Goal: Task Accomplishment & Management: Use online tool/utility

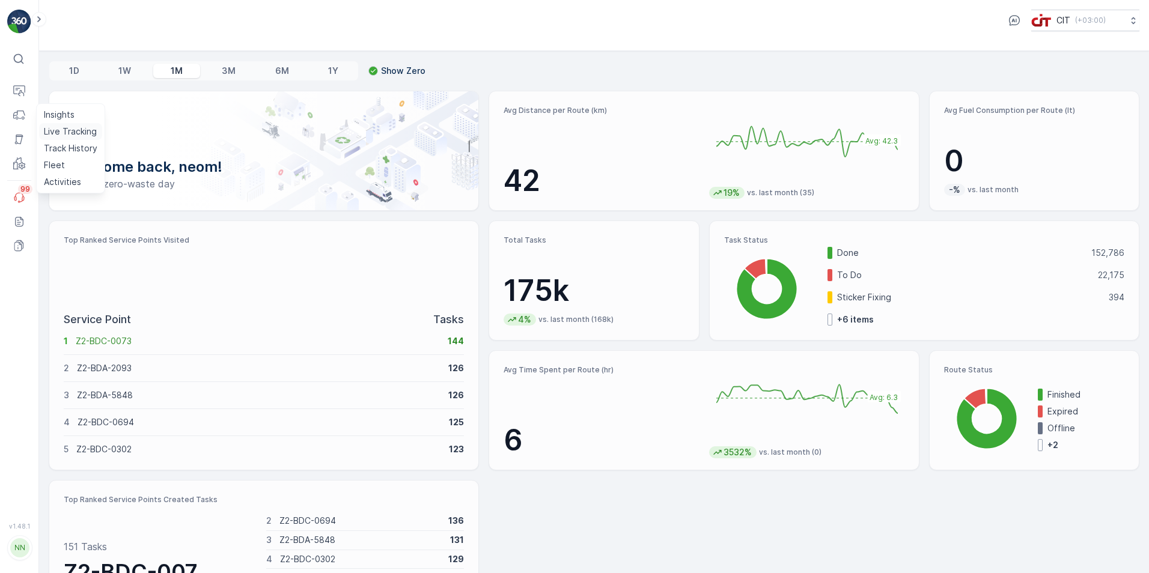
click at [74, 130] on p "Live Tracking" at bounding box center [70, 132] width 53 height 12
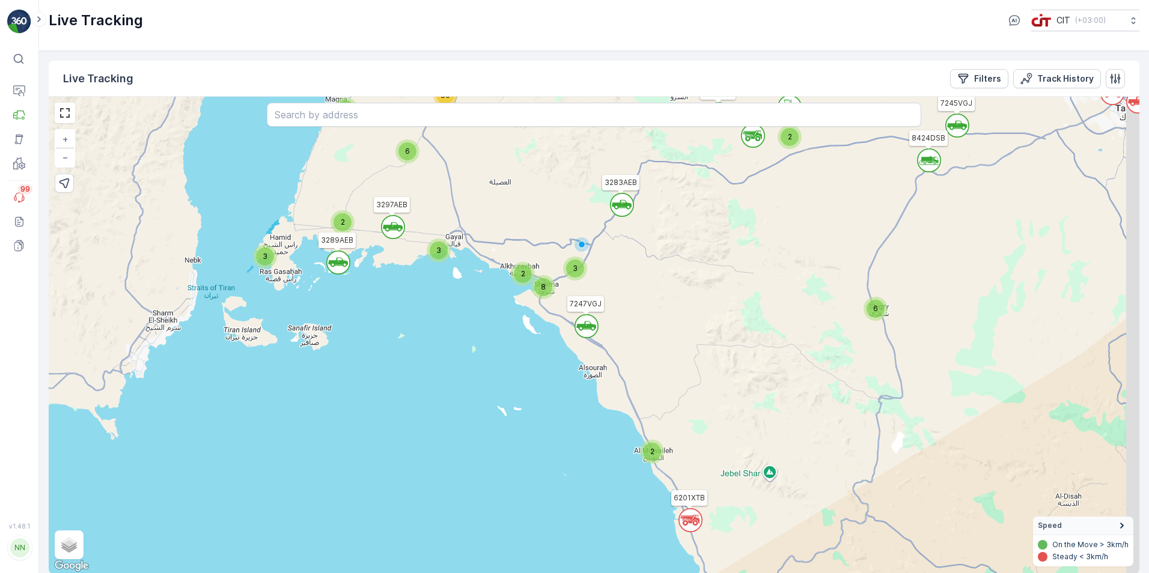
scroll to position [1, 0]
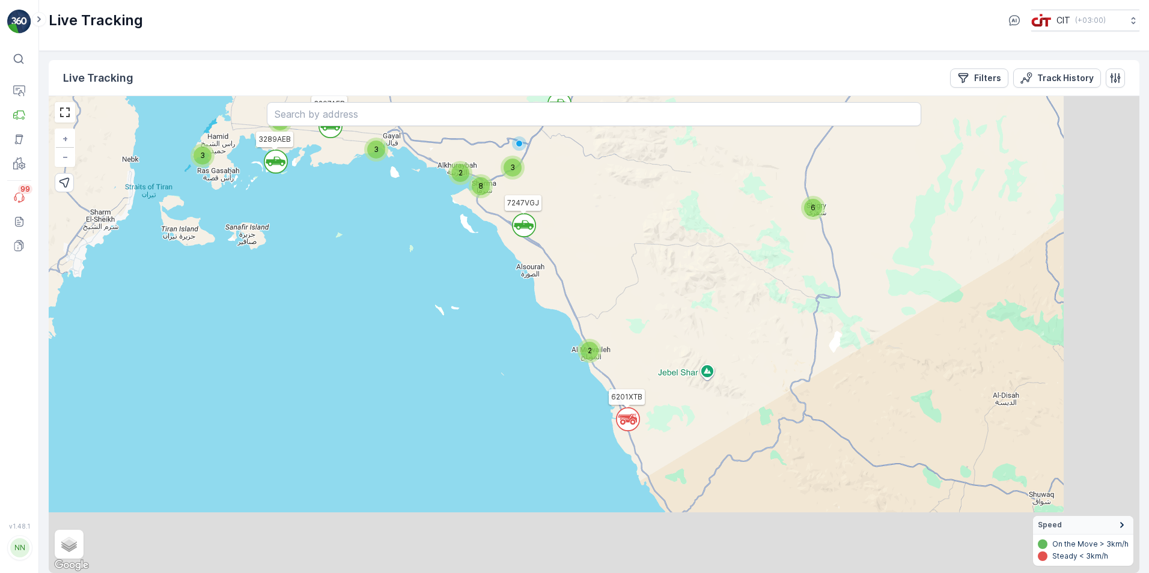
drag, startPoint x: 723, startPoint y: 342, endPoint x: 645, endPoint y: 216, distance: 148.1
click at [645, 216] on div "` ` 2 ` ` ` ` ` 2 ` ` ` ` ` ` 2 6 ` ` ` 3 ` 2 6 4 8 ` 2 2 2 ` 3 7 60 3 3257TTB …" at bounding box center [594, 334] width 1090 height 477
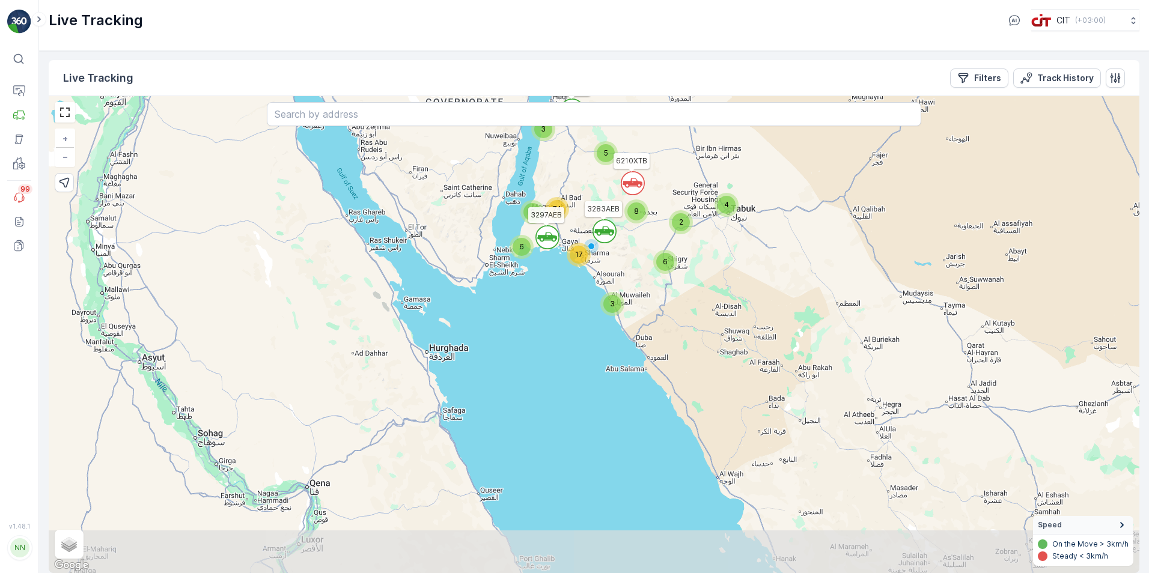
drag, startPoint x: 691, startPoint y: 413, endPoint x: 631, endPoint y: 285, distance: 141.1
click at [632, 288] on div "` ` ` ` 5 3 2 4 3 6 17 6 8 2 74 3691GTB 6121XTB 6210XTB 3283AEB 3297AEB + − Sat…" at bounding box center [594, 334] width 1090 height 477
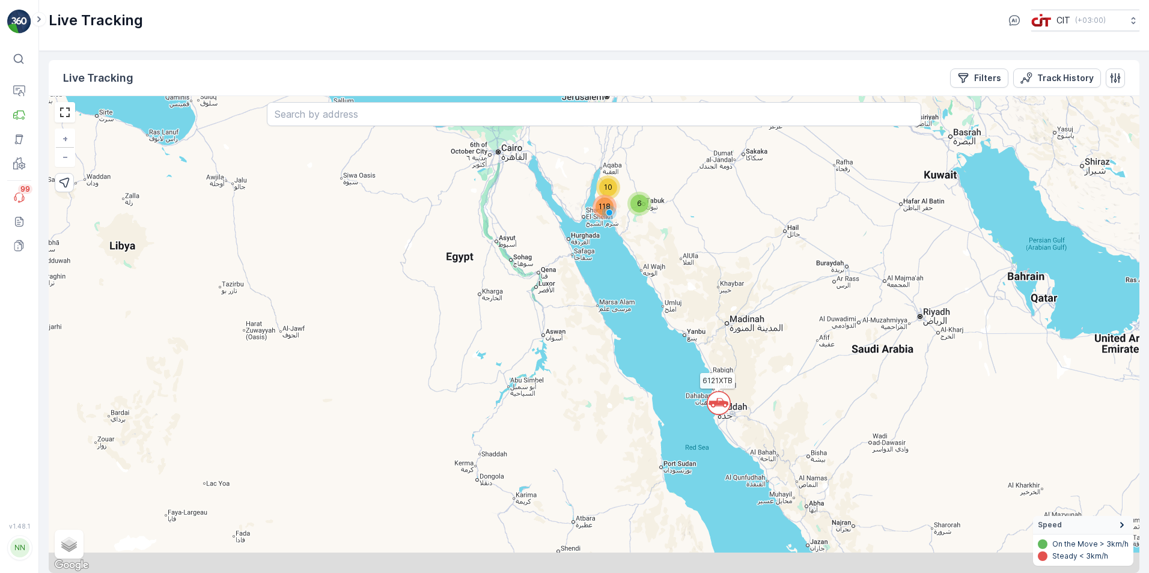
drag, startPoint x: 734, startPoint y: 405, endPoint x: 648, endPoint y: 262, distance: 166.5
click at [648, 262] on div "` 10 6 118 6121XTB + − Satellite Roadmap Terrain Hybrid Leaflet Keyboard shortc…" at bounding box center [594, 334] width 1090 height 477
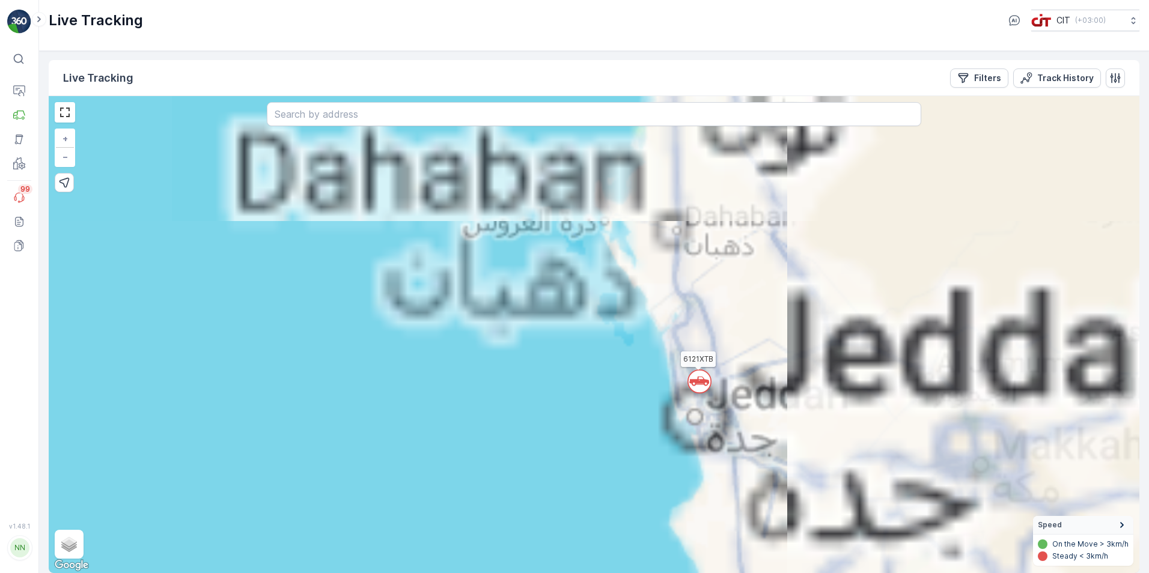
click at [694, 382] on icon at bounding box center [699, 382] width 20 height 10
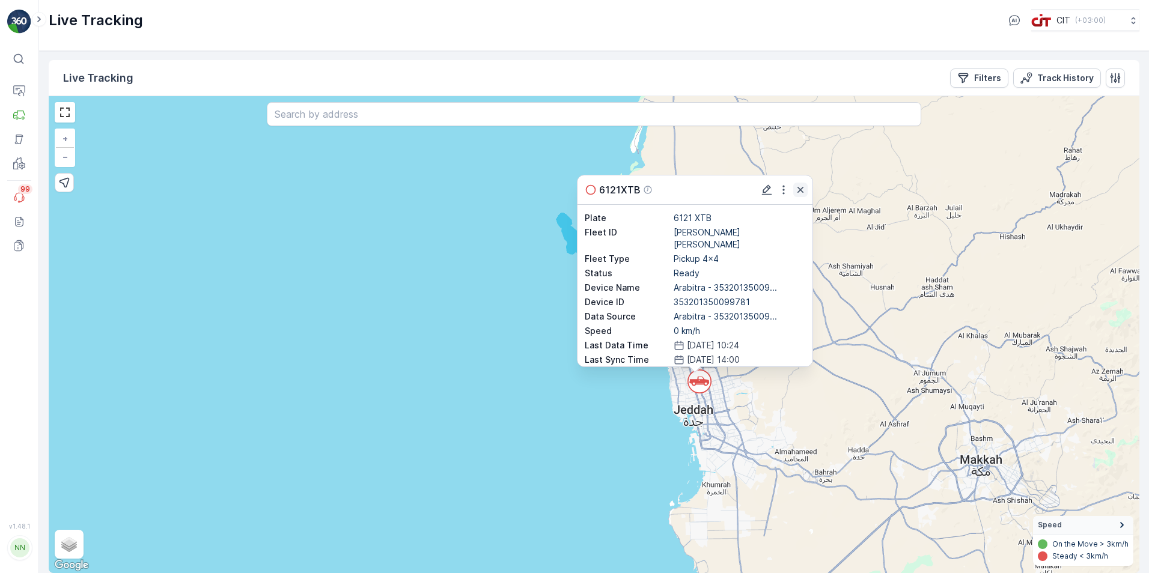
click at [798, 190] on icon "button" at bounding box center [800, 190] width 12 height 12
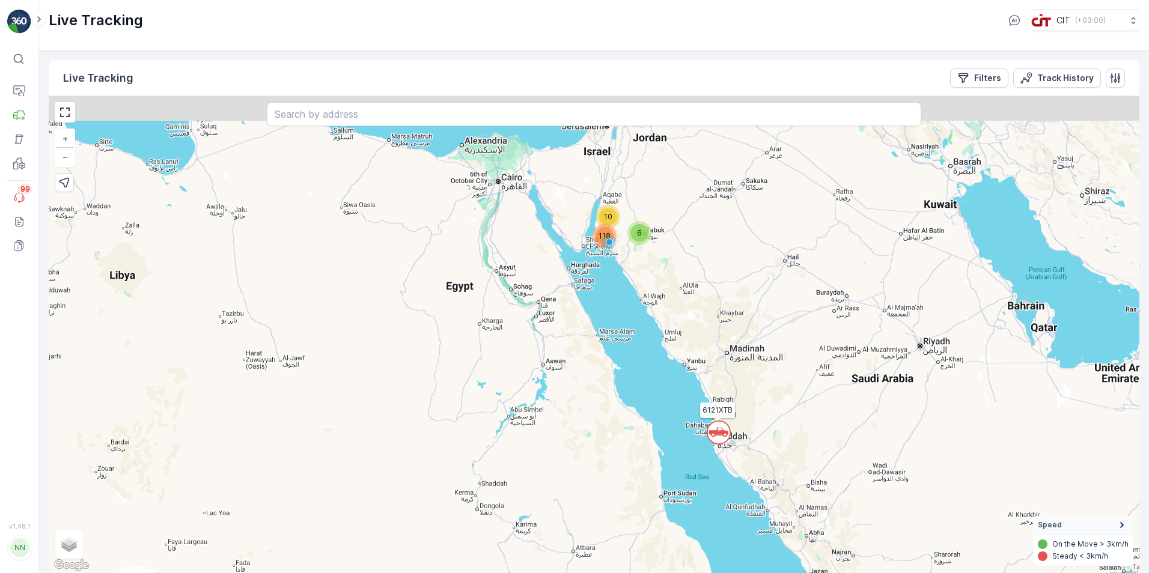
drag, startPoint x: 761, startPoint y: 224, endPoint x: 723, endPoint y: 382, distance: 162.5
click at [723, 382] on div "` 10 6 118 6121XTB + − Satellite Roadmap Terrain Hybrid Leaflet Keyboard shortc…" at bounding box center [594, 334] width 1090 height 477
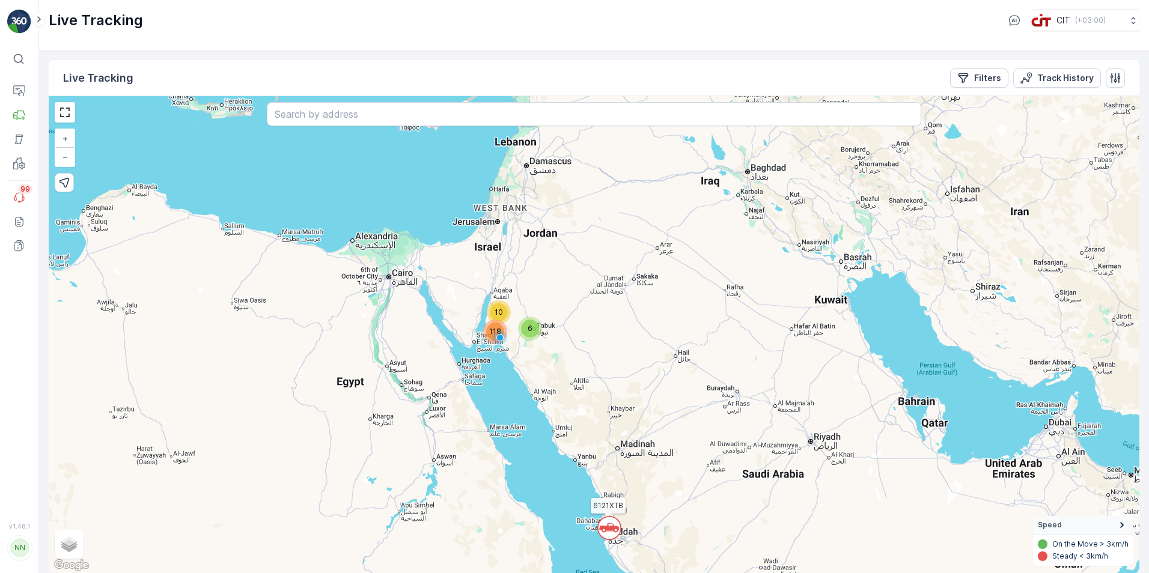
drag, startPoint x: 651, startPoint y: 279, endPoint x: 542, endPoint y: 374, distance: 144.8
click at [542, 374] on div "` 10 6 118 6121XTB + − Satellite Roadmap Terrain Hybrid Leaflet Keyboard shortc…" at bounding box center [594, 334] width 1090 height 477
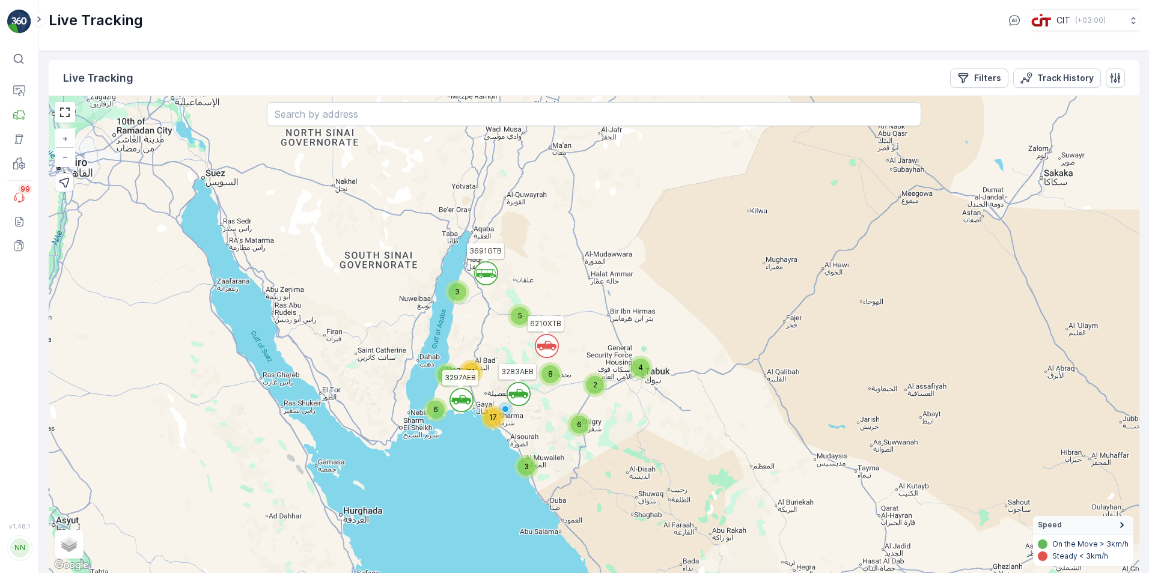
drag, startPoint x: 602, startPoint y: 169, endPoint x: 666, endPoint y: 259, distance: 110.7
click at [666, 259] on div "` ` ` 3 ` 4 2 6 5 2 8 3 17 74 6 3691GTB 6121XTB 6210XTB 3283AEB 3297AEB + − Sat…" at bounding box center [594, 334] width 1090 height 477
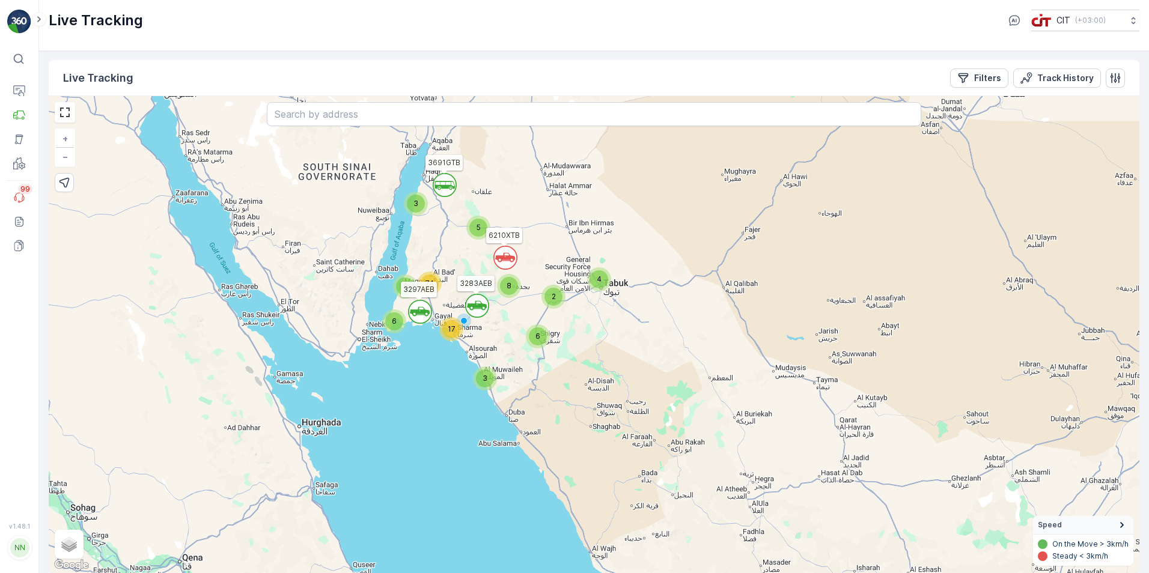
drag, startPoint x: 508, startPoint y: 325, endPoint x: 467, endPoint y: 237, distance: 97.6
click at [467, 237] on div "` ` ` 3 ` 4 2 6 5 2 8 3 17 74 6 3691GTB 6121XTB 6210XTB 3283AEB 3297AEB + − Sat…" at bounding box center [594, 334] width 1090 height 477
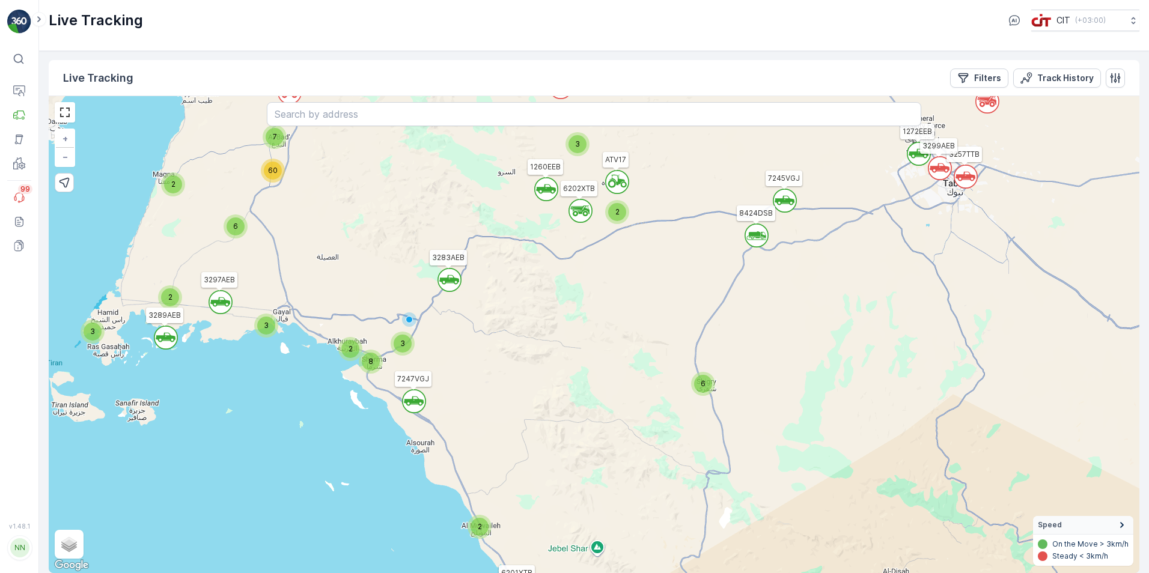
click at [416, 410] on circle at bounding box center [414, 401] width 23 height 23
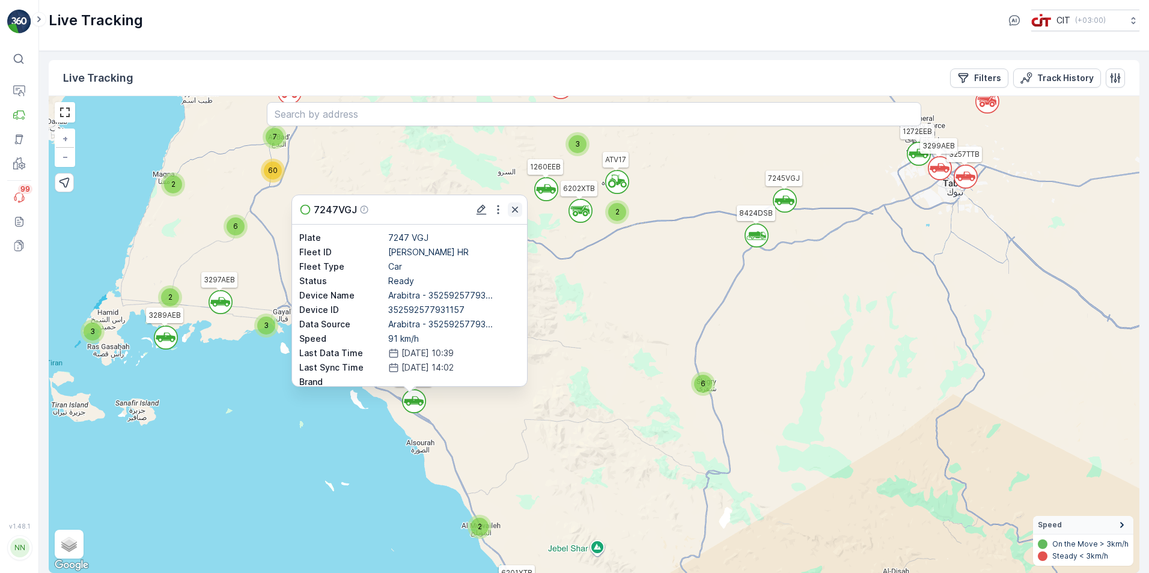
click at [514, 210] on icon "button" at bounding box center [515, 210] width 6 height 6
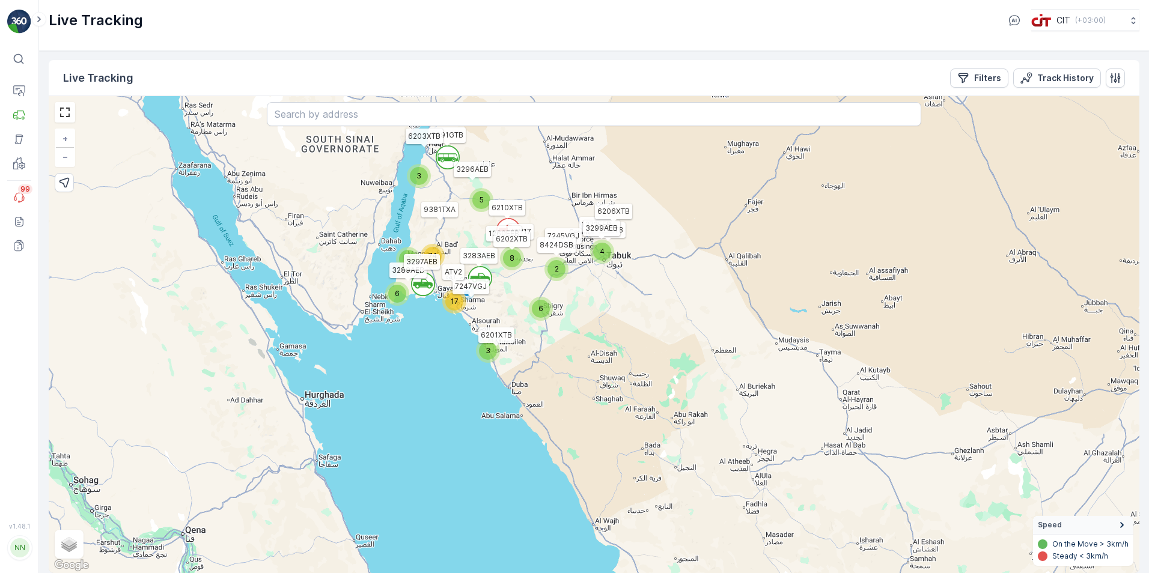
drag, startPoint x: 518, startPoint y: 377, endPoint x: 496, endPoint y: 283, distance: 96.8
click at [496, 284] on div "` ` 2 ` ` ` ` ` 2 ` ` ` ` ` ` 2 6 ` ` ` 3 ` 2 6 4 ` ` 9 3 2 ` 3 7 60 3 5 3 2 4 …" at bounding box center [594, 334] width 1090 height 477
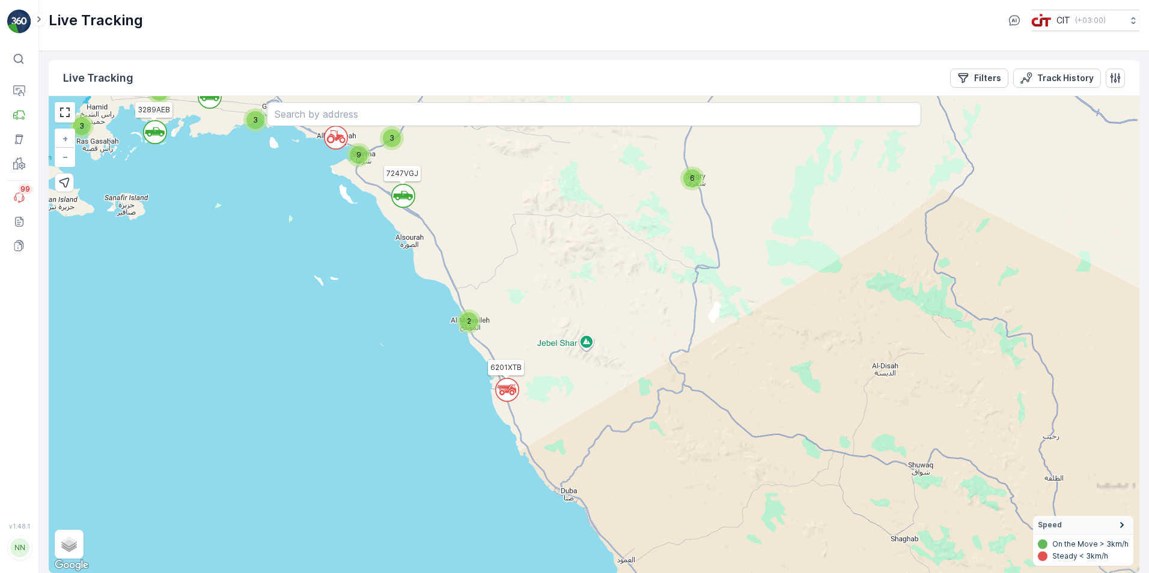
click at [472, 328] on div "2" at bounding box center [469, 321] width 18 height 18
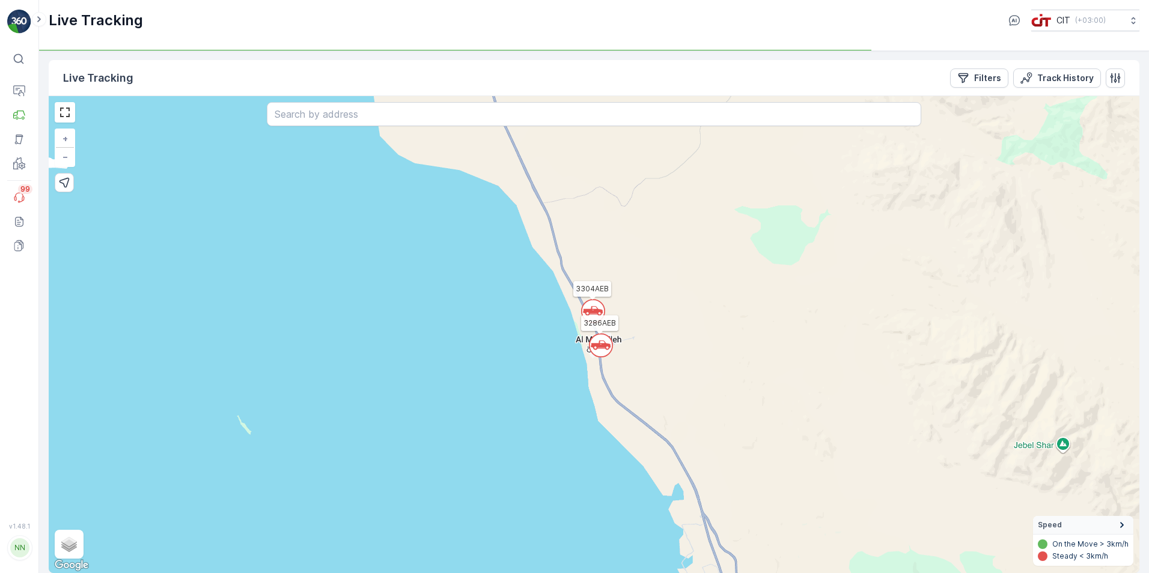
click at [594, 306] on circle at bounding box center [593, 311] width 23 height 23
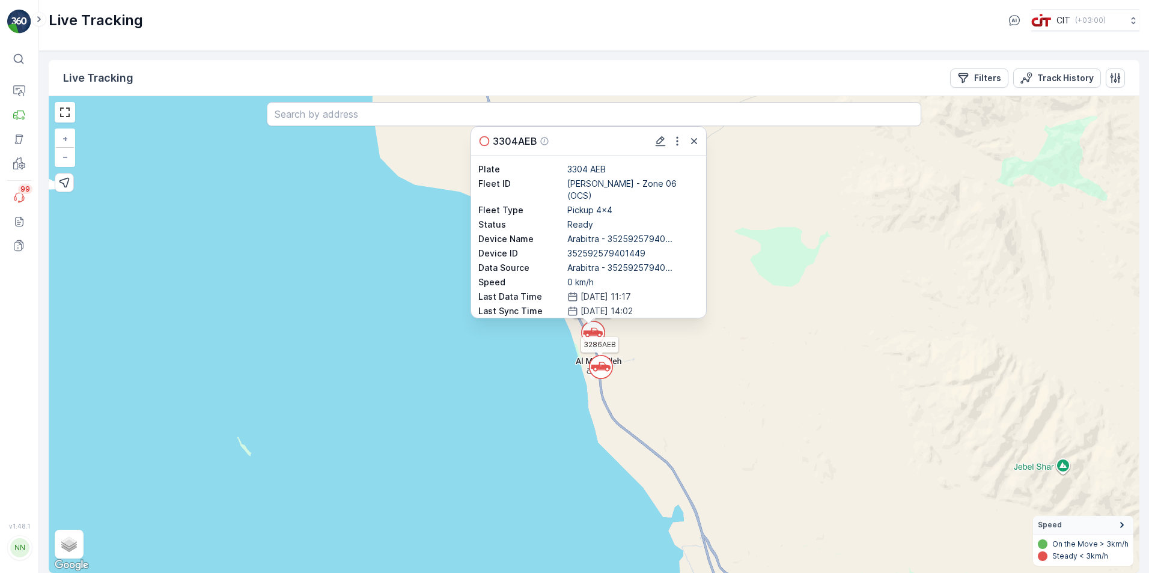
click at [598, 363] on circle at bounding box center [600, 367] width 23 height 23
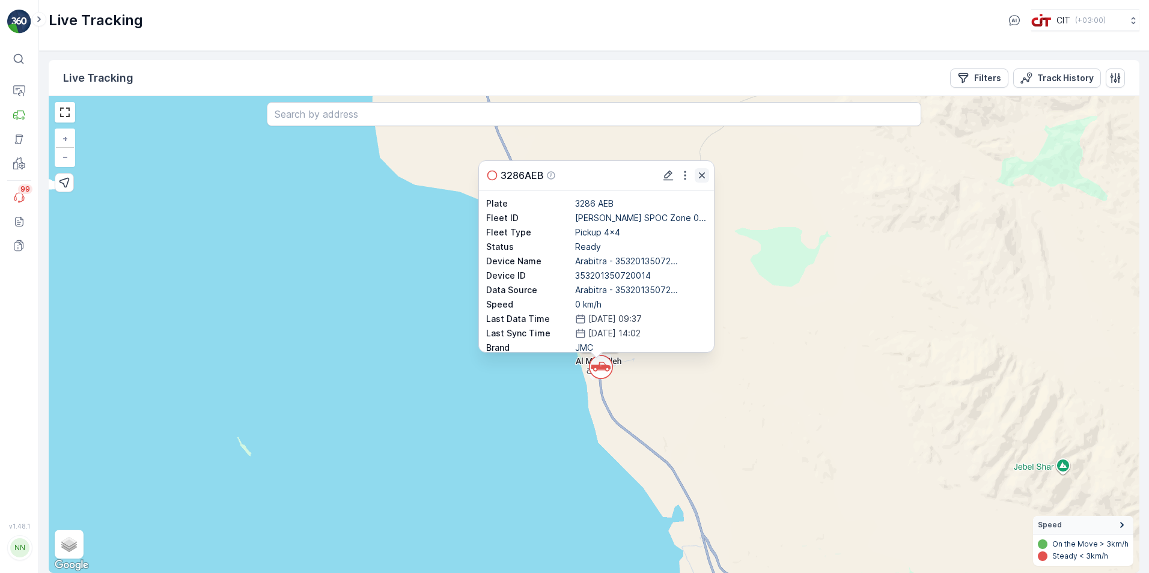
click at [700, 177] on icon "button" at bounding box center [702, 175] width 6 height 6
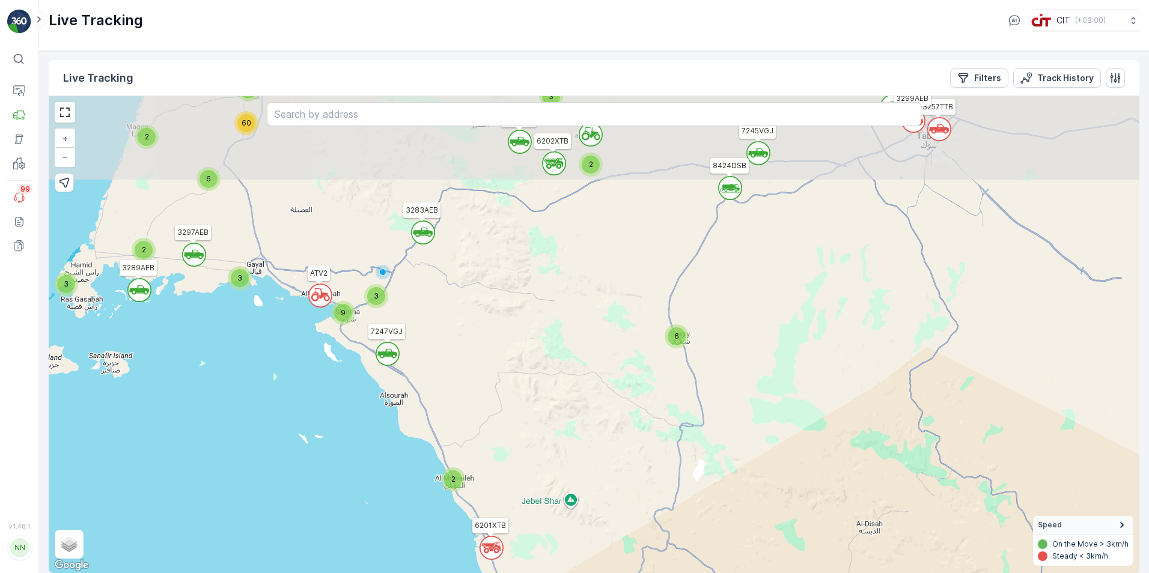
drag, startPoint x: 711, startPoint y: 233, endPoint x: 558, endPoint y: 416, distance: 238.4
click at [558, 416] on div "` ` ` ` ` ` ` ` ` ` ` ` ` ` ` ` ` ` ` ` 4 2 2 3 2 3 3 9 6 3 2 2 6 7 60 ATV2 325…" at bounding box center [594, 334] width 1090 height 477
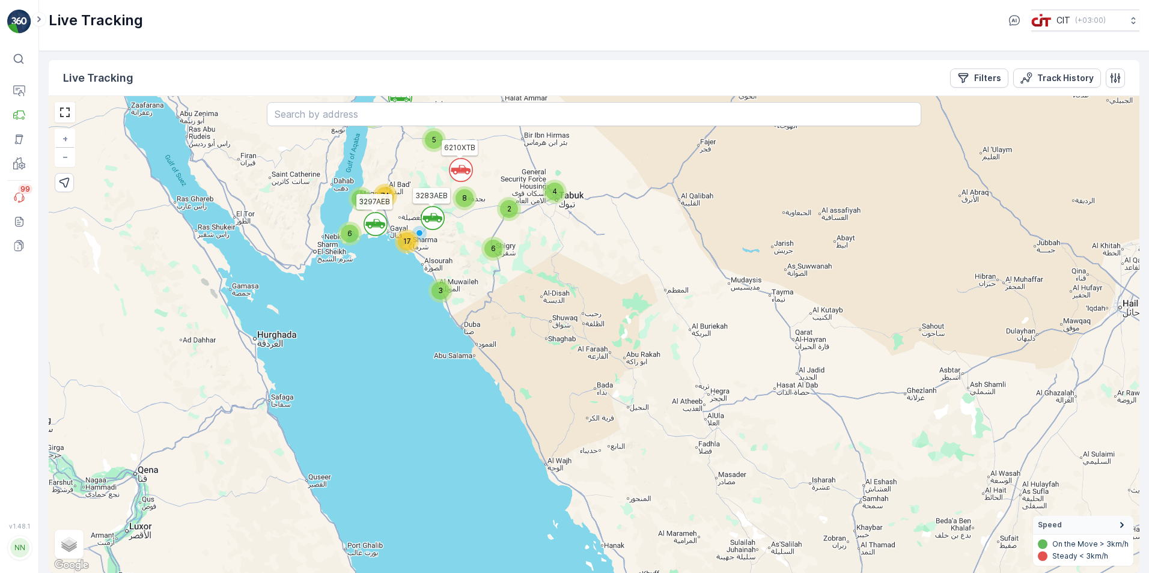
drag, startPoint x: 526, startPoint y: 284, endPoint x: 472, endPoint y: 232, distance: 74.8
click at [472, 232] on div "` ` ` ` 5 3 2 4 3 6 17 6 8 2 74 3691GTB 6121XTB 6210XTB 3283AEB 3297AEB + − Sat…" at bounding box center [594, 334] width 1090 height 477
click at [986, 82] on p "Filters" at bounding box center [987, 78] width 27 height 12
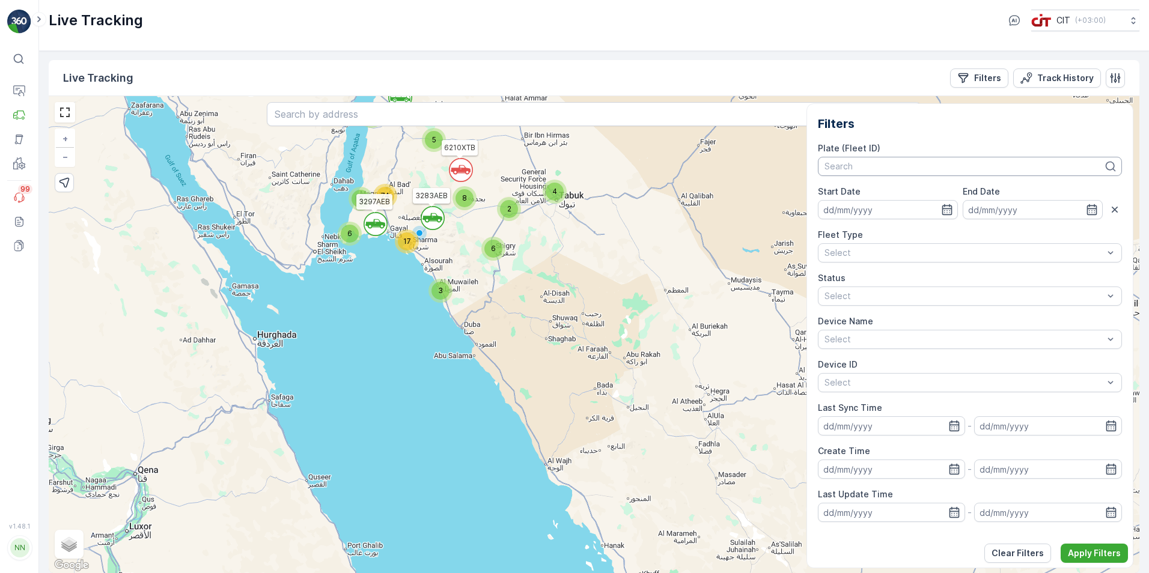
click at [878, 165] on div at bounding box center [964, 167] width 282 height 10
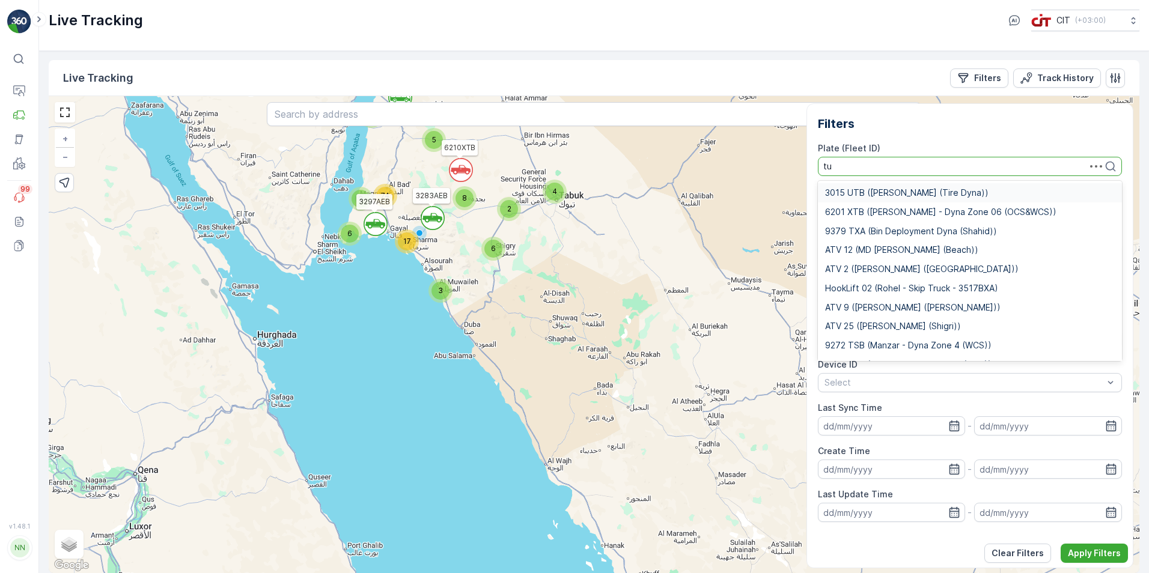
type input "tur"
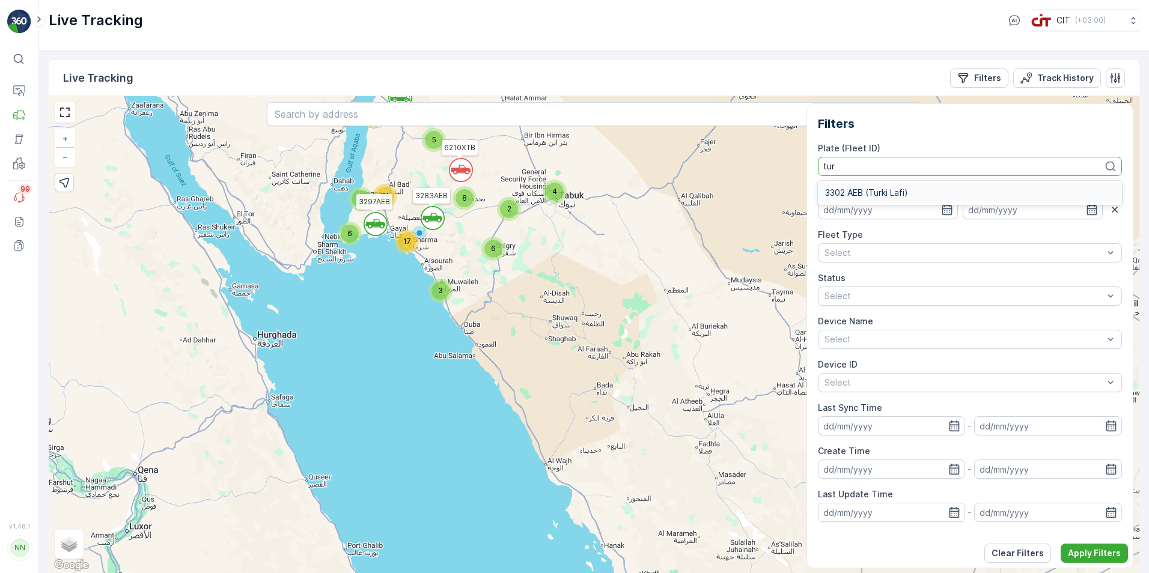
click at [890, 185] on div "3302 AEB (Turki Lafi)" at bounding box center [970, 192] width 305 height 19
click at [941, 210] on icon "button" at bounding box center [947, 210] width 12 height 12
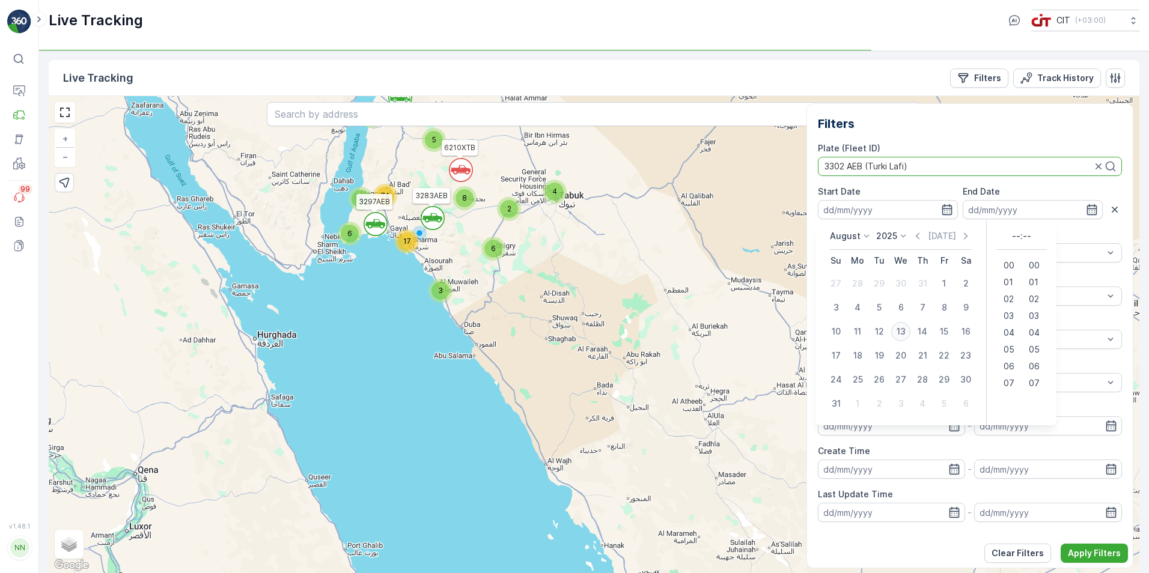
click at [903, 327] on div "13" at bounding box center [900, 331] width 19 height 19
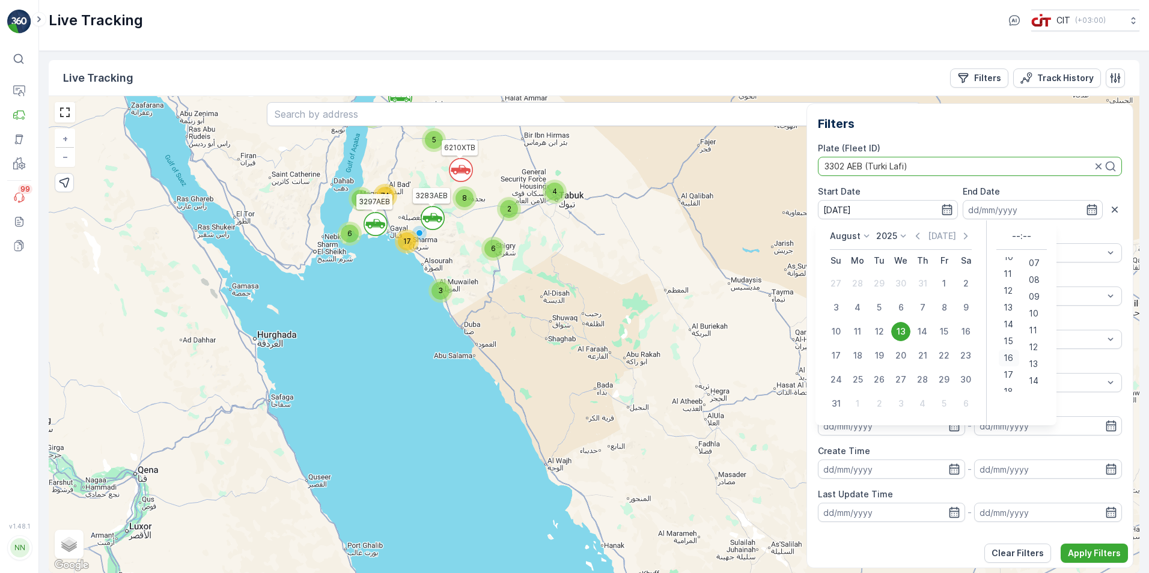
scroll to position [180, 0]
click at [1007, 339] on span "15" at bounding box center [1008, 338] width 10 height 12
click at [1009, 318] on span "10" at bounding box center [1008, 314] width 10 height 12
type input "[DATE] 10:00"
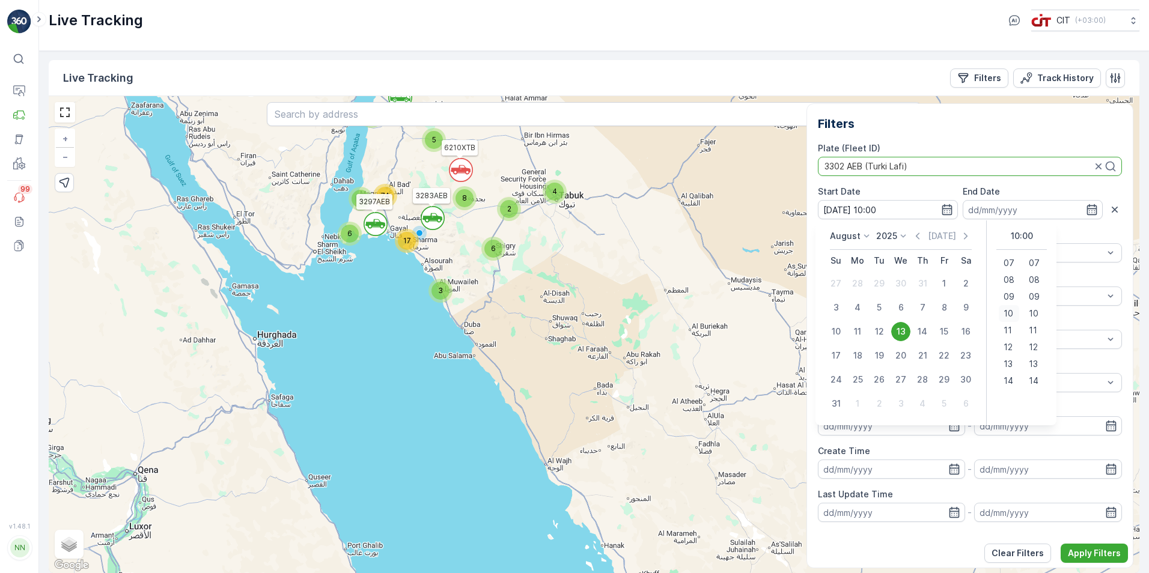
click at [1010, 315] on span "10" at bounding box center [1008, 314] width 10 height 12
click at [1015, 316] on div "10" at bounding box center [1008, 313] width 20 height 17
click at [904, 333] on div "13" at bounding box center [900, 331] width 19 height 19
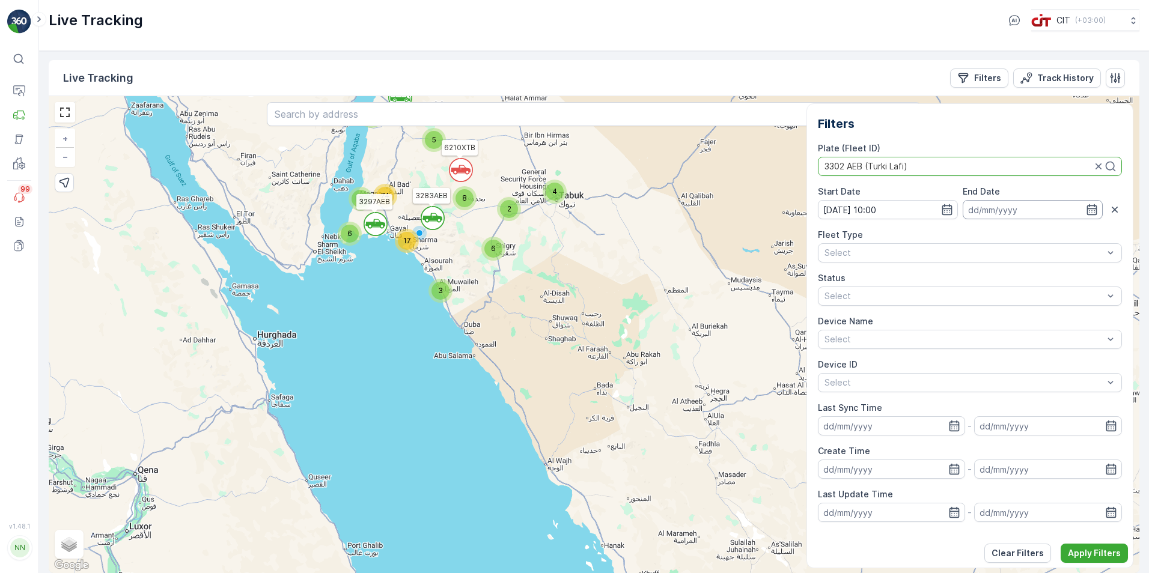
click at [994, 208] on input at bounding box center [1032, 209] width 140 height 19
click at [932, 332] on div "13" at bounding box center [940, 331] width 19 height 19
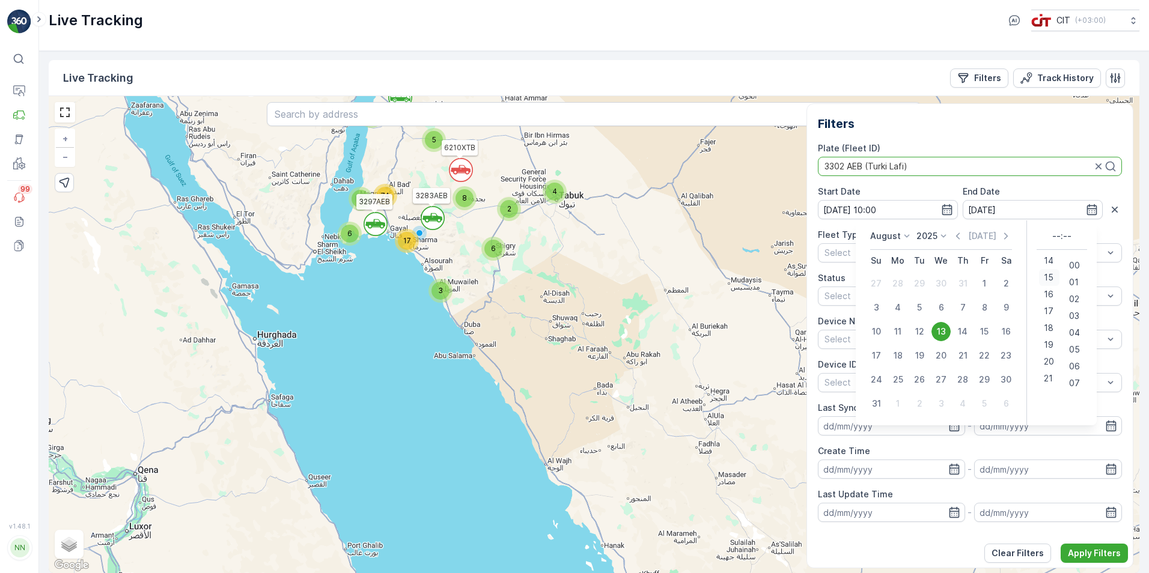
scroll to position [180, 0]
click at [1044, 321] on span "14" at bounding box center [1049, 321] width 10 height 12
type input "[DATE] 14:00"
click at [1099, 557] on p "Apply Filters" at bounding box center [1094, 553] width 53 height 12
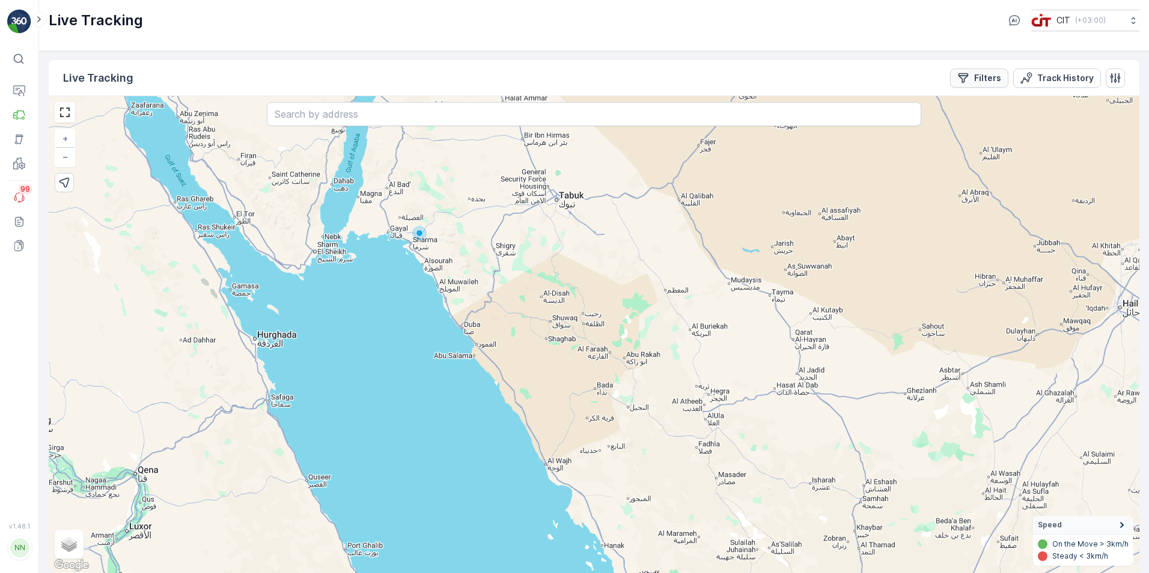
click at [983, 82] on p "Filters" at bounding box center [987, 78] width 27 height 12
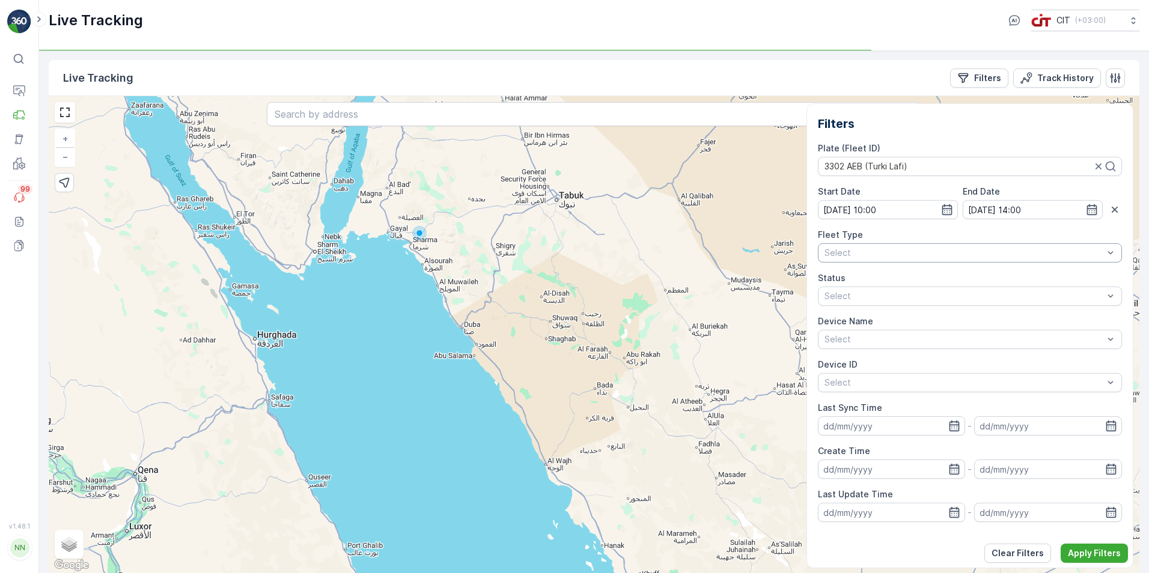
click at [913, 249] on div at bounding box center [964, 253] width 282 height 10
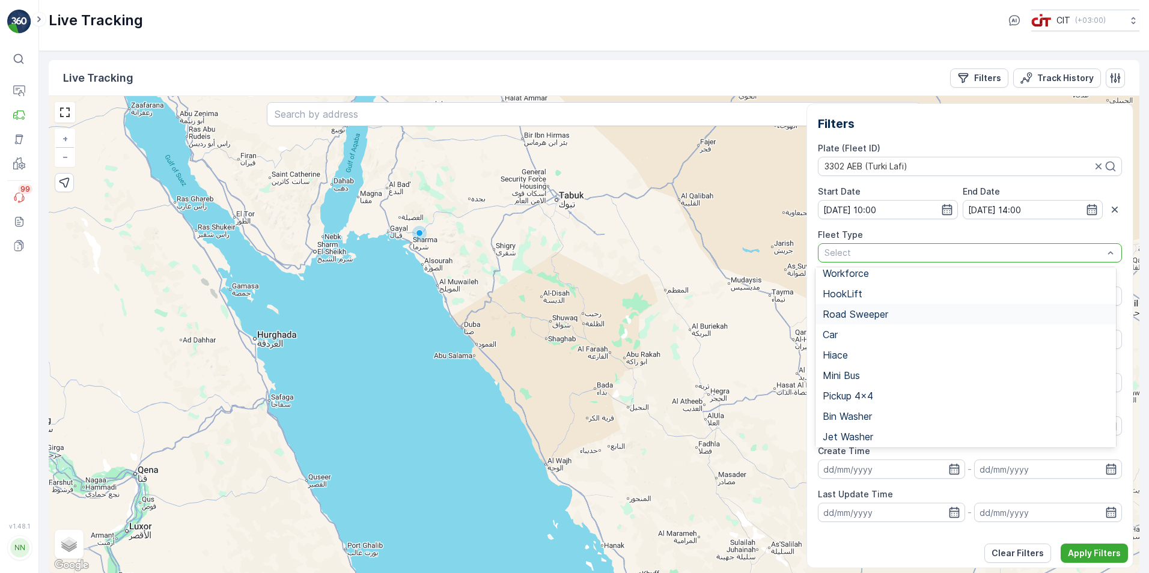
scroll to position [60, 0]
click at [873, 382] on span "Pickup 4x4" at bounding box center [847, 383] width 50 height 11
click at [1092, 555] on p "Apply Filters" at bounding box center [1094, 553] width 53 height 12
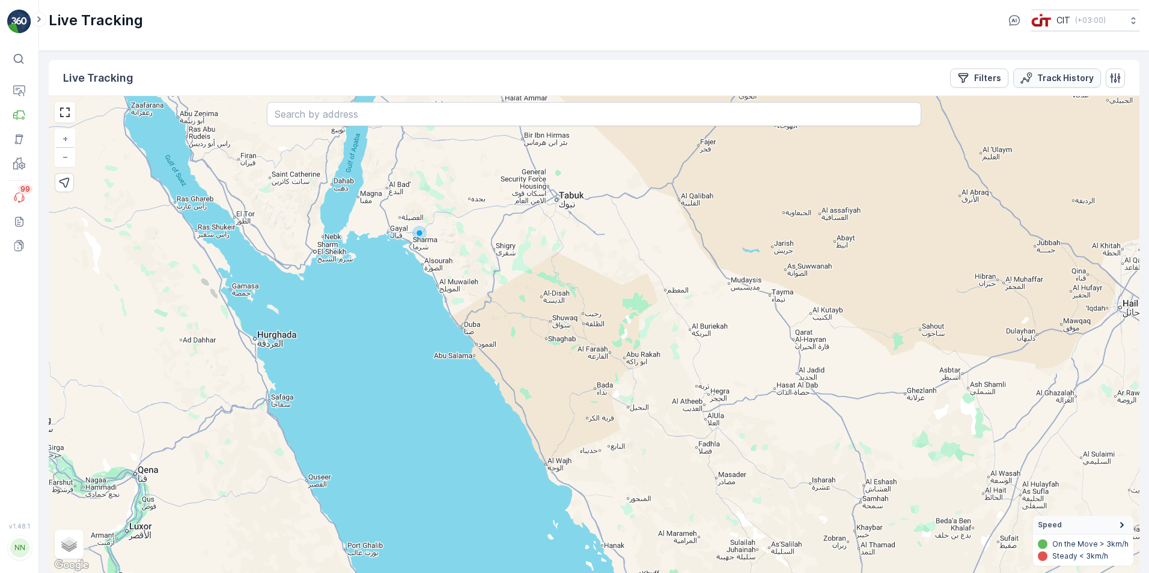
click at [1075, 74] on p "Track History" at bounding box center [1065, 78] width 56 height 12
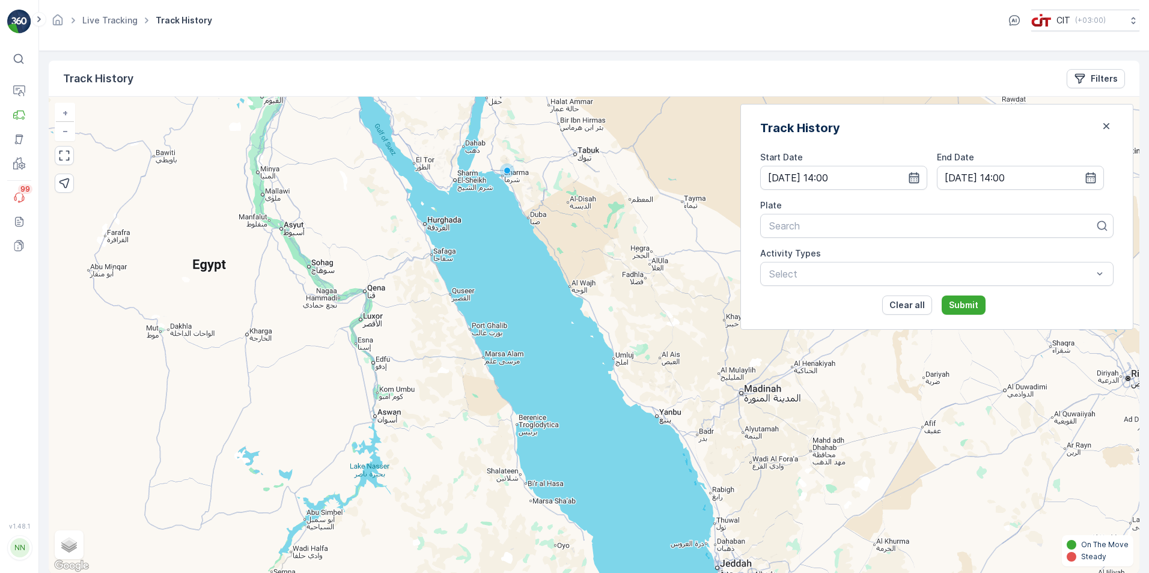
click at [920, 175] on icon "button" at bounding box center [914, 178] width 12 height 12
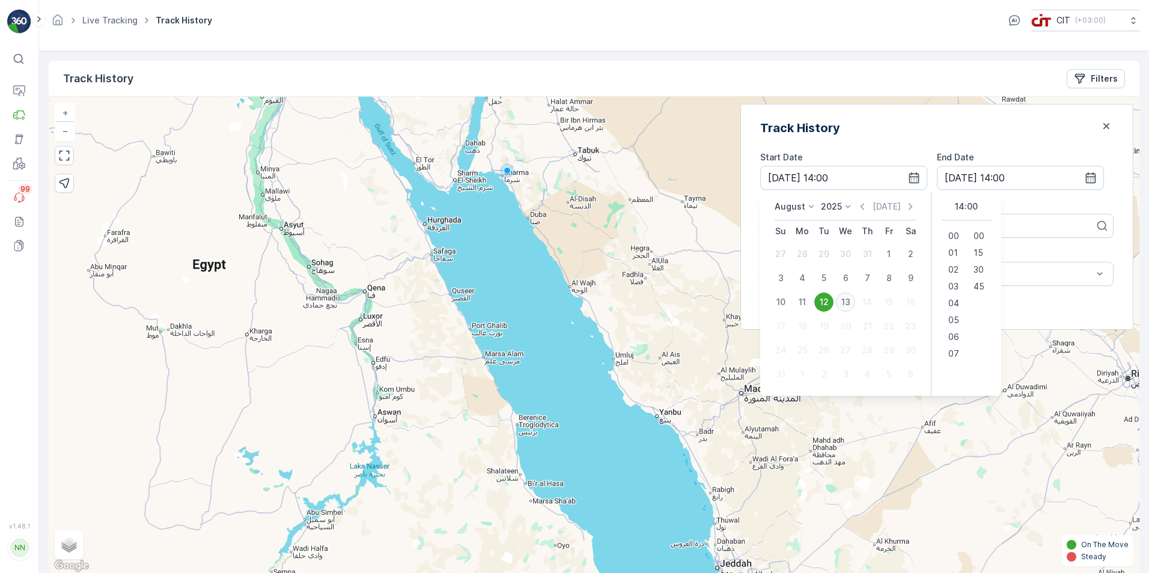
click at [855, 302] on div "13" at bounding box center [845, 302] width 19 height 19
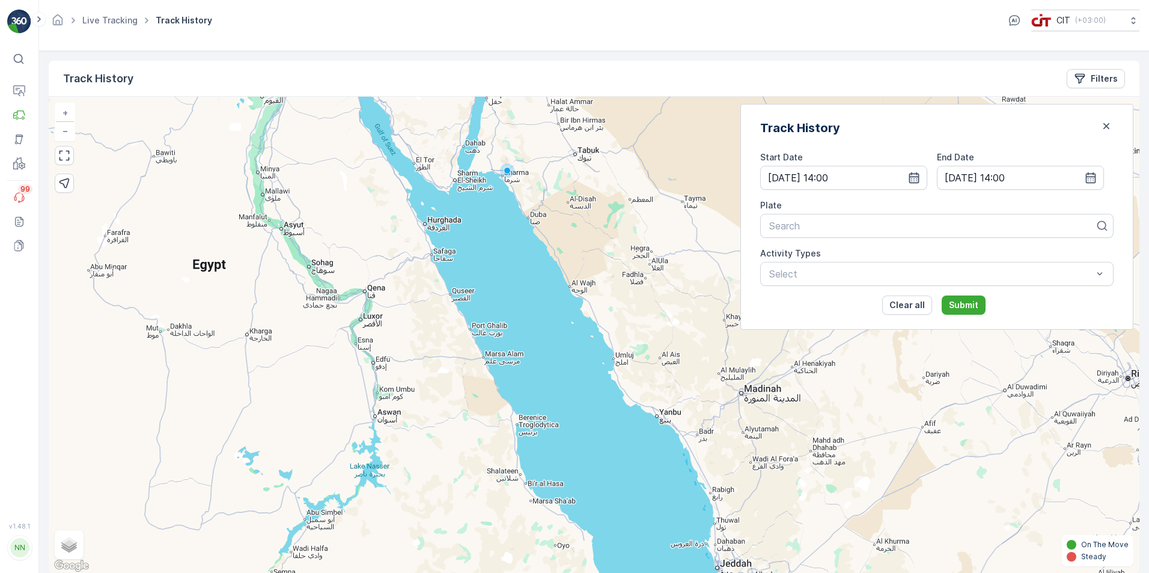
click at [920, 180] on icon "button" at bounding box center [914, 178] width 12 height 12
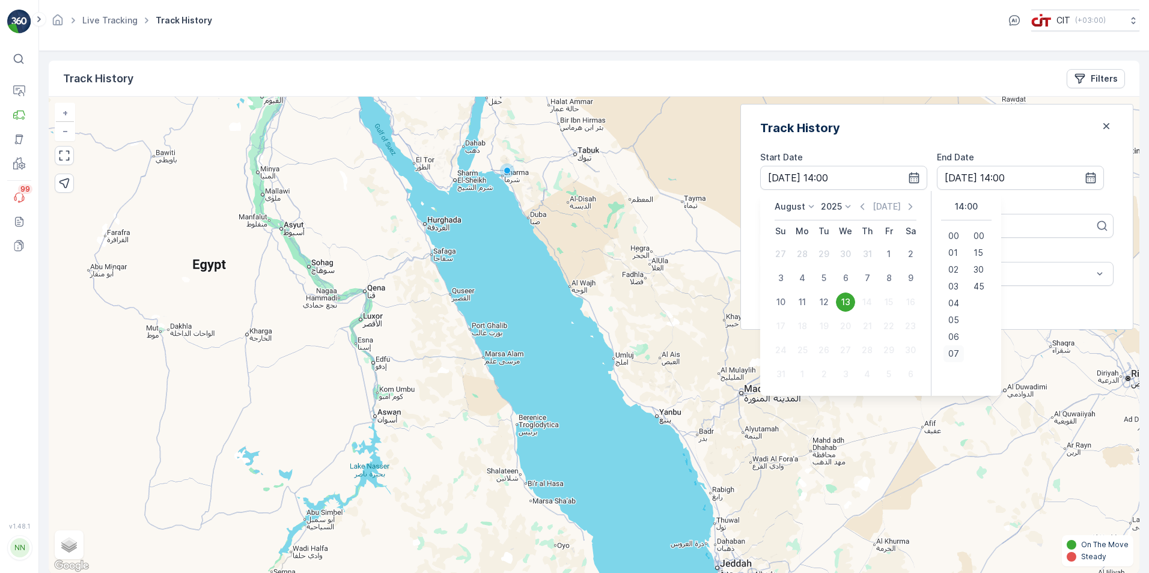
click at [959, 356] on span "07" at bounding box center [953, 354] width 11 height 12
type input "[DATE] 07:00"
click at [1054, 305] on div "Submit" at bounding box center [1027, 305] width 172 height 19
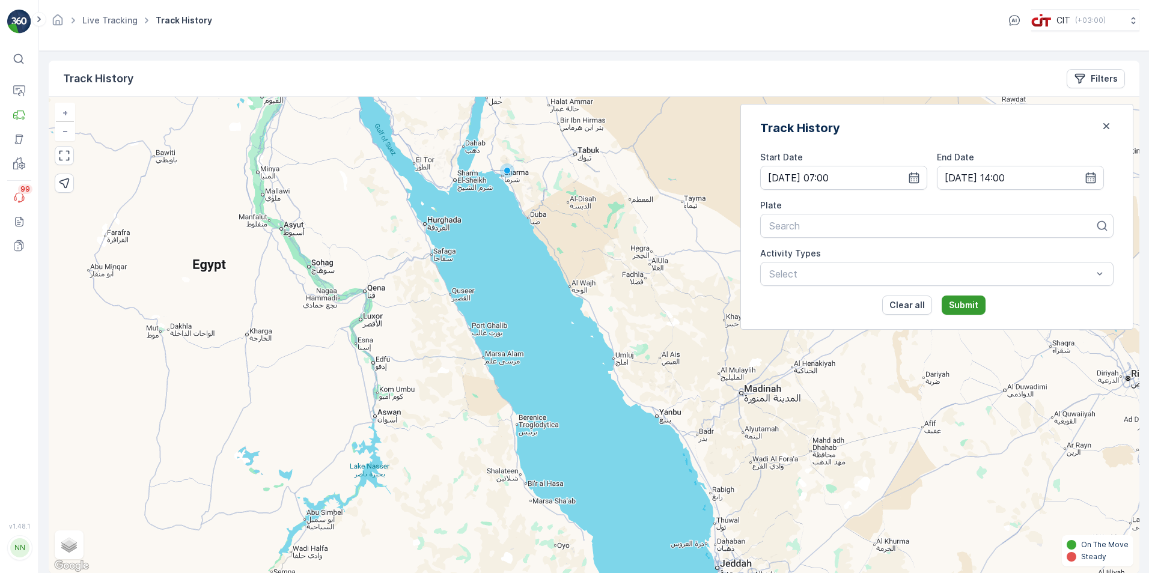
click at [977, 307] on p "Submit" at bounding box center [963, 305] width 29 height 12
click at [821, 231] on div at bounding box center [932, 225] width 328 height 11
type input "tur"
click at [844, 254] on span "3302 AEB (Turki Lafi)" at bounding box center [815, 255] width 97 height 11
click at [977, 305] on p "Submit" at bounding box center [963, 305] width 29 height 12
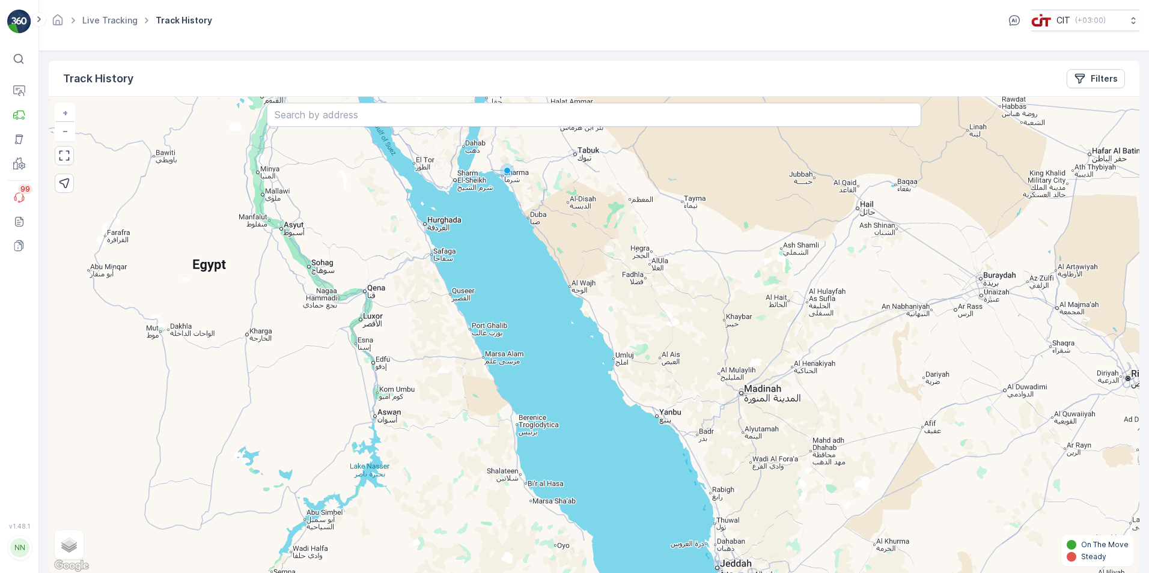
scroll to position [1, 0]
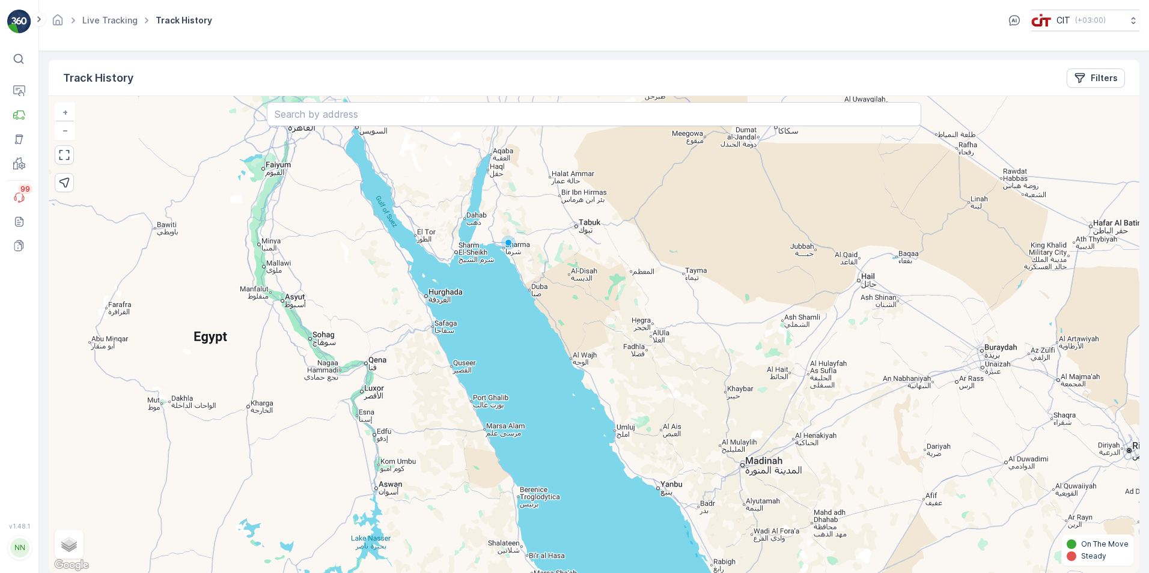
drag, startPoint x: 568, startPoint y: 189, endPoint x: 568, endPoint y: 265, distance: 76.3
click at [568, 265] on div "+ − Satellite Roadmap Terrain Hybrid Leaflet Keyboard shortcuts Map Data Map da…" at bounding box center [594, 334] width 1090 height 477
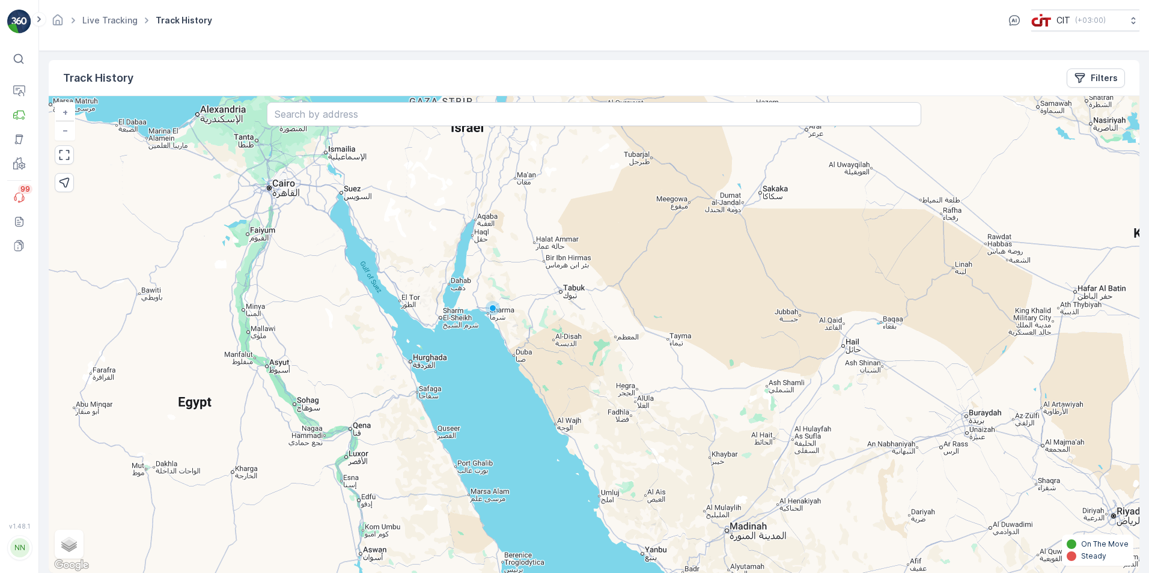
drag, startPoint x: 570, startPoint y: 260, endPoint x: 555, endPoint y: 322, distance: 63.7
click at [555, 322] on div "+ − Satellite Roadmap Terrain Hybrid Leaflet Keyboard shortcuts Map Data Map da…" at bounding box center [594, 334] width 1090 height 477
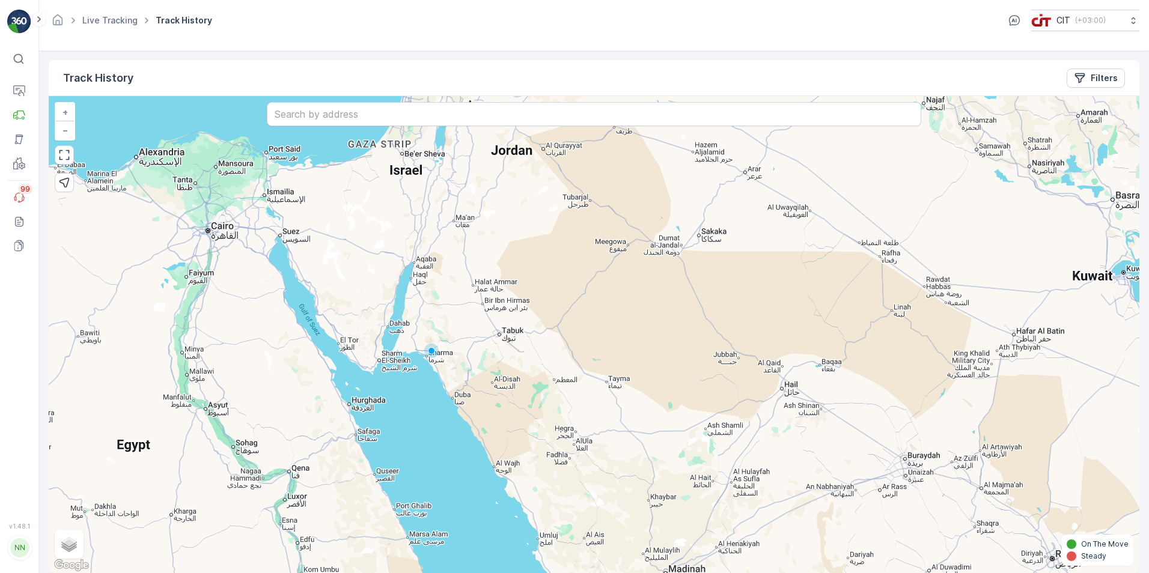
drag, startPoint x: 527, startPoint y: 274, endPoint x: 466, endPoint y: 317, distance: 74.7
click at [466, 317] on div "+ − Satellite Roadmap Terrain Hybrid Leaflet Keyboard shortcuts Map Data Map da…" at bounding box center [594, 334] width 1090 height 477
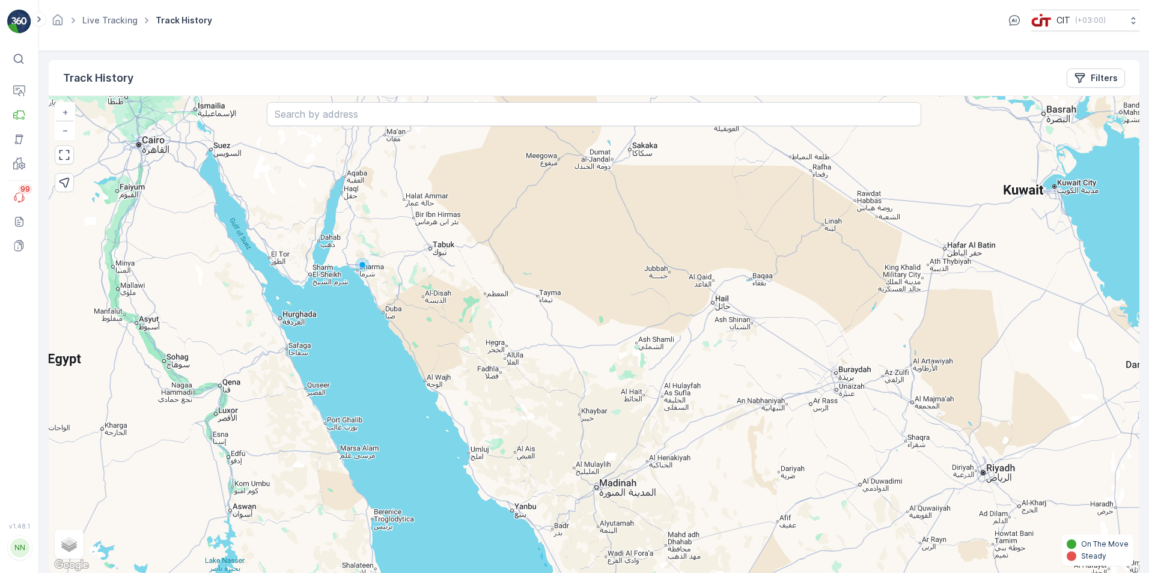
drag, startPoint x: 479, startPoint y: 348, endPoint x: 410, endPoint y: 262, distance: 110.2
click at [410, 262] on div "+ − Satellite Roadmap Terrain Hybrid Leaflet Keyboard shortcuts Map Data Map da…" at bounding box center [594, 334] width 1090 height 477
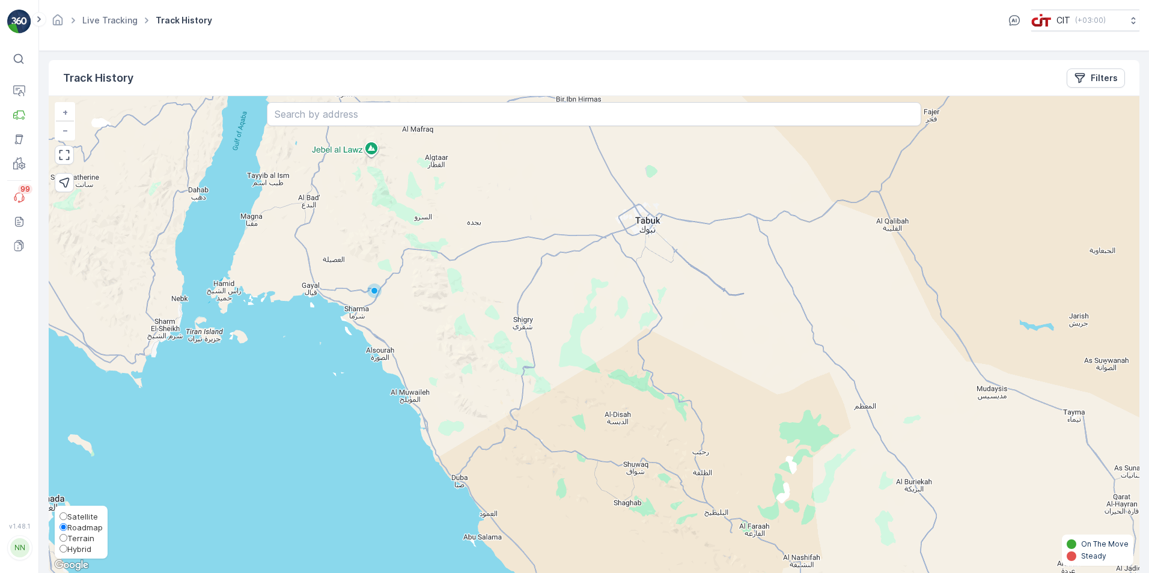
click at [85, 547] on span "Hybrid" at bounding box center [79, 549] width 24 height 10
click at [67, 547] on input "Hybrid" at bounding box center [63, 549] width 8 height 8
radio input "true"
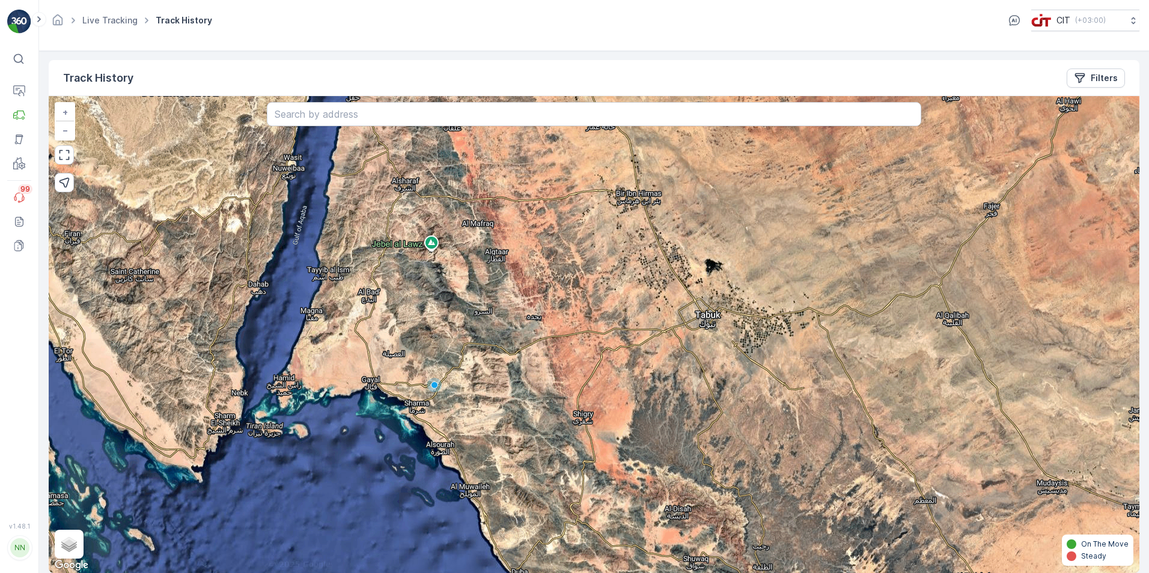
drag, startPoint x: 311, startPoint y: 249, endPoint x: 371, endPoint y: 344, distance: 111.8
click at [371, 344] on div "+ − Satellite Roadmap Terrain Hybrid Leaflet Keyboard shortcuts Map Data Map da…" at bounding box center [594, 334] width 1090 height 477
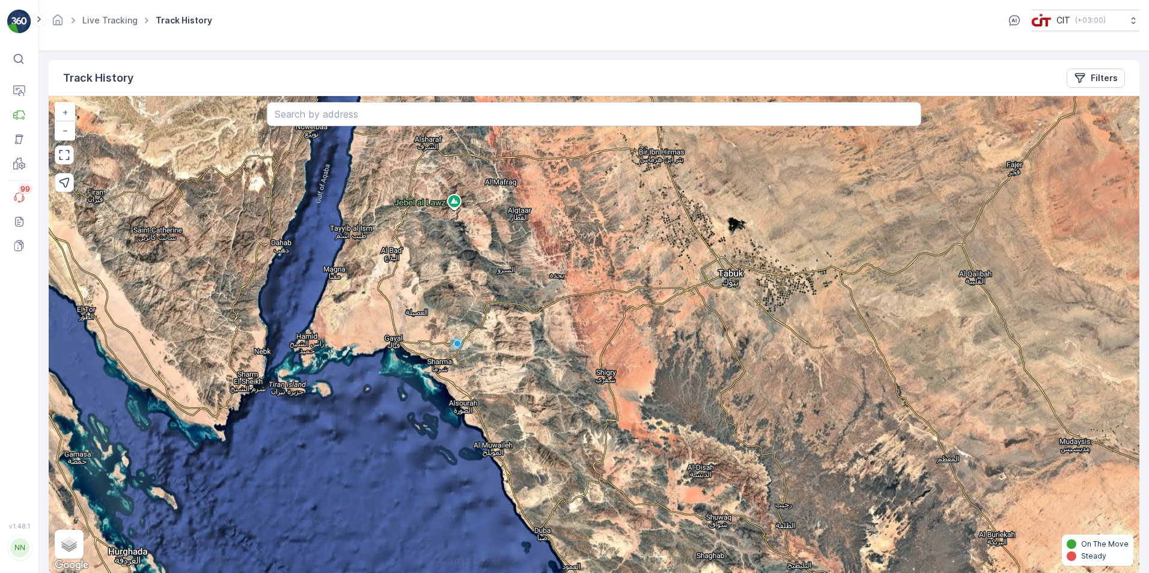
drag, startPoint x: 469, startPoint y: 343, endPoint x: 491, endPoint y: 302, distance: 47.3
click at [491, 302] on div "+ − Satellite Roadmap Terrain Hybrid Leaflet Keyboard shortcuts Map Data Map da…" at bounding box center [594, 334] width 1090 height 477
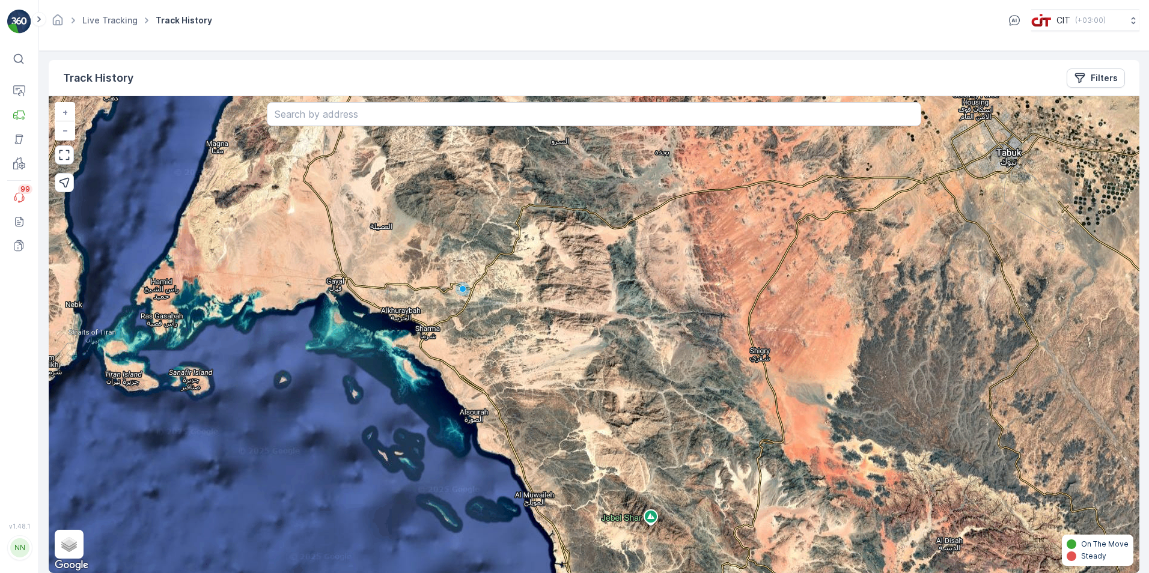
drag, startPoint x: 485, startPoint y: 380, endPoint x: 458, endPoint y: 318, distance: 68.1
click at [458, 318] on div "+ − Satellite Roadmap Terrain Hybrid Leaflet Keyboard shortcuts Map Data Map da…" at bounding box center [594, 334] width 1090 height 477
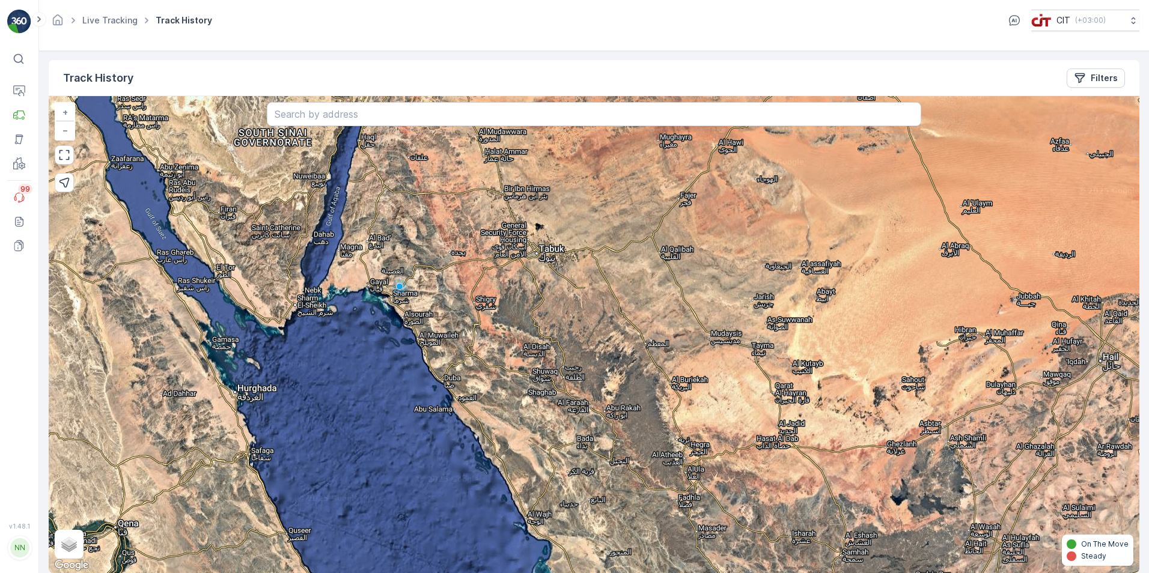
drag, startPoint x: 476, startPoint y: 234, endPoint x: 413, endPoint y: 233, distance: 63.7
click at [413, 233] on div "+ − Satellite Roadmap Terrain Hybrid Leaflet Keyboard shortcuts Map Data Map da…" at bounding box center [594, 334] width 1090 height 477
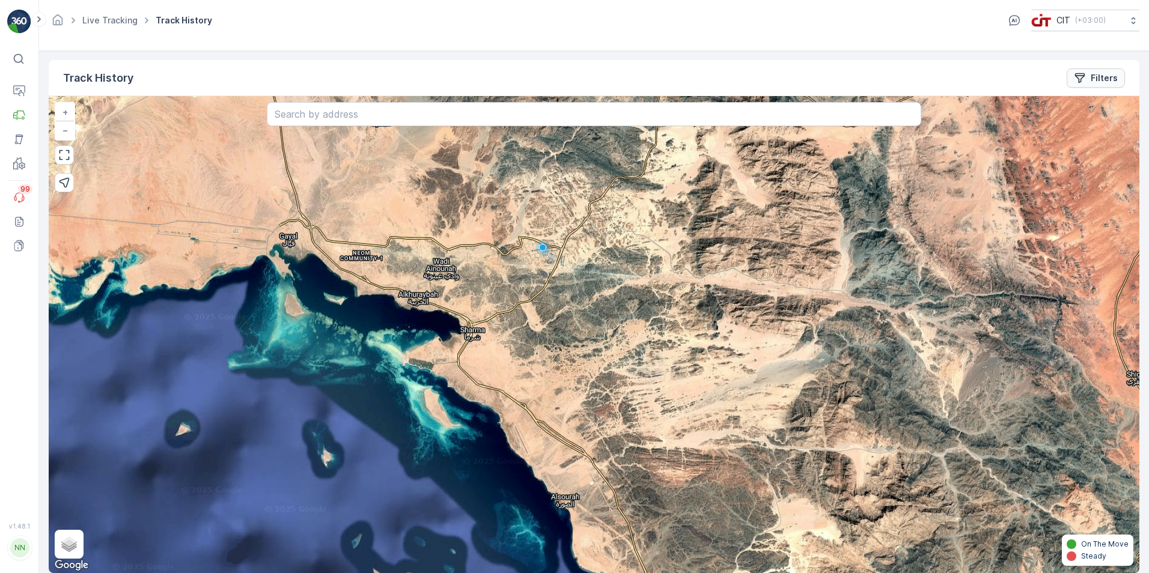
click at [1102, 84] on button "Filters" at bounding box center [1095, 77] width 58 height 19
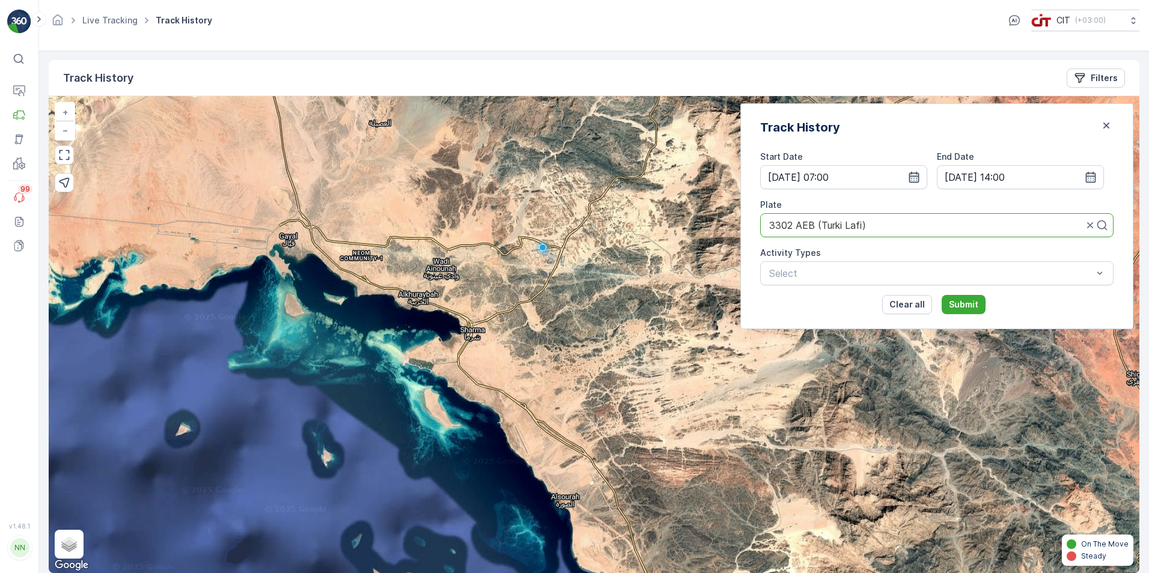
click at [920, 177] on icon "button" at bounding box center [914, 177] width 12 height 12
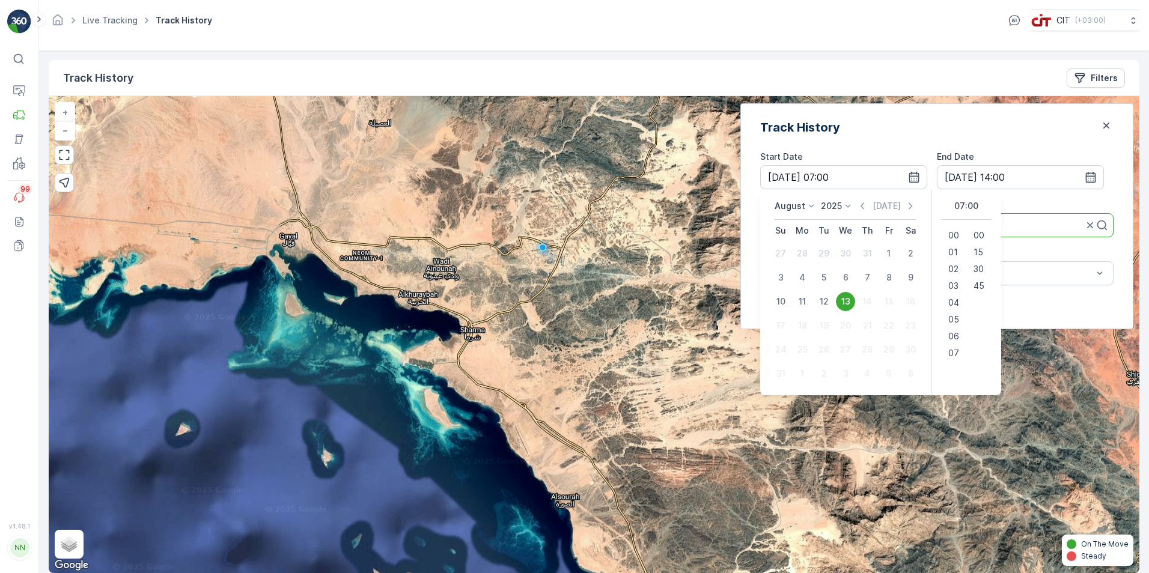
click at [855, 307] on div "13" at bounding box center [845, 301] width 19 height 19
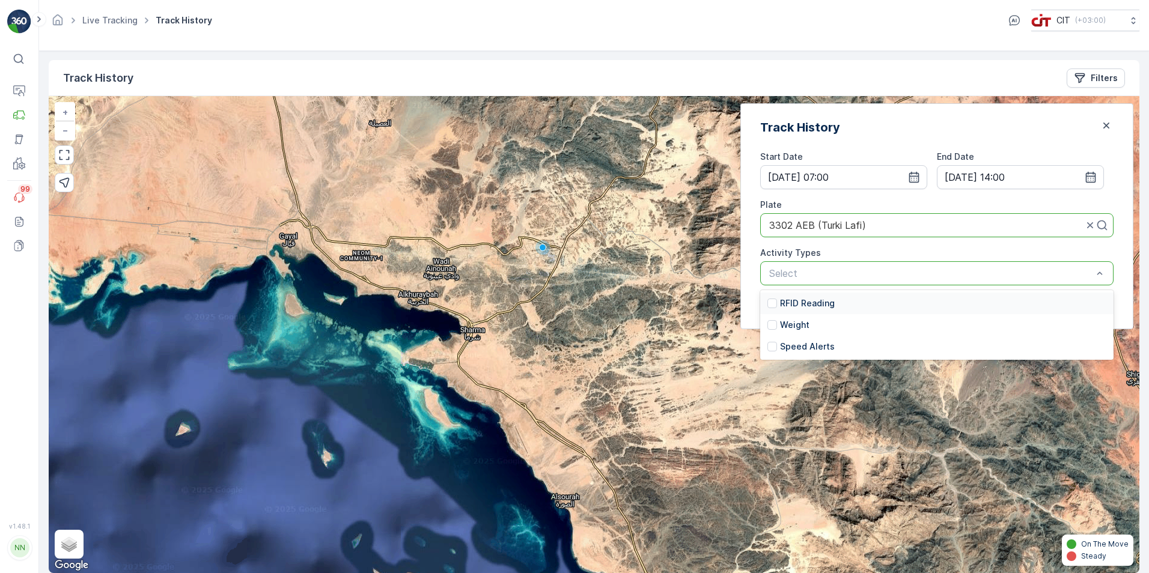
click at [896, 249] on div "Activity Types" at bounding box center [936, 253] width 353 height 12
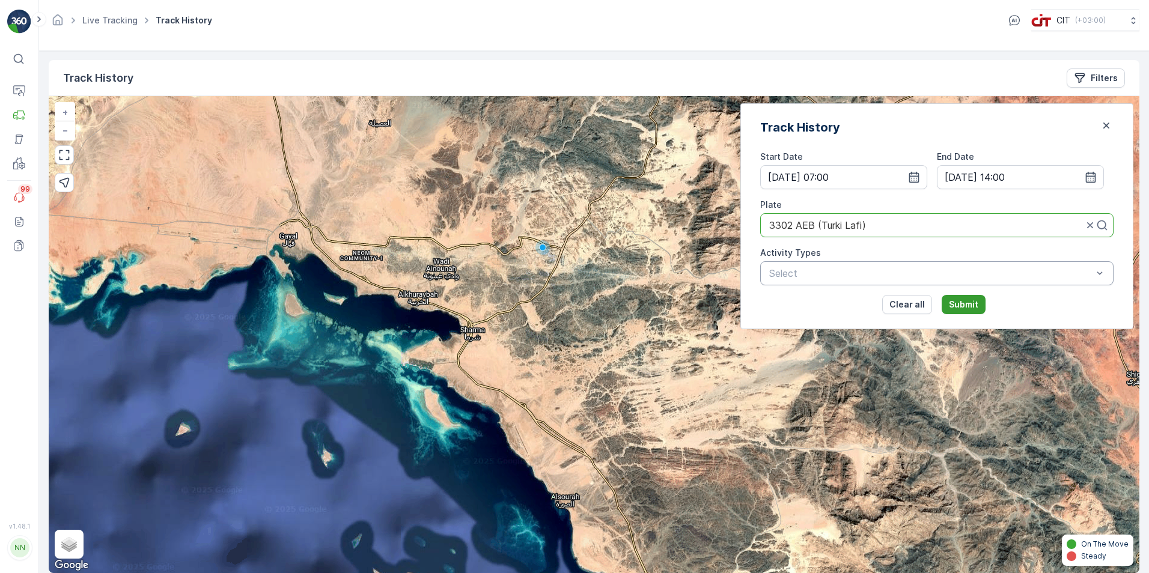
click at [975, 300] on p "Submit" at bounding box center [963, 305] width 29 height 12
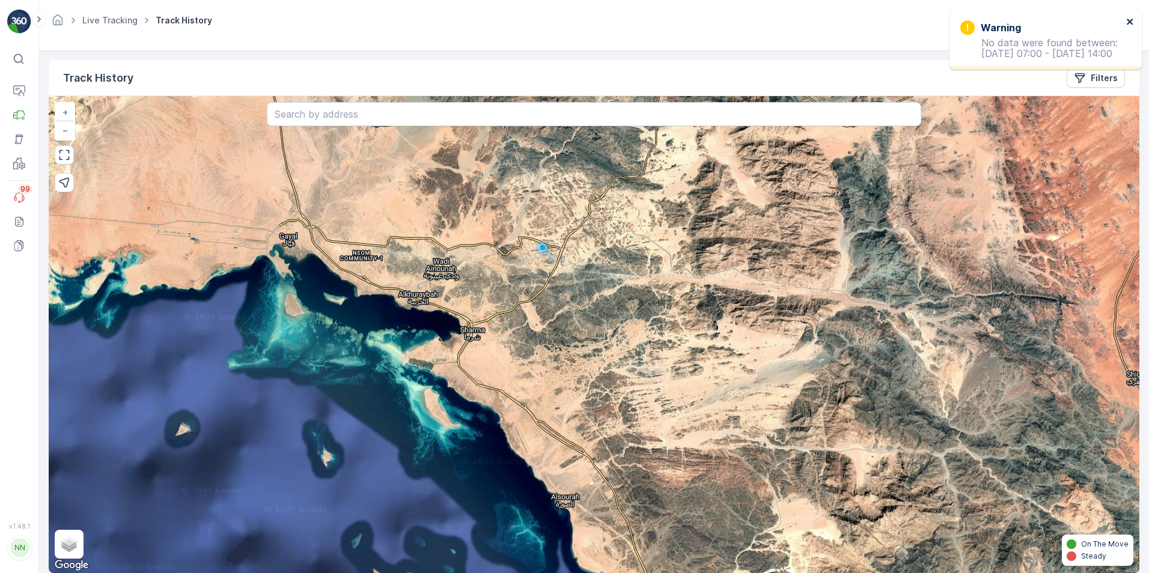
click at [1133, 19] on icon "close" at bounding box center [1130, 22] width 8 height 10
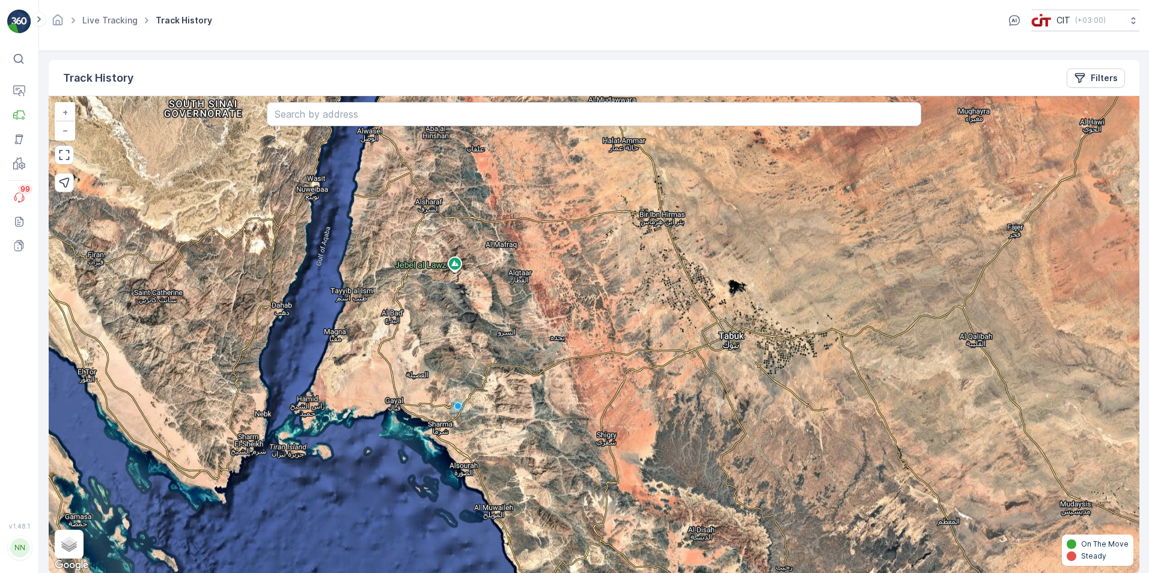
drag, startPoint x: 478, startPoint y: 223, endPoint x: 478, endPoint y: 377, distance: 154.4
click at [478, 377] on div "+ − Satellite Roadmap Terrain Hybrid Leaflet Keyboard shortcuts Map Data Map da…" at bounding box center [594, 334] width 1090 height 477
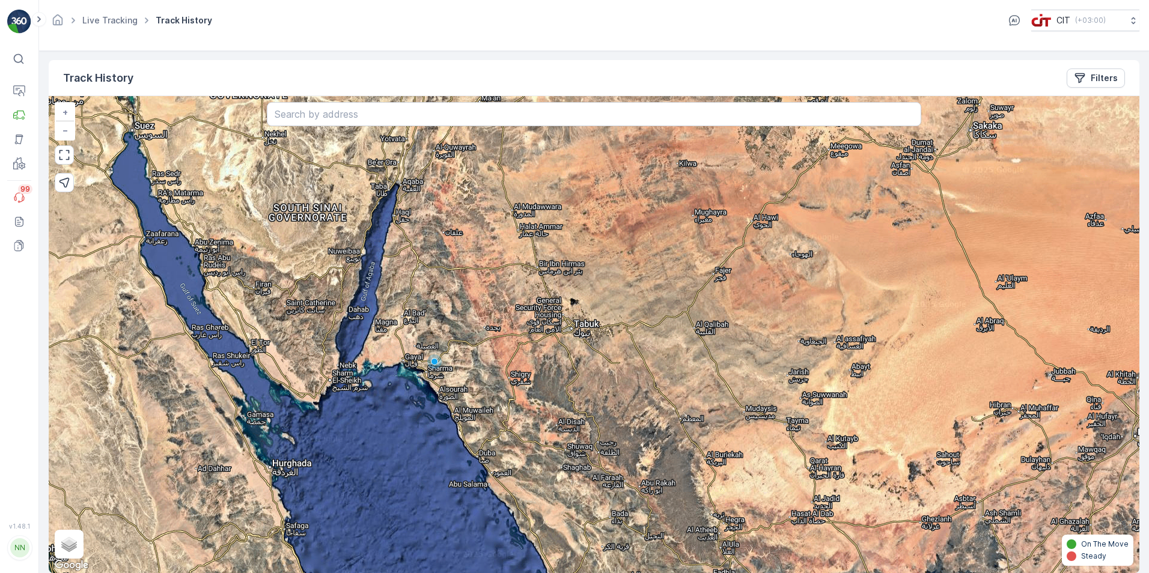
drag, startPoint x: 697, startPoint y: 329, endPoint x: 564, endPoint y: 315, distance: 133.5
click at [564, 315] on div "+ − Satellite Roadmap Terrain Hybrid Leaflet Keyboard shortcuts Map Data Map da…" at bounding box center [594, 334] width 1090 height 477
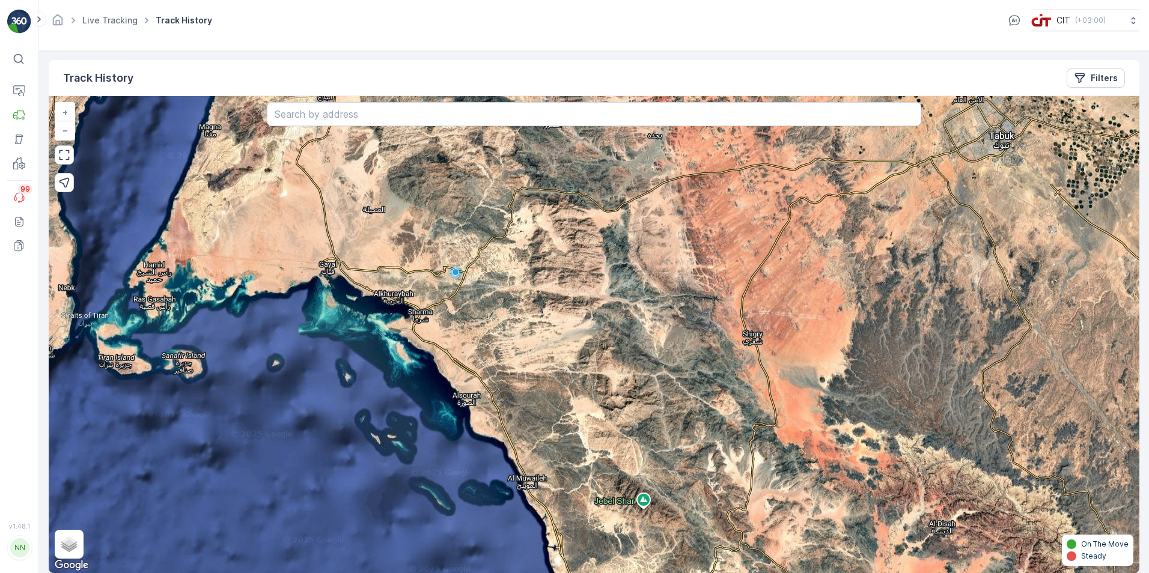
drag, startPoint x: 603, startPoint y: 237, endPoint x: 406, endPoint y: 248, distance: 196.7
click at [406, 248] on div "+ − Satellite Roadmap Terrain Hybrid Leaflet Keyboard shortcuts Map Data Map da…" at bounding box center [594, 334] width 1090 height 477
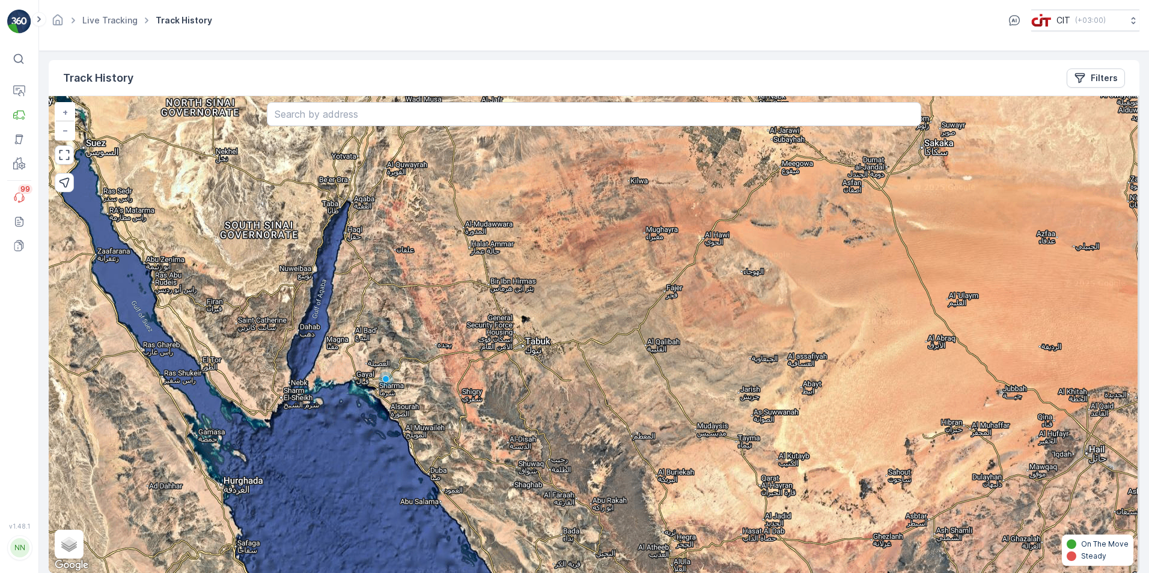
drag, startPoint x: 423, startPoint y: 249, endPoint x: 390, endPoint y: 374, distance: 129.1
click at [390, 374] on div "+ − Satellite Roadmap Terrain Hybrid Leaflet Keyboard shortcuts Map Data Map da…" at bounding box center [594, 334] width 1090 height 477
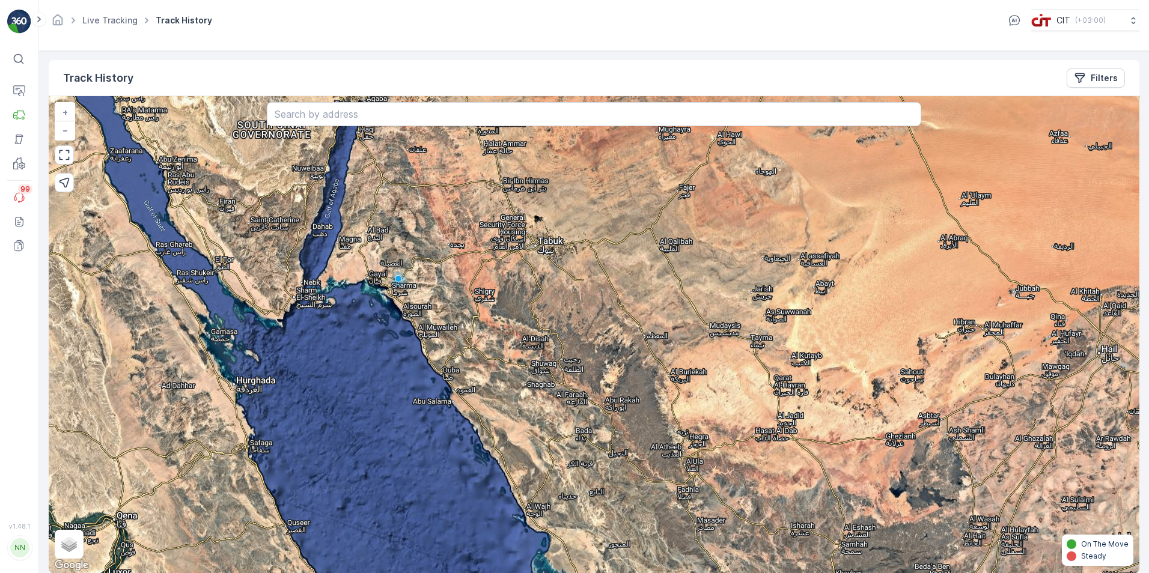
drag, startPoint x: 390, startPoint y: 374, endPoint x: 403, endPoint y: 273, distance: 101.1
click at [403, 273] on div "+ − Satellite Roadmap Terrain Hybrid Leaflet Keyboard shortcuts Map Data Map da…" at bounding box center [594, 334] width 1090 height 477
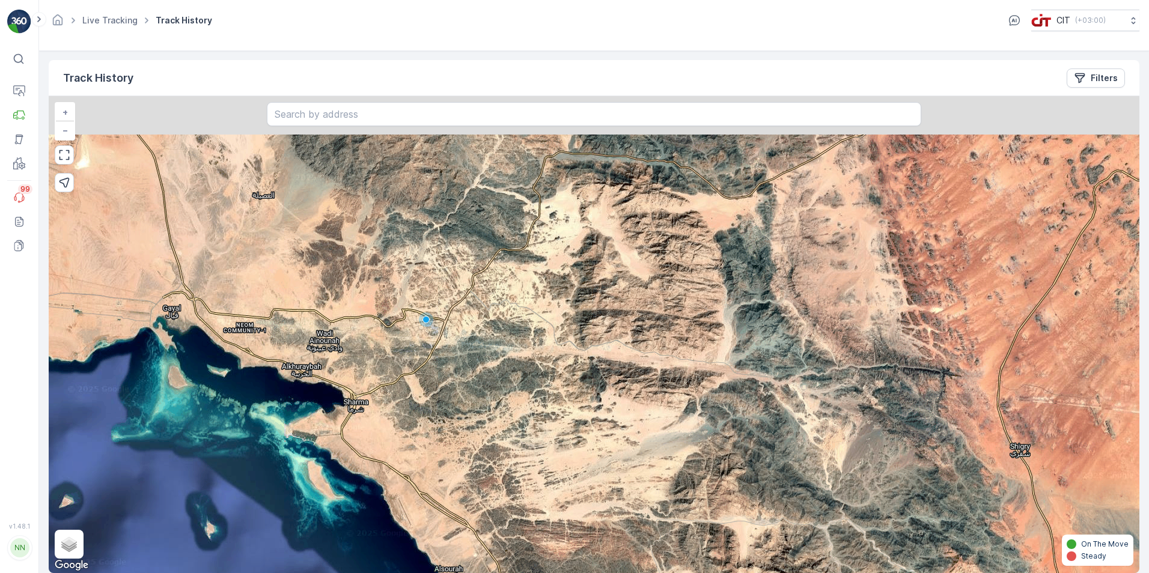
drag, startPoint x: 444, startPoint y: 245, endPoint x: 423, endPoint y: 352, distance: 109.6
click at [423, 352] on div "+ − Satellite Roadmap Terrain Hybrid Leaflet Keyboard shortcuts Map Data Map da…" at bounding box center [594, 334] width 1090 height 477
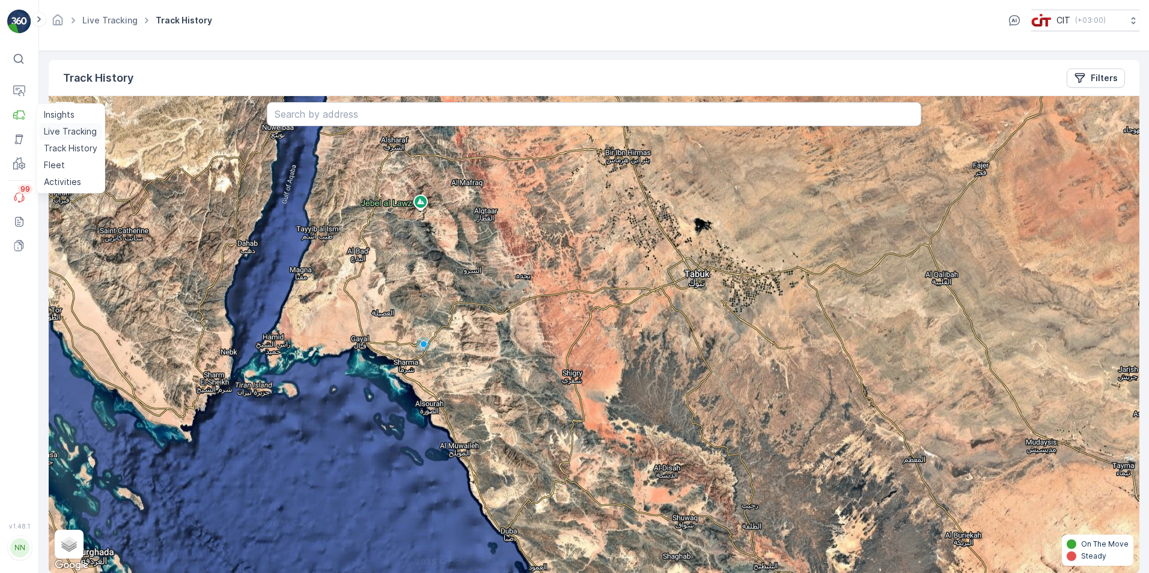
click at [76, 132] on p "Live Tracking" at bounding box center [70, 132] width 53 height 12
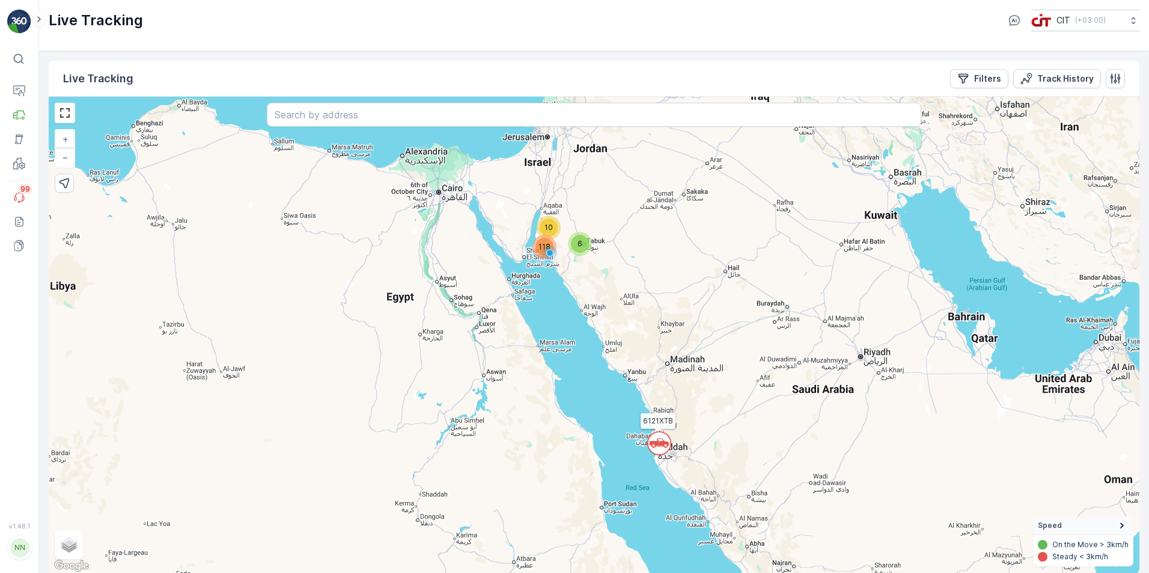
scroll to position [1, 0]
click at [663, 450] on circle at bounding box center [659, 442] width 23 height 23
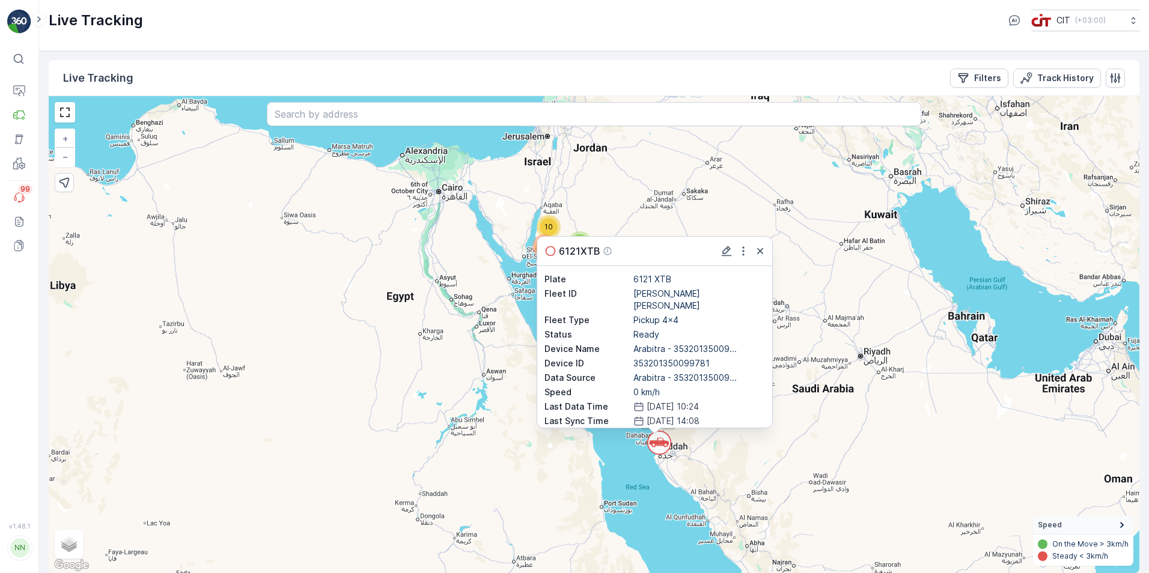
click at [762, 251] on icon "button" at bounding box center [760, 251] width 12 height 12
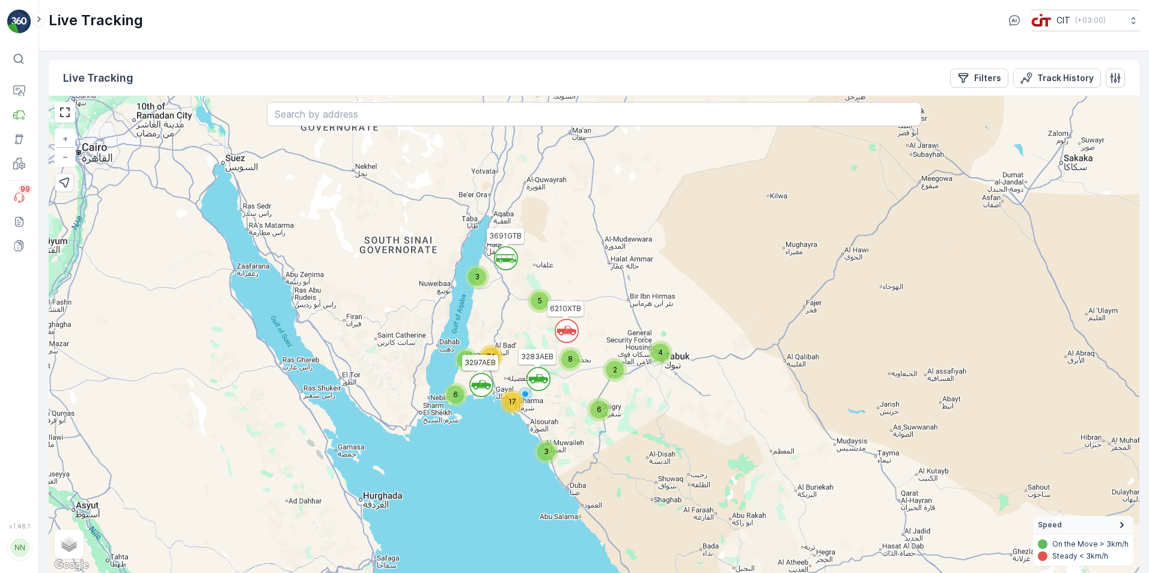
drag, startPoint x: 541, startPoint y: 282, endPoint x: 561, endPoint y: 423, distance: 142.0
click at [561, 423] on div "` ` 5 3 2 4 3 ` 6 ` 17 6 8 2 74 6121XTB 6210XTB 3691GTB 3297AEB 3283AEB + − Sat…" at bounding box center [594, 334] width 1090 height 477
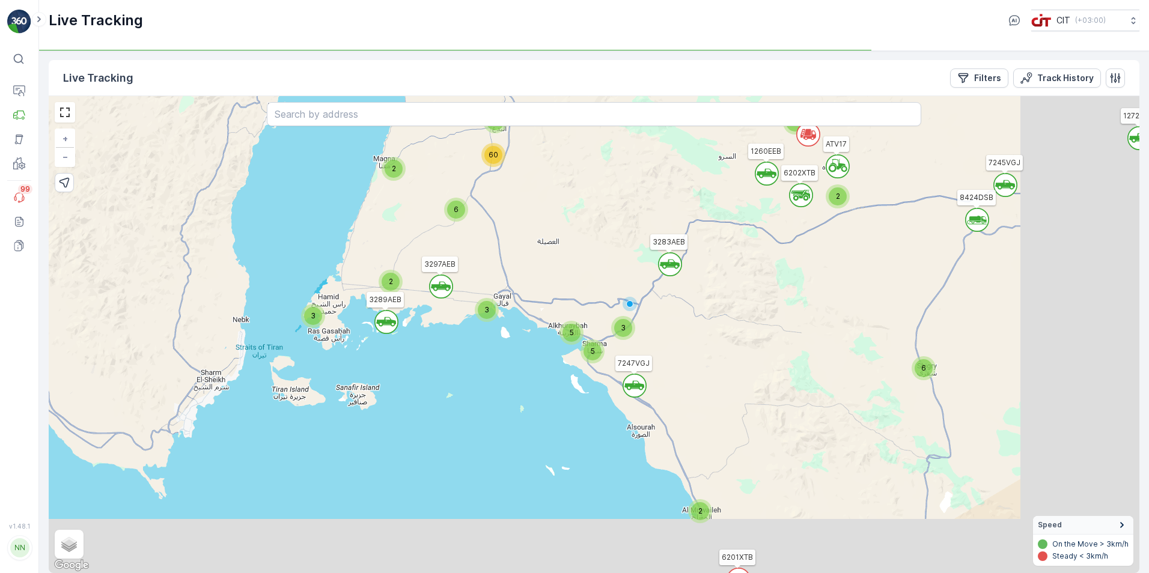
drag, startPoint x: 628, startPoint y: 356, endPoint x: 453, endPoint y: 279, distance: 191.5
click at [453, 279] on div "` ` ` ` ` 4 ` 2 ` ` ` ` ` ` ` 2 3 ` 2 ` 3 3 5 5 6 ` 2 ` ` 2 2 ` 6 7 60 6121XTB …" at bounding box center [594, 334] width 1090 height 477
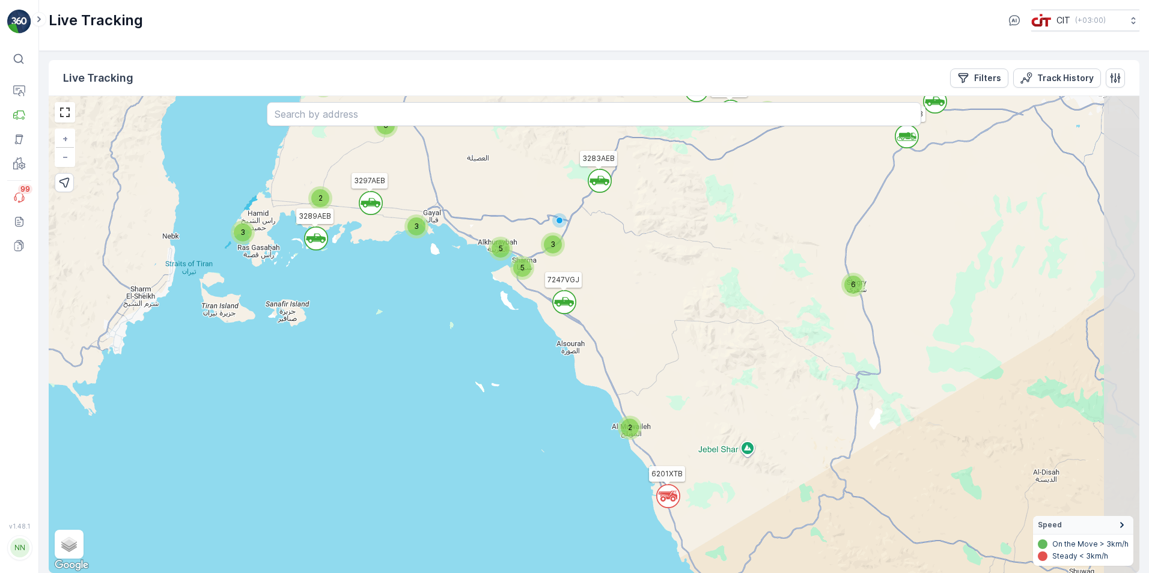
drag, startPoint x: 678, startPoint y: 383, endPoint x: 618, endPoint y: 306, distance: 98.1
click at [618, 306] on div "` ` 2 ` ` ` ` ` 2 ` ` ` ` ` ` 2 6 ` ` ` 3 ` 5 2 6 4 ` 5 3 2 ` 3 7 60 3 3257TTB …" at bounding box center [594, 334] width 1090 height 477
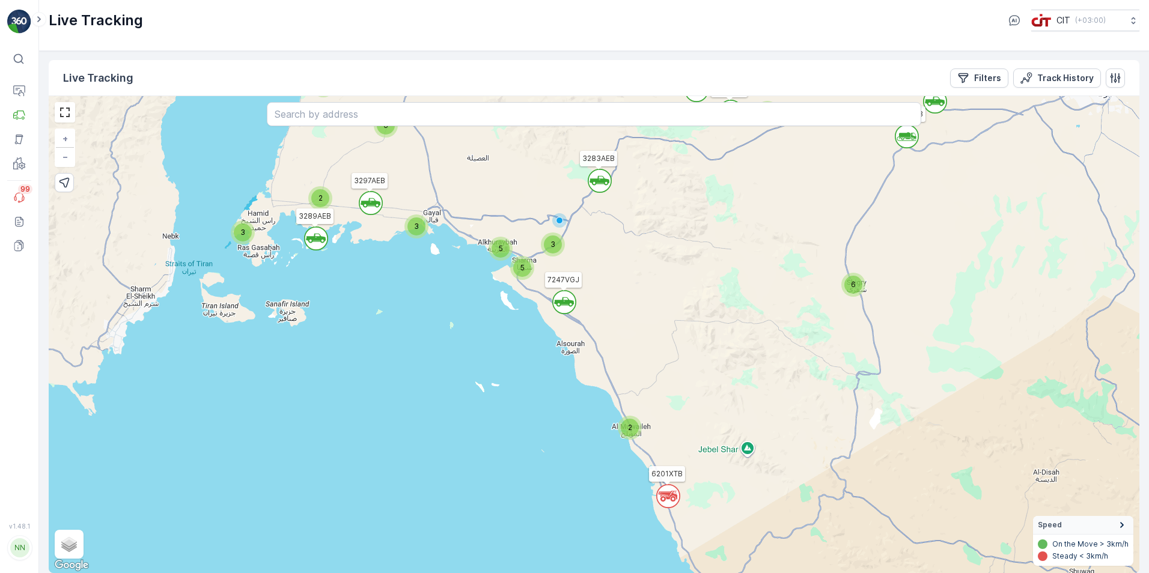
click at [741, 300] on div "` ` 2 ` ` ` ` ` 2 ` ` ` ` ` ` 2 6 ` ` ` 3 ` 5 2 6 4 ` 5 3 2 ` 3 7 60 3 3257TTB …" at bounding box center [594, 334] width 1090 height 477
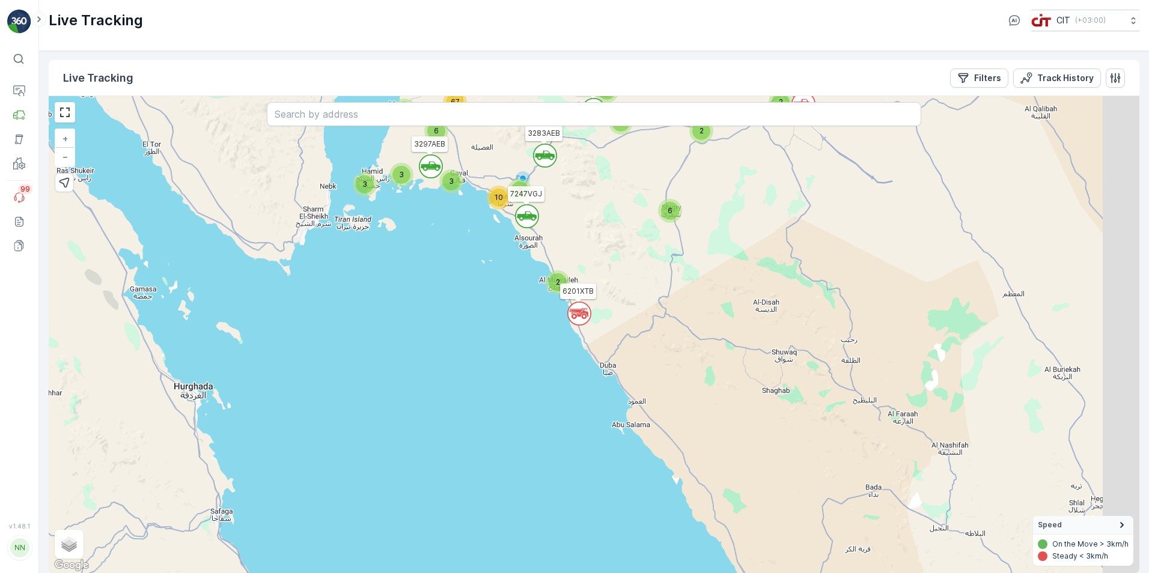
drag, startPoint x: 753, startPoint y: 309, endPoint x: 629, endPoint y: 222, distance: 151.5
click at [629, 222] on div "` ` ` ` ` ` ` ` ` ` ` ` 4 2 2 2 2 3 3 3 3 10 6 3 4 2 6 67 3257TTB 3691GTB 6121X…" at bounding box center [594, 334] width 1090 height 477
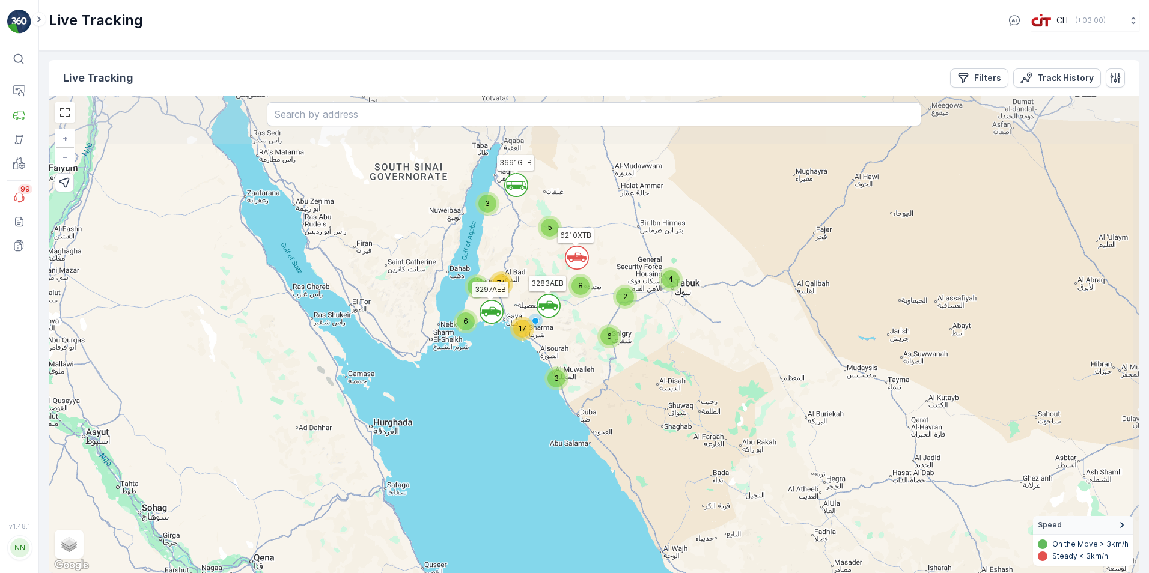
drag, startPoint x: 635, startPoint y: 228, endPoint x: 597, endPoint y: 347, distance: 124.4
click at [597, 347] on div "` ` ` ` 5 3 2 4 3 6 17 6 8 2 74 3691GTB 6121XTB 6210XTB 3283AEB 3297AEB + − Sat…" at bounding box center [594, 334] width 1090 height 477
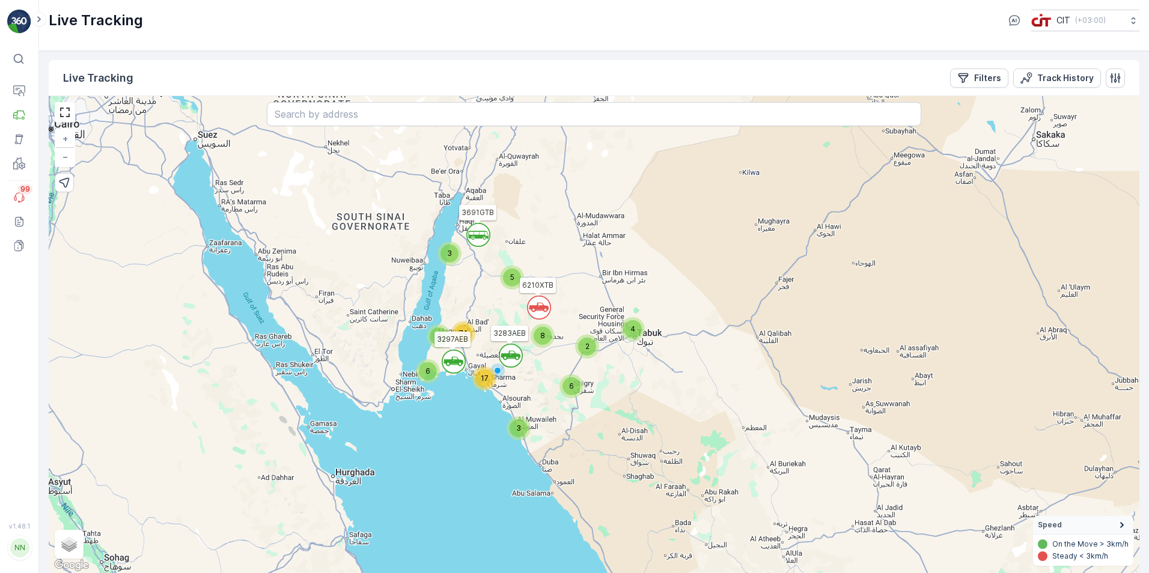
drag, startPoint x: 592, startPoint y: 318, endPoint x: 549, endPoint y: 379, distance: 74.5
click at [549, 379] on div "` ` ` ` 5 3 2 4 3 6 17 6 8 2 74 3691GTB 6121XTB 6210XTB 3283AEB 3297AEB + − Sat…" at bounding box center [594, 334] width 1090 height 477
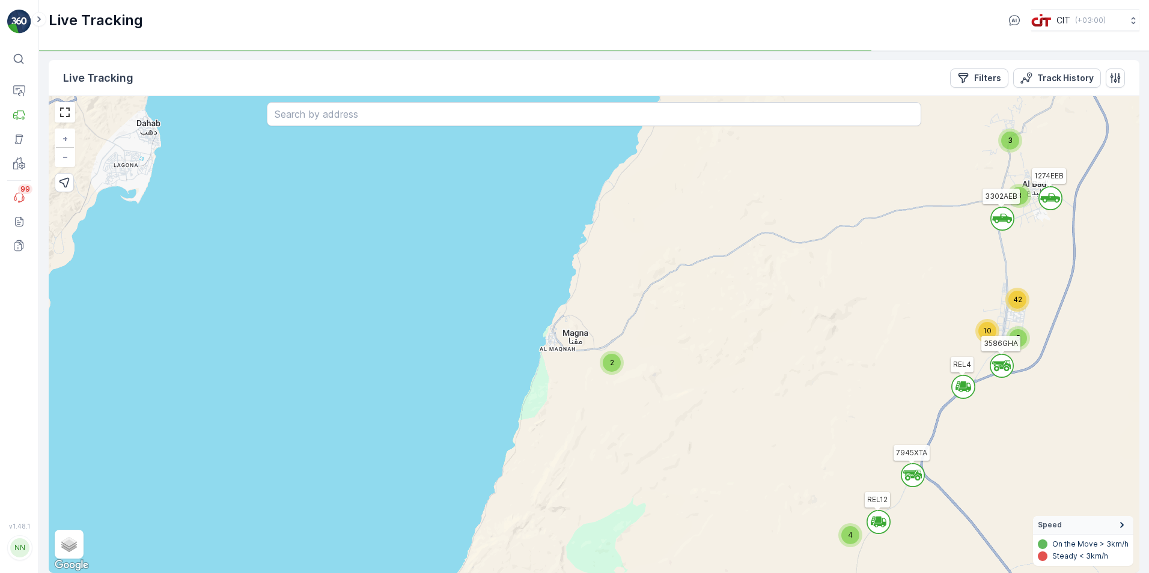
click at [610, 369] on div "2" at bounding box center [612, 363] width 18 height 18
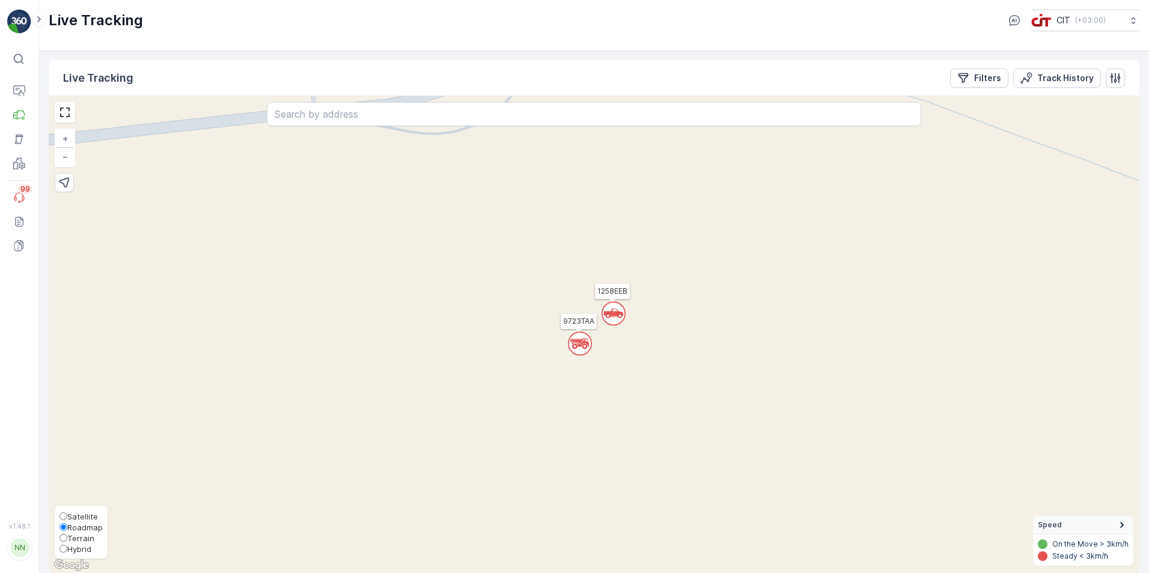
click at [65, 550] on input "Hybrid" at bounding box center [63, 549] width 8 height 8
radio input "true"
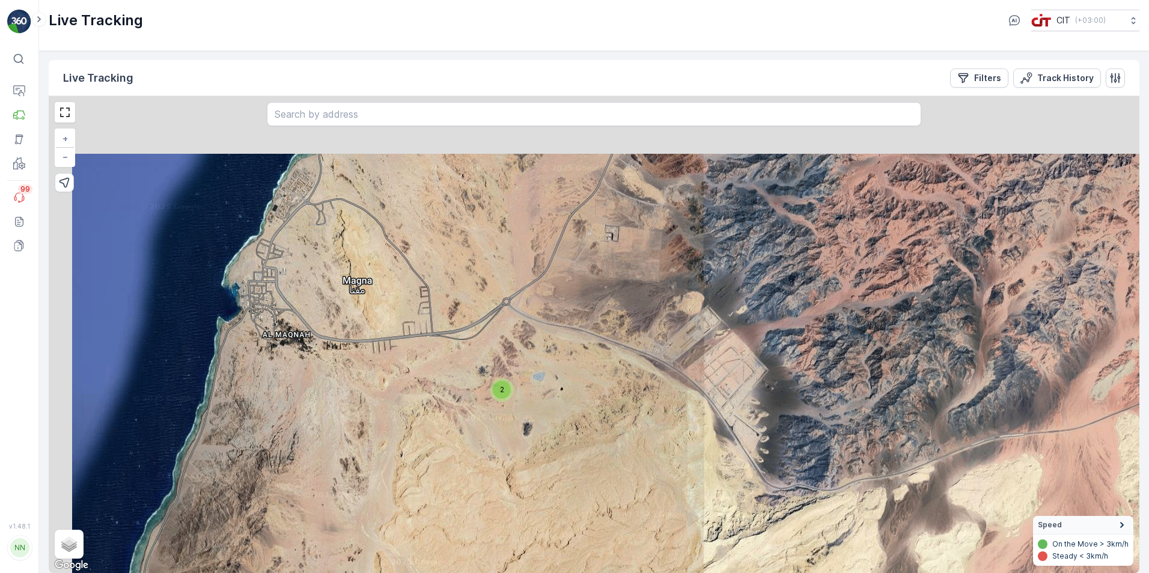
drag, startPoint x: 410, startPoint y: 295, endPoint x: 461, endPoint y: 395, distance: 112.3
click at [461, 395] on div "` ` ` ` ` ` ` ` ` ` ` ` ` ` ` ` ` ` ` ` ` ` ` ` ` ` ` ` ` ` ` ` ` ` ` ` ` ` ` `…" at bounding box center [594, 334] width 1090 height 477
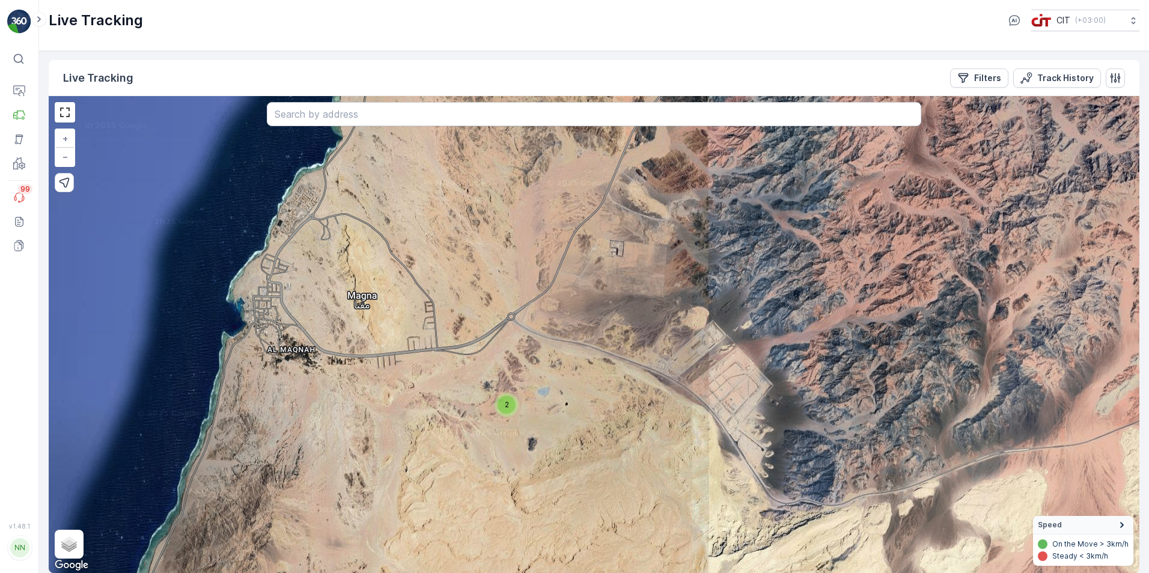
click at [503, 407] on div "2" at bounding box center [506, 405] width 18 height 18
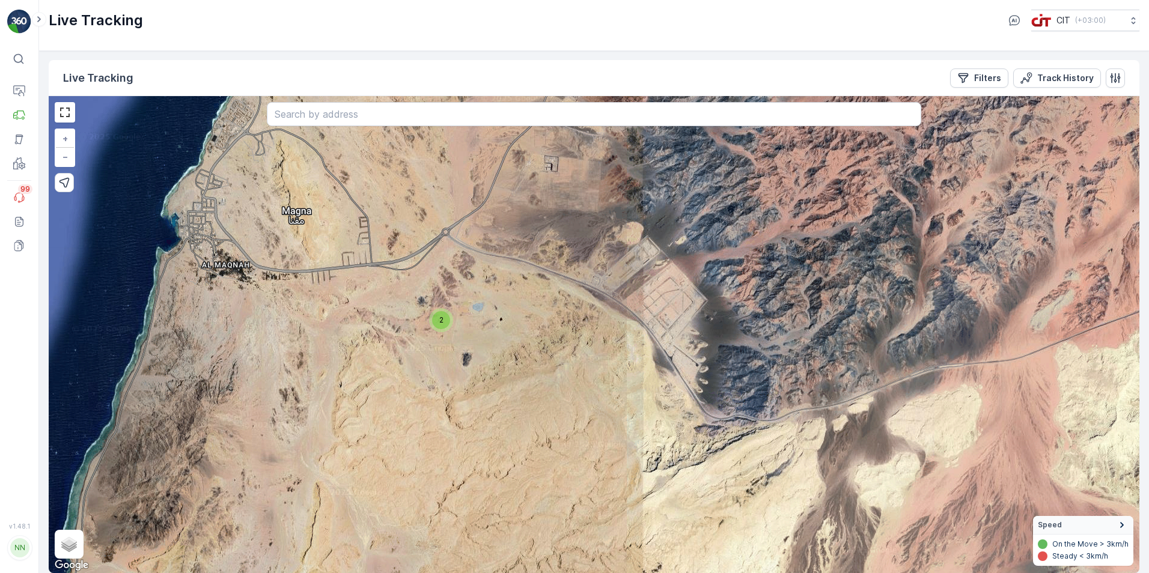
drag, startPoint x: 368, startPoint y: 294, endPoint x: 426, endPoint y: 378, distance: 102.0
click at [426, 378] on div "` ` ` ` ` ` ` ` ` ` ` ` ` ` ` ` ` ` ` ` ` ` ` ` ` ` ` ` ` ` ` ` ` ` ` ` ` ` ` `…" at bounding box center [594, 334] width 1090 height 477
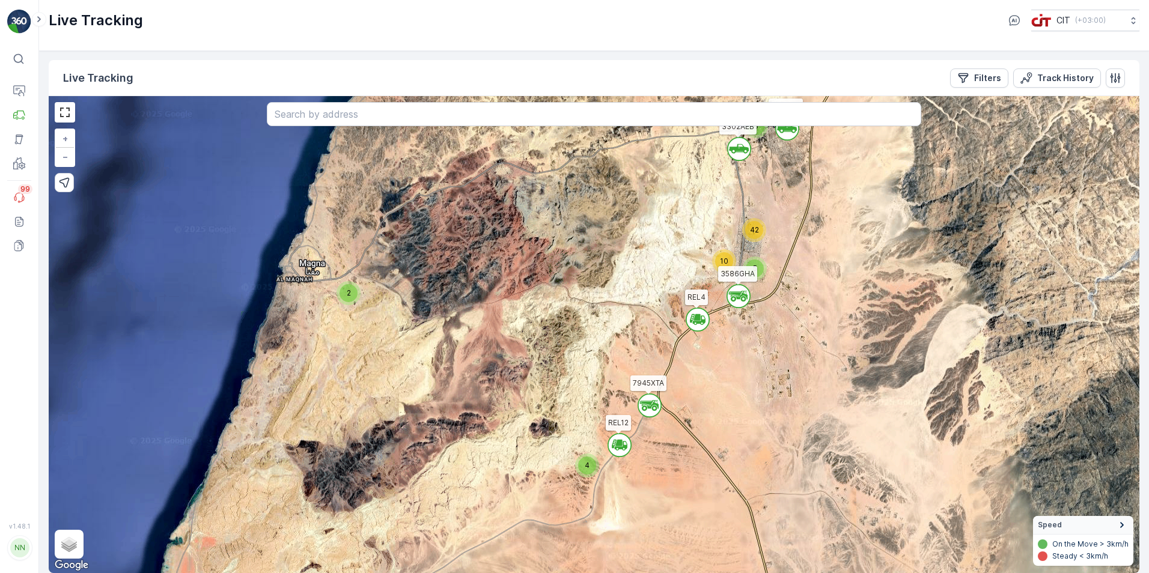
drag, startPoint x: 580, startPoint y: 293, endPoint x: 500, endPoint y: 241, distance: 96.0
click at [500, 241] on div "` ` ` ` ` ` ` ` ` ` ` ` ` ` ` ` ` ` ` ` ` ` ` ` ` ` ` ` ` ` ` ` ` ` ` ` ` 4 2 2…" at bounding box center [594, 334] width 1090 height 477
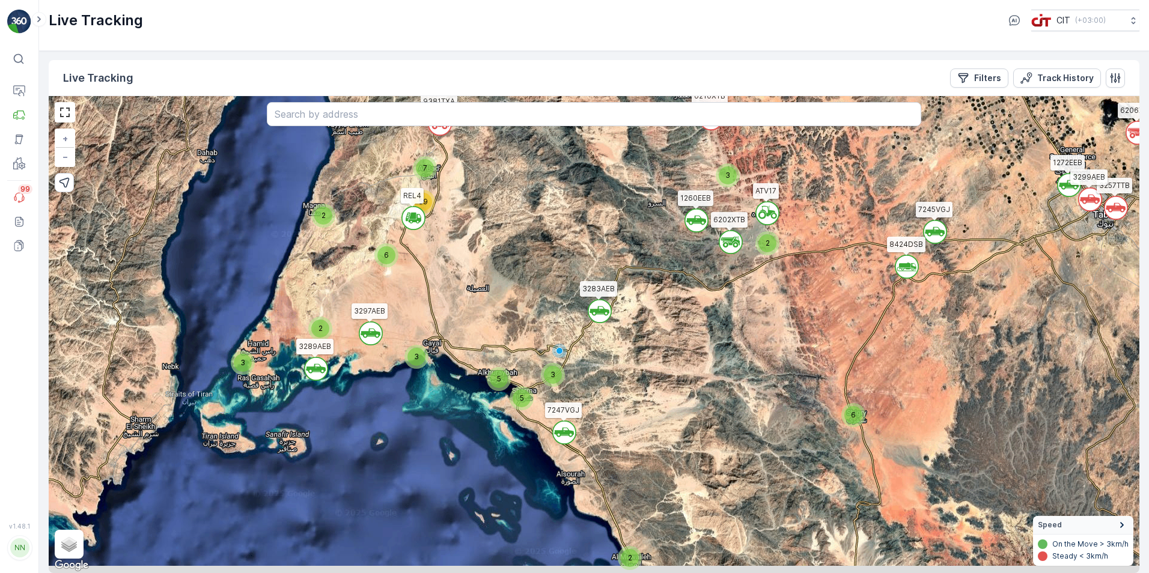
drag, startPoint x: 643, startPoint y: 307, endPoint x: 493, endPoint y: 237, distance: 165.8
click at [493, 237] on div "` ` 2 ` ` ` ` ` 2 ` ` ` ` ` ` 2 6 ` ` ` 3 ` 5 2 6 4 ` 5 3 2 ` 3 7 59 3 3257TTB …" at bounding box center [594, 334] width 1090 height 477
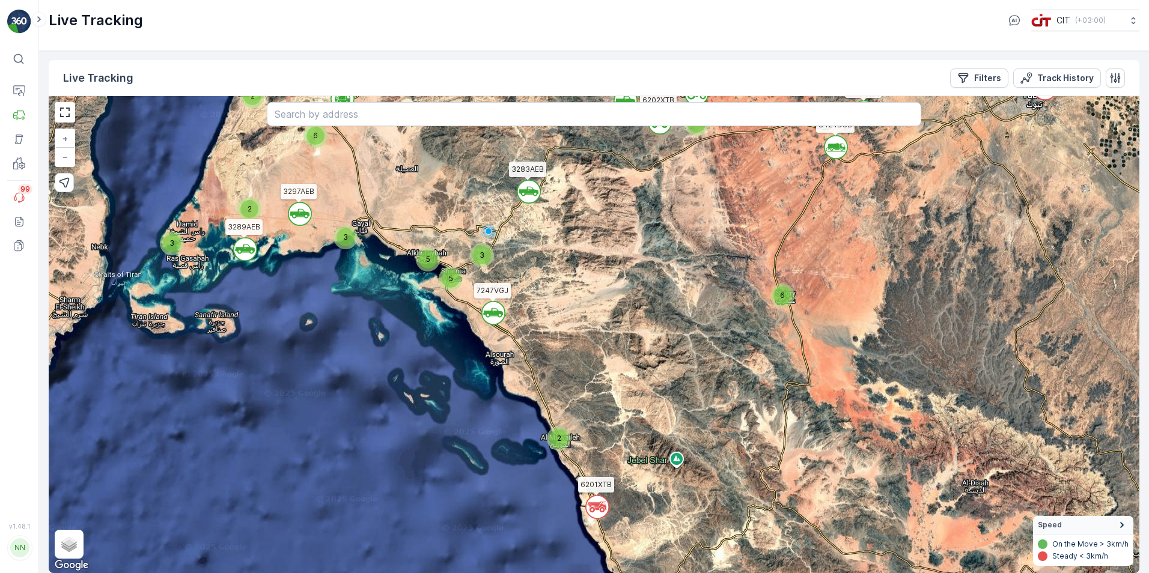
drag, startPoint x: 639, startPoint y: 317, endPoint x: 574, endPoint y: 206, distance: 129.0
click at [574, 206] on div "` ` 2 ` ` ` ` ` 2 ` ` ` ` ` ` 2 6 ` ` ` 3 ` 5 2 6 4 ` 5 3 2 ` 3 7 59 3 3257TTB …" at bounding box center [594, 334] width 1090 height 477
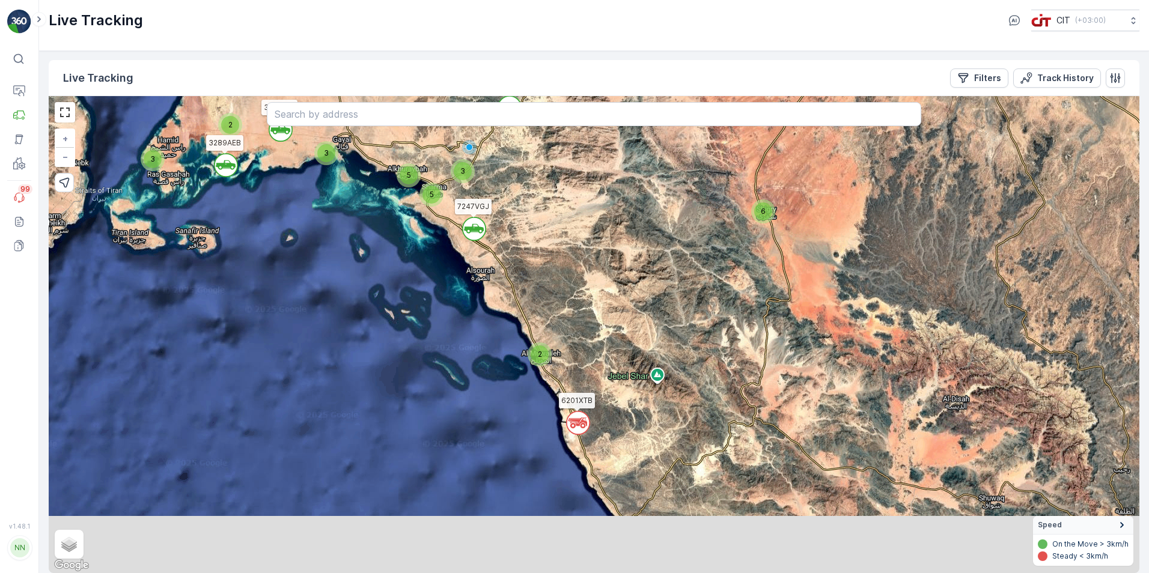
drag, startPoint x: 644, startPoint y: 344, endPoint x: 625, endPoint y: 258, distance: 87.9
click at [625, 258] on div "` ` 2 ` ` ` ` ` 2 ` ` ` ` ` ` 2 6 ` ` ` 3 ` 5 2 6 4 ` 5 3 2 ` 3 7 59 3 3257TTB …" at bounding box center [594, 334] width 1090 height 477
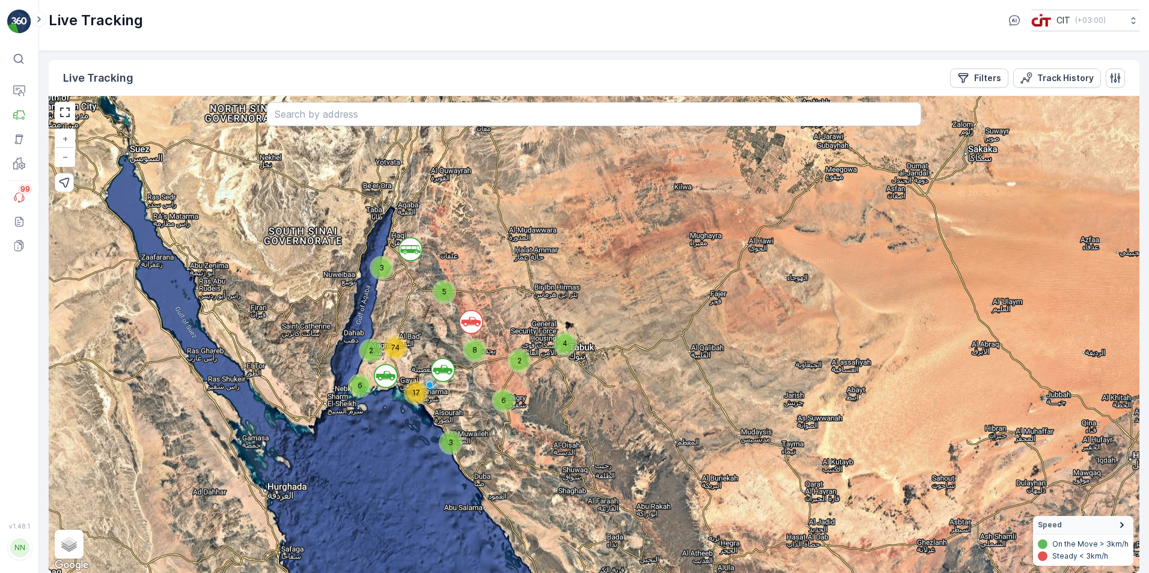
drag, startPoint x: 599, startPoint y: 275, endPoint x: 493, endPoint y: 380, distance: 149.5
click at [493, 380] on div "` ` ` 3 ` 4 2 6 5 2 8 3 17 74 6 + − Satellite Roadmap Terrain Hybrid Leaflet Ke…" at bounding box center [594, 334] width 1090 height 477
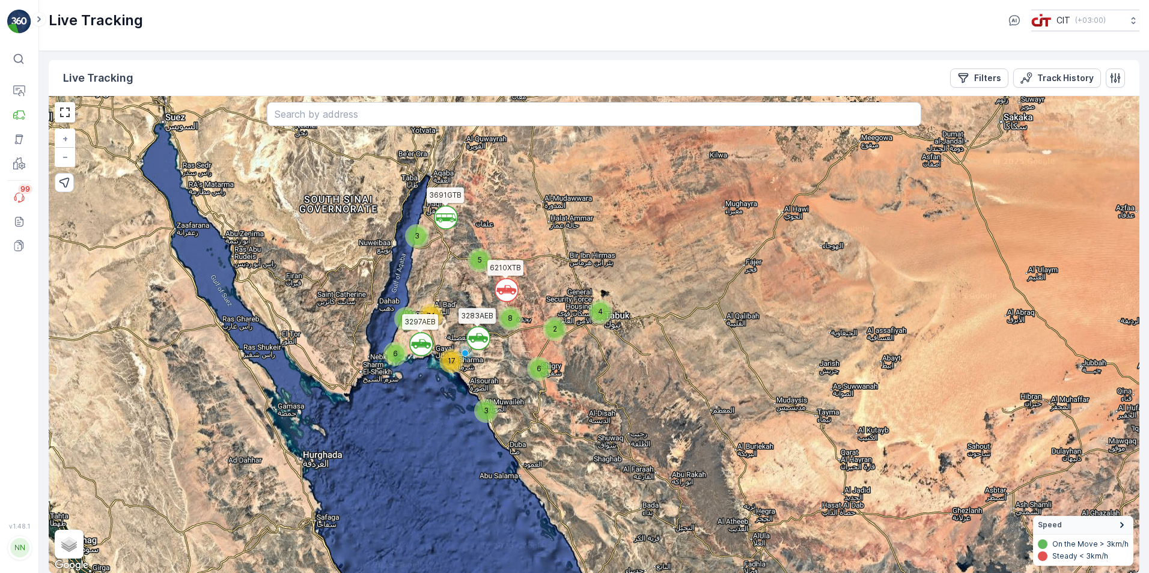
drag, startPoint x: 511, startPoint y: 311, endPoint x: 550, endPoint y: 273, distance: 54.0
click at [550, 273] on div "` ` ` 3 ` 4 2 6 5 2 8 3 17 74 6 3691GTB 6121XTB 6210XTB 3283AEB 3297AEB + − Sat…" at bounding box center [594, 334] width 1090 height 477
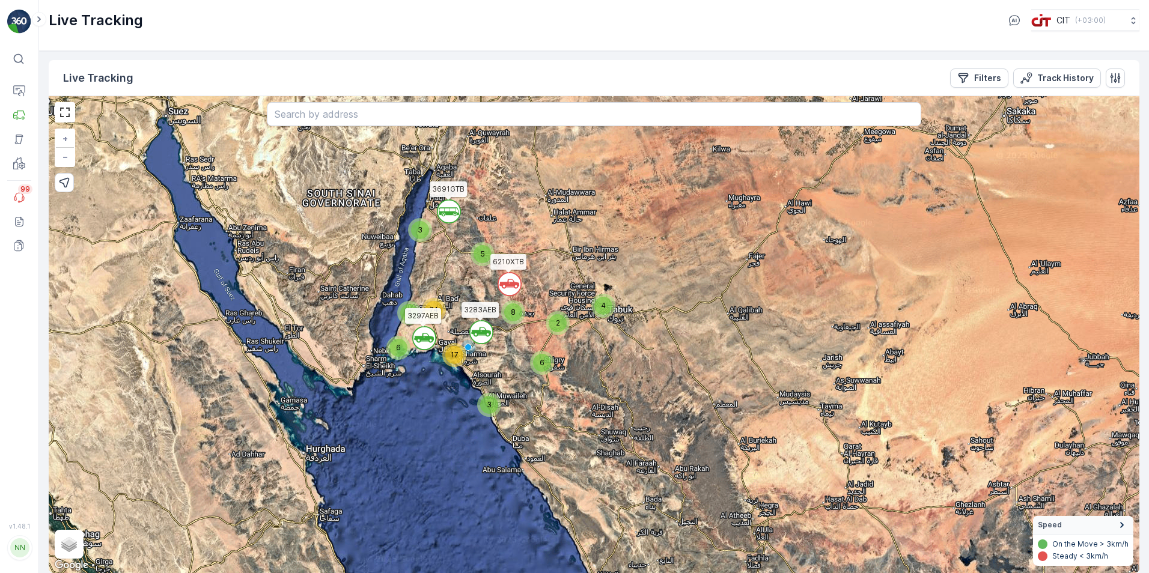
click at [426, 231] on div "3" at bounding box center [420, 230] width 18 height 18
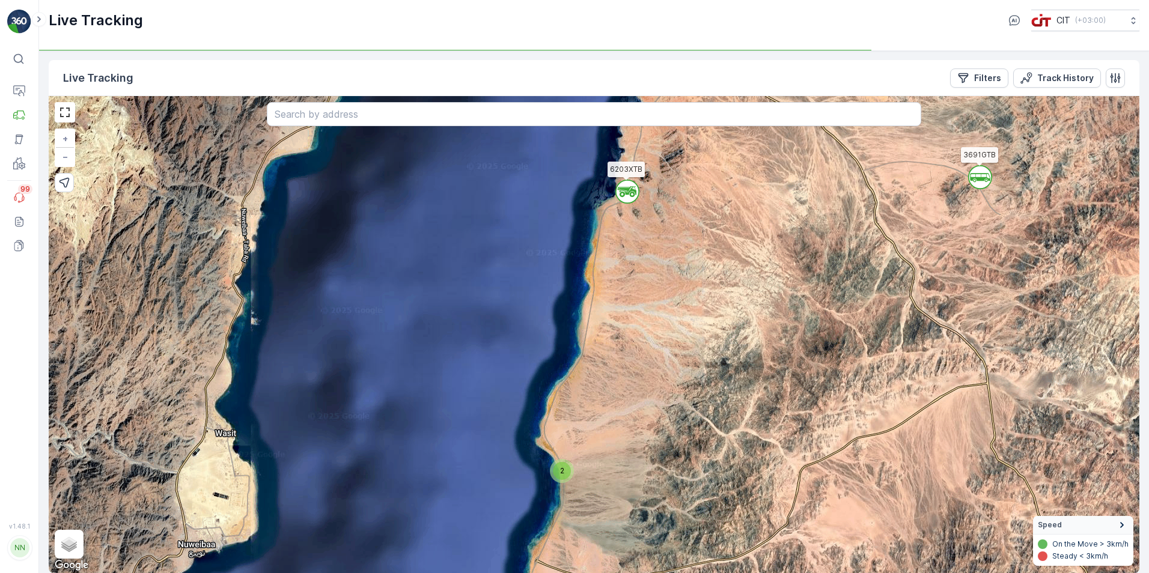
click at [567, 479] on div "2" at bounding box center [562, 471] width 24 height 24
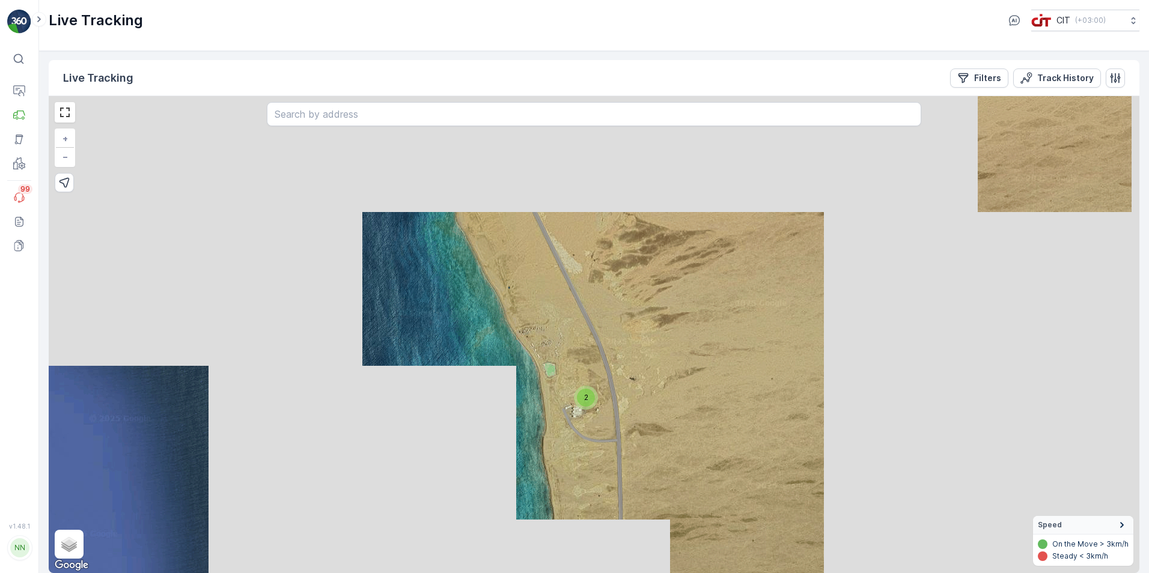
drag, startPoint x: 627, startPoint y: 259, endPoint x: 587, endPoint y: 442, distance: 187.6
click at [587, 442] on div "` ` ` ` ` ` ` ` ` ` ` ` ` ` ` ` ` ` ` ` ` ` ` ` ` ` ` ` ` ` ` ` ` ` ` ` ` ` ` `…" at bounding box center [594, 334] width 1090 height 477
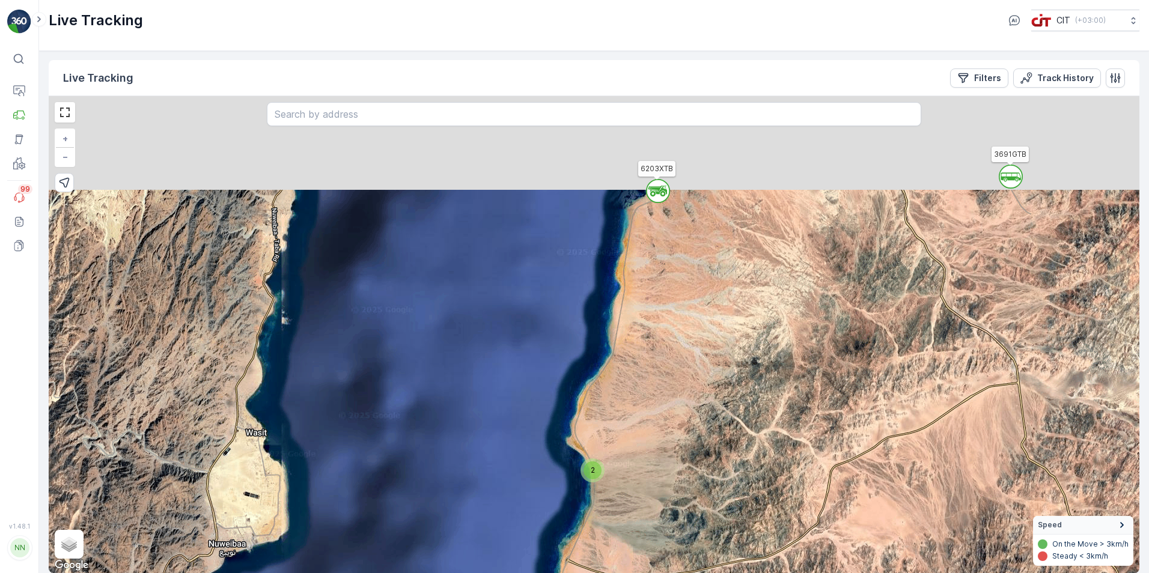
drag, startPoint x: 549, startPoint y: 267, endPoint x: 565, endPoint y: 443, distance: 176.8
click at [565, 443] on div "` ` ` ` ` ` ` ` ` ` ` ` ` ` ` ` ` ` ` ` ` ` ` ` ` ` ` ` ` ` ` ` ` ` ` ` ` 4 2 2…" at bounding box center [594, 334] width 1090 height 477
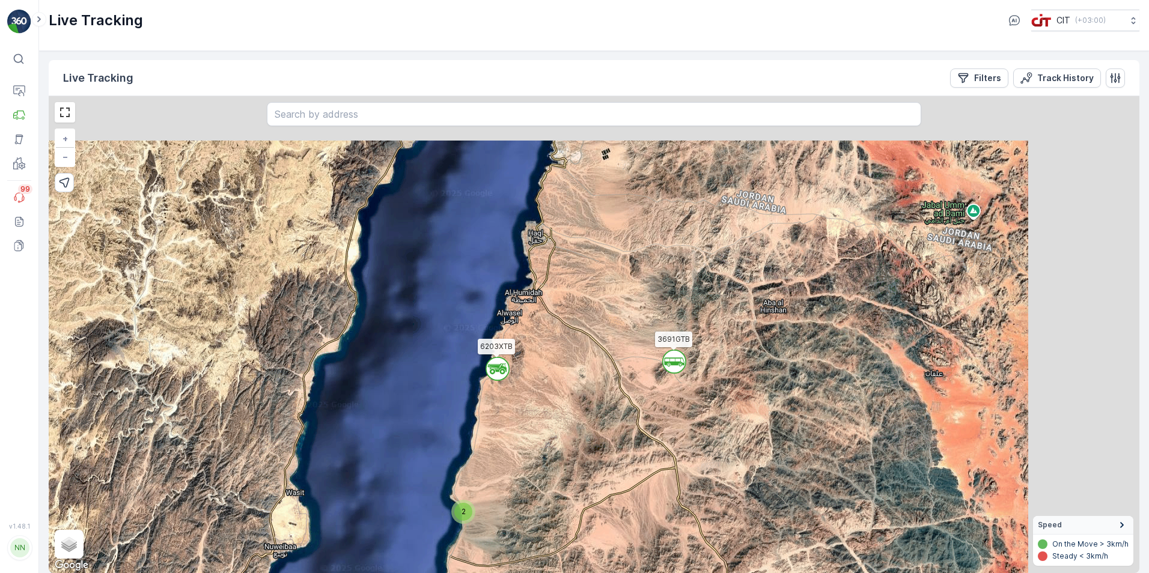
drag, startPoint x: 622, startPoint y: 329, endPoint x: 494, endPoint y: 425, distance: 159.7
click at [494, 425] on div "` ` ` ` ` ` ` ` ` ` ` ` ` ` ` ` ` ` ` ` ` ` ` ` ` ` ` ` ` ` 4 2 2 3 3 2 2 3 3 6…" at bounding box center [594, 334] width 1090 height 477
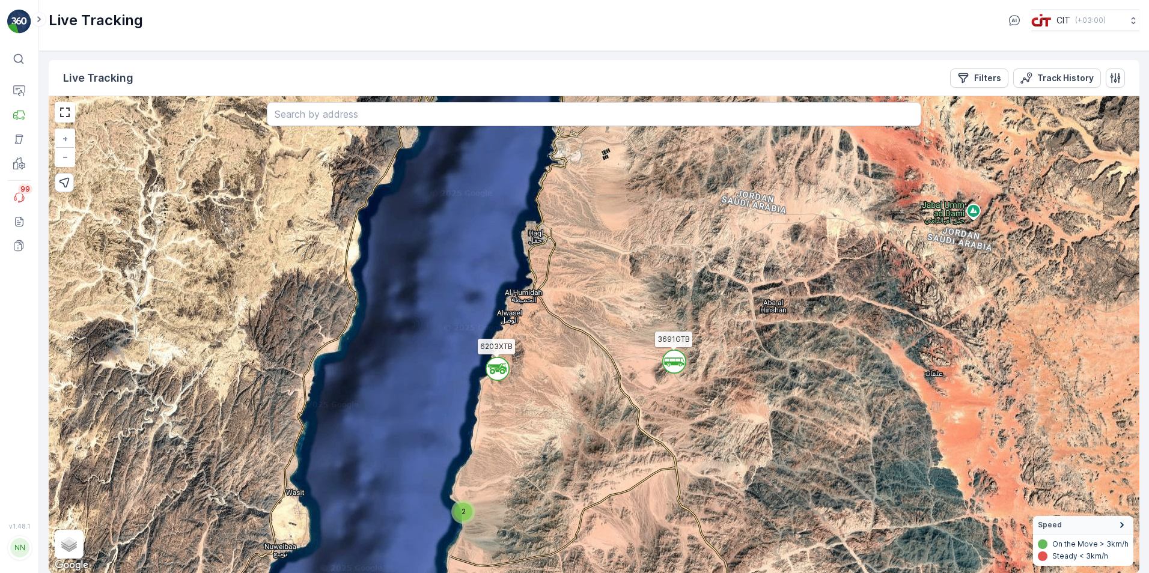
click at [677, 362] on icon at bounding box center [674, 361] width 20 height 8
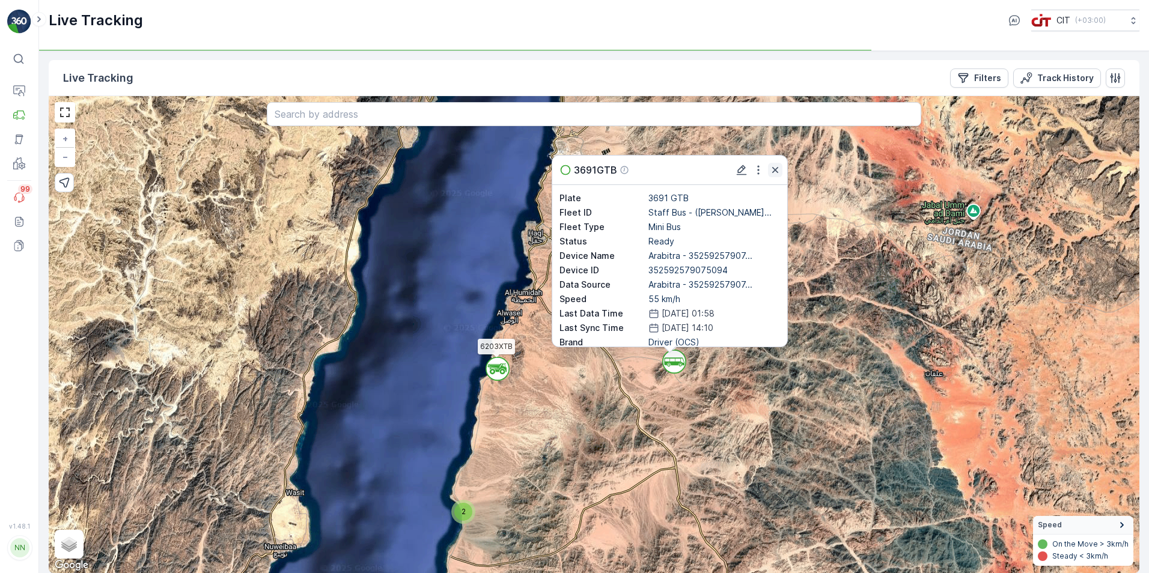
click at [776, 165] on icon "button" at bounding box center [775, 170] width 12 height 12
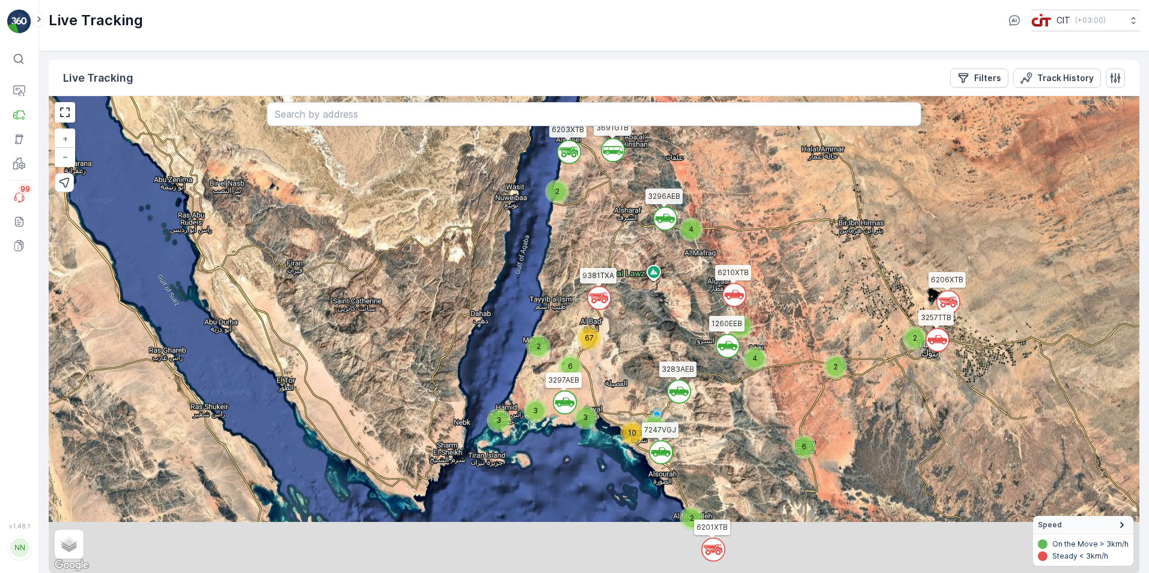
drag, startPoint x: 624, startPoint y: 457, endPoint x: 627, endPoint y: 291, distance: 166.4
click at [627, 291] on div "` ` ` ` ` ` ` ` ` ` ` ` 4 2 2 2 2 3 3 3 3 10 6 3 4 2 6 67 3257TTB 3691GTB 6121X…" at bounding box center [594, 334] width 1090 height 477
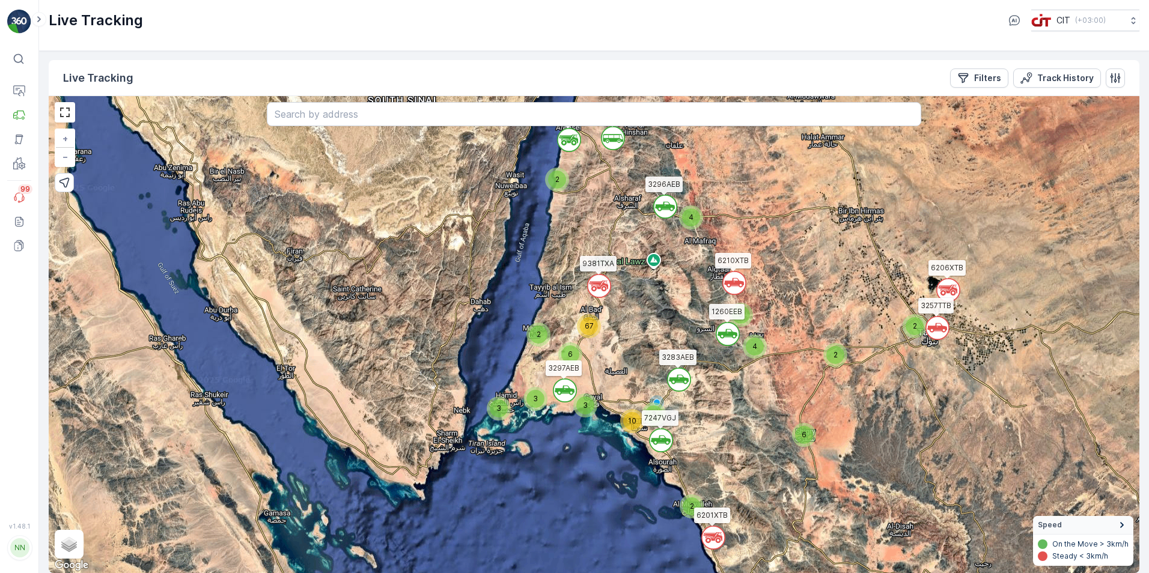
click at [544, 407] on div "` ` ` ` ` ` ` ` ` ` ` ` 4 2 2 2 2 3 3 3 3 10 6 3 4 2 6 67 3257TTB 3691GTB 6121X…" at bounding box center [594, 334] width 1090 height 477
click at [539, 407] on div "3" at bounding box center [535, 399] width 18 height 18
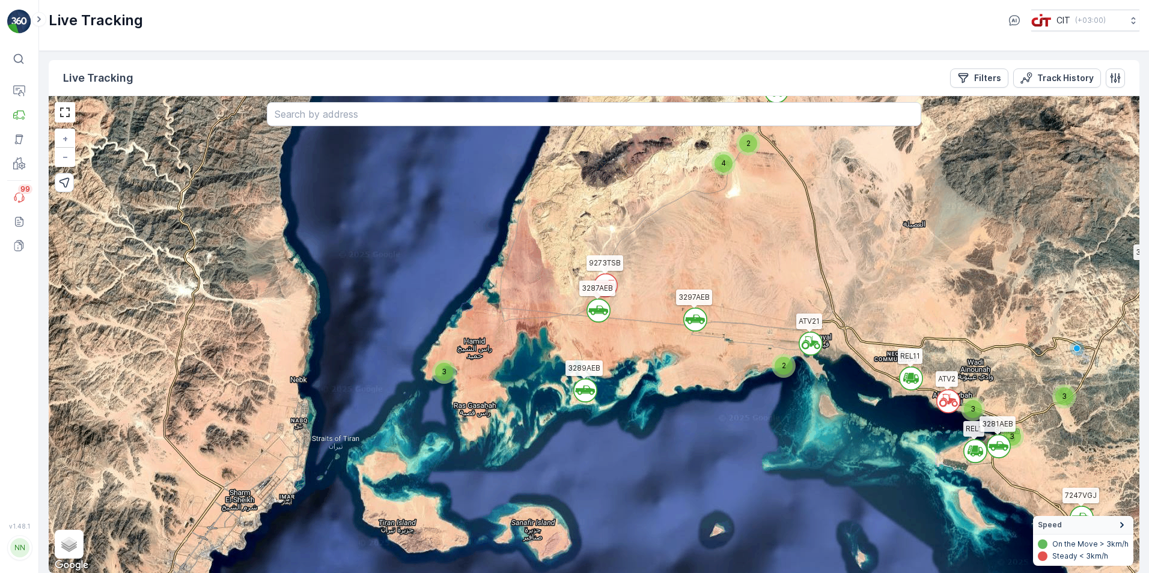
click at [584, 403] on div "` ` ` ` ` ` ` ` ` ` ` ` 4 2 ` ` ` ` 2 3 ` ` ` 3 ` 2 ` 3 ` 3 6 ` ` ` ` ` ` 2 2 4…" at bounding box center [594, 334] width 1090 height 477
click at [783, 371] on div "2" at bounding box center [783, 366] width 18 height 18
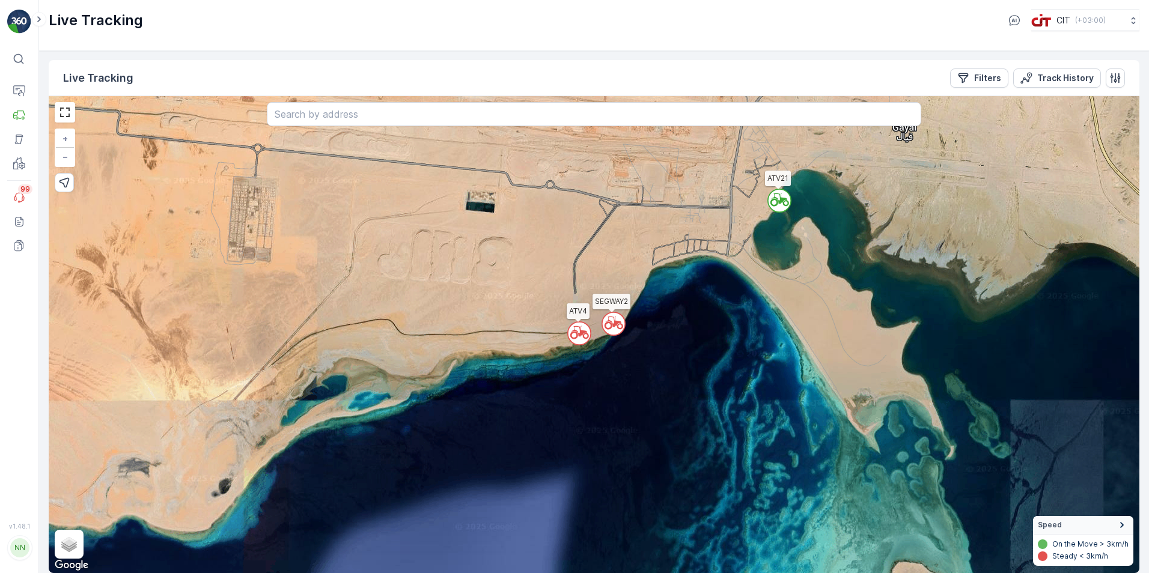
click at [613, 330] on circle at bounding box center [613, 323] width 23 height 23
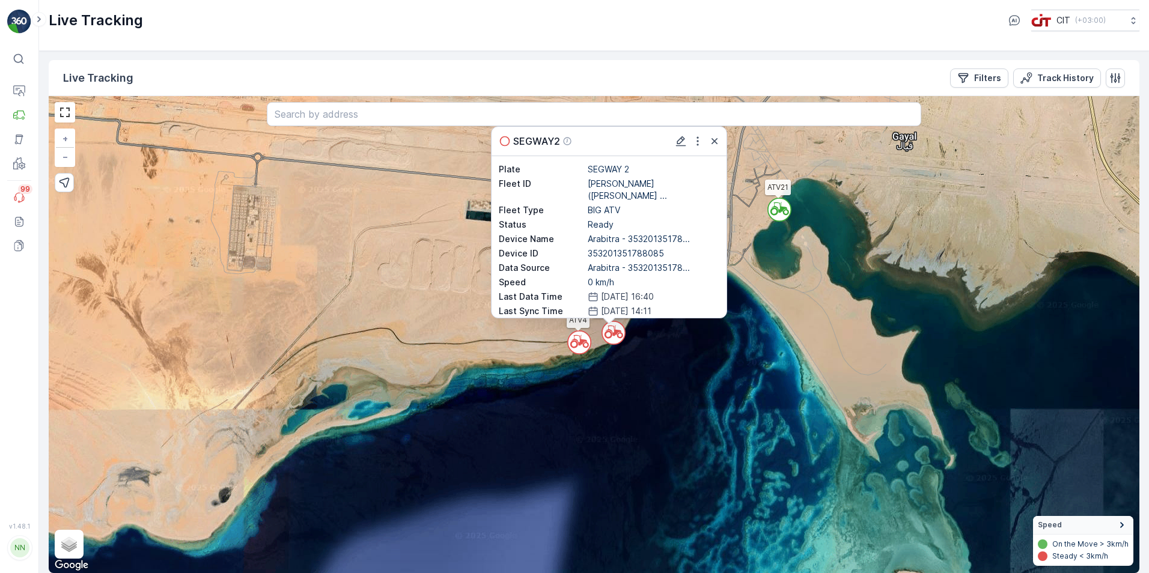
click at [578, 348] on circle at bounding box center [579, 342] width 23 height 23
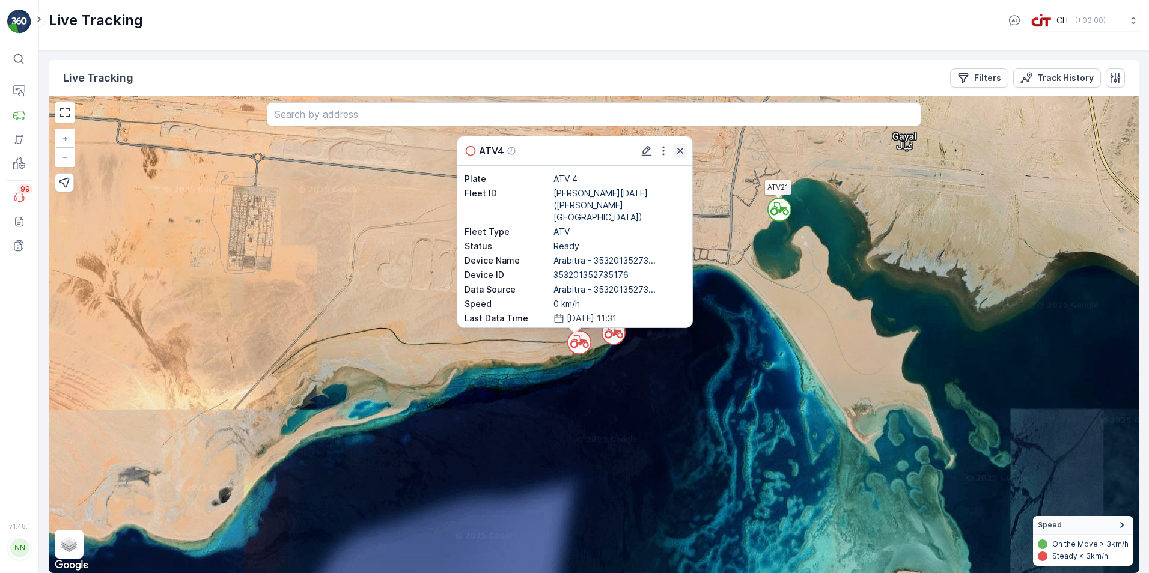
click at [680, 152] on icon "button" at bounding box center [680, 151] width 12 height 12
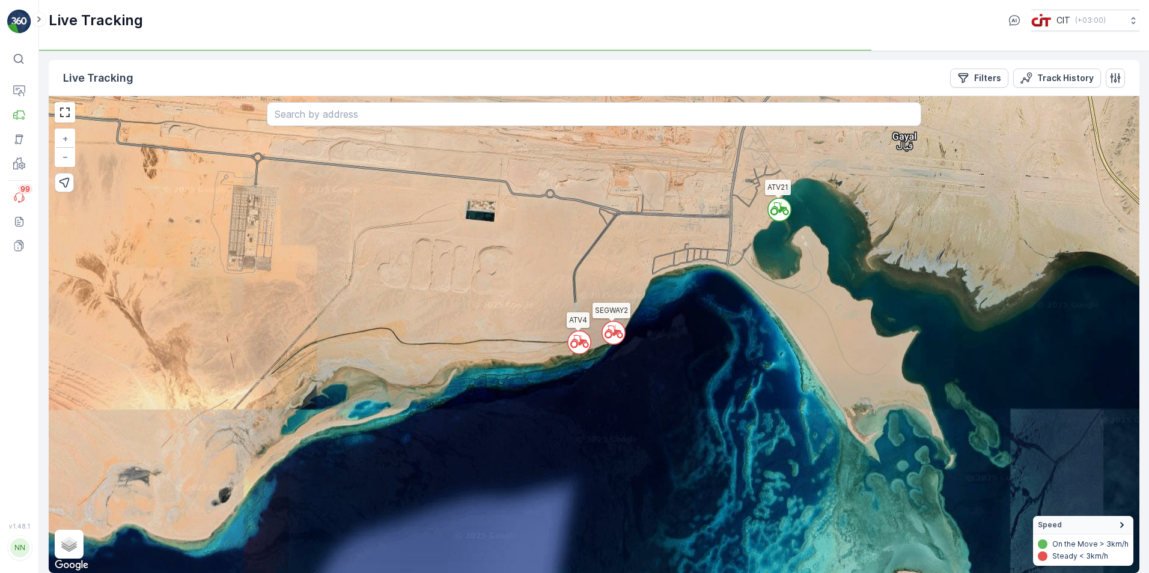
click at [786, 215] on icon at bounding box center [786, 212] width 6 height 6
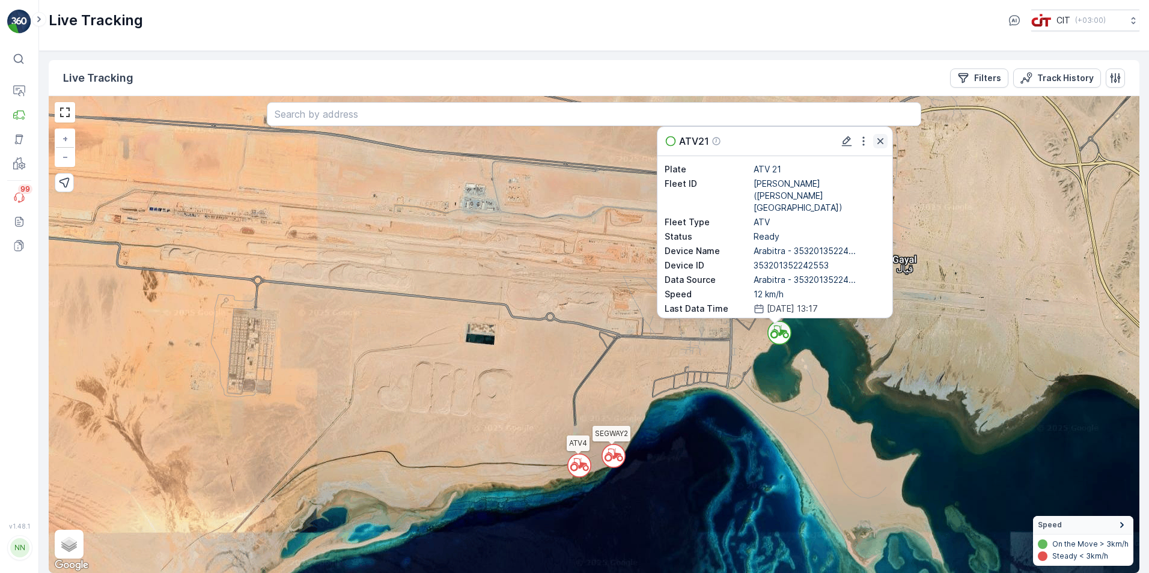
click at [881, 144] on icon "button" at bounding box center [880, 141] width 12 height 12
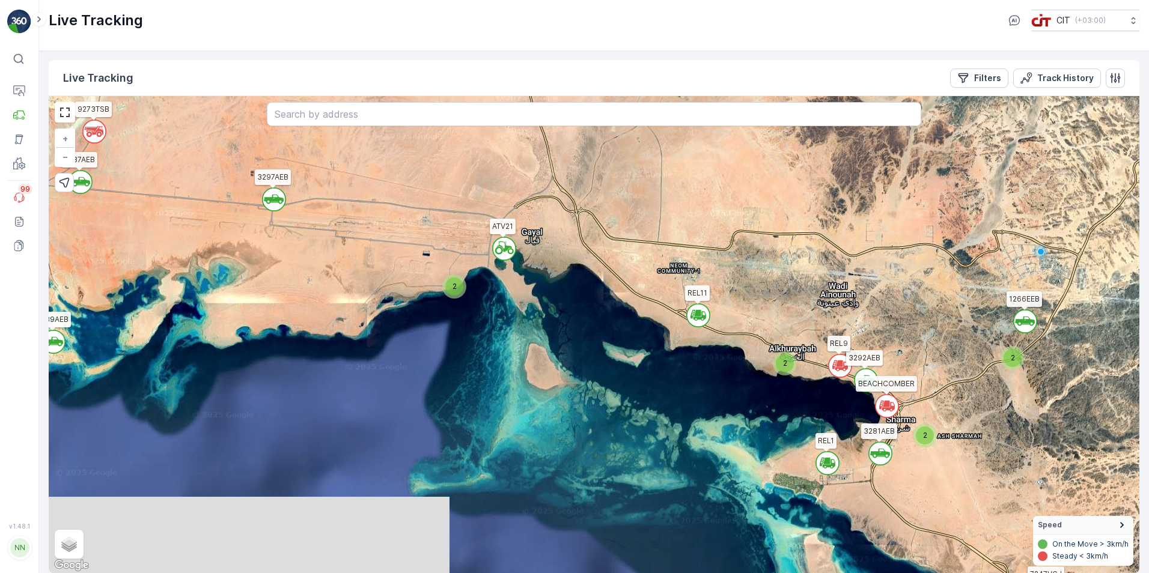
drag, startPoint x: 831, startPoint y: 369, endPoint x: 514, endPoint y: 264, distance: 334.0
click at [514, 264] on div "` ` ` ` ` ` ` ` ` ` ` ` ` ` ` ` ` ` ` ` ` ` ` ` ` ` ` ` ` ` ` ` ` ` ` ` 4 2 2 2…" at bounding box center [594, 334] width 1090 height 477
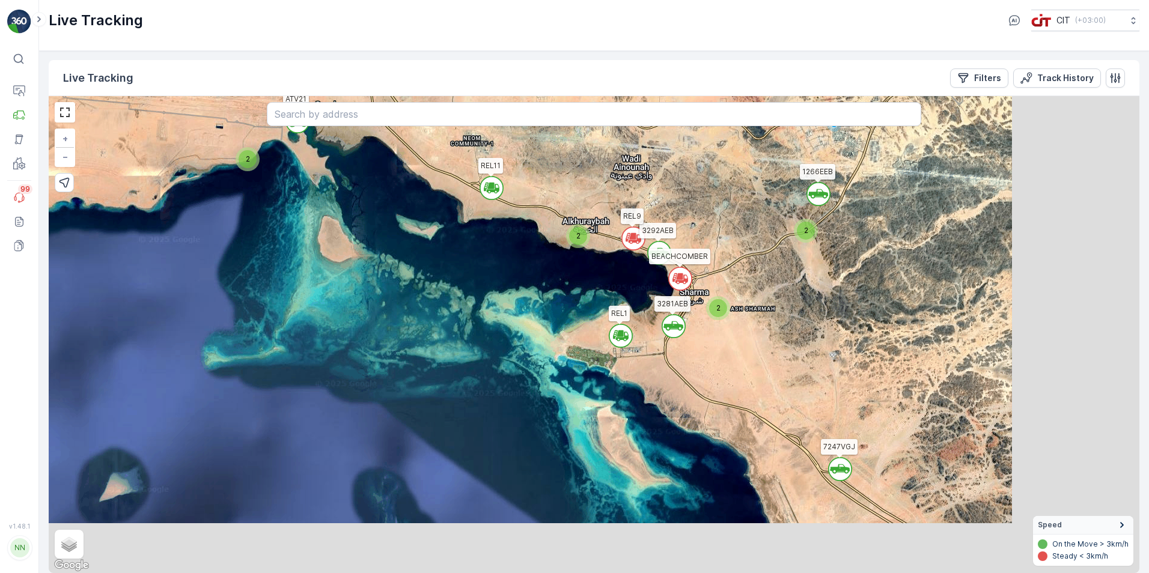
drag, startPoint x: 741, startPoint y: 357, endPoint x: 535, endPoint y: 230, distance: 241.4
click at [535, 230] on div "` ` ` ` ` ` ` ` ` ` ` ` ` ` ` ` ` ` ` ` ` ` ` ` ` ` ` ` ` ` ` ` ` ` ` ` 4 2 2 2…" at bounding box center [594, 334] width 1090 height 477
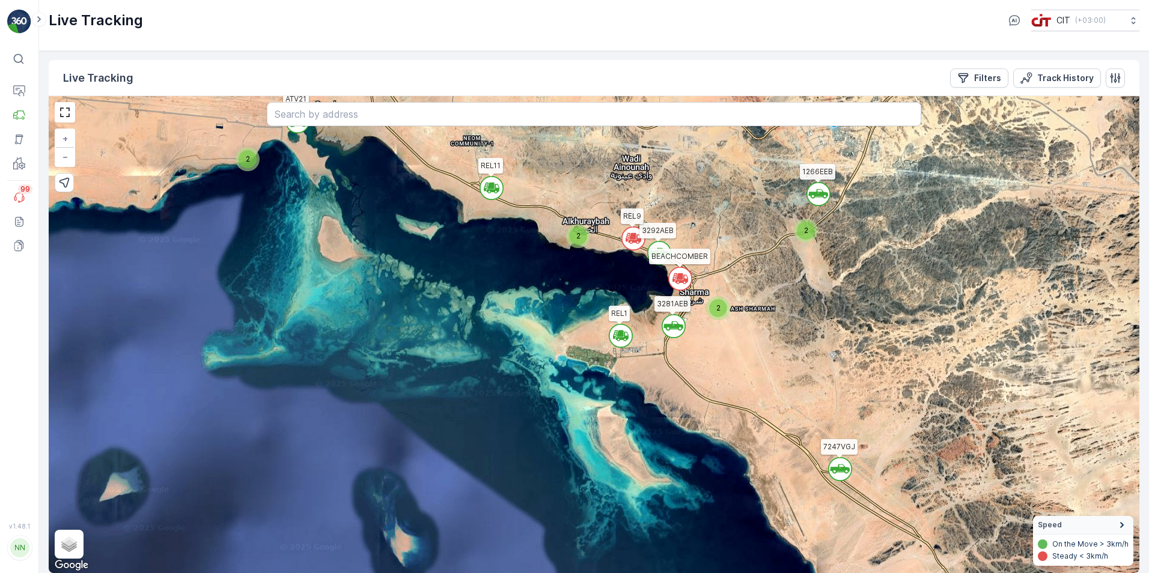
click at [721, 307] on div "2" at bounding box center [718, 308] width 18 height 18
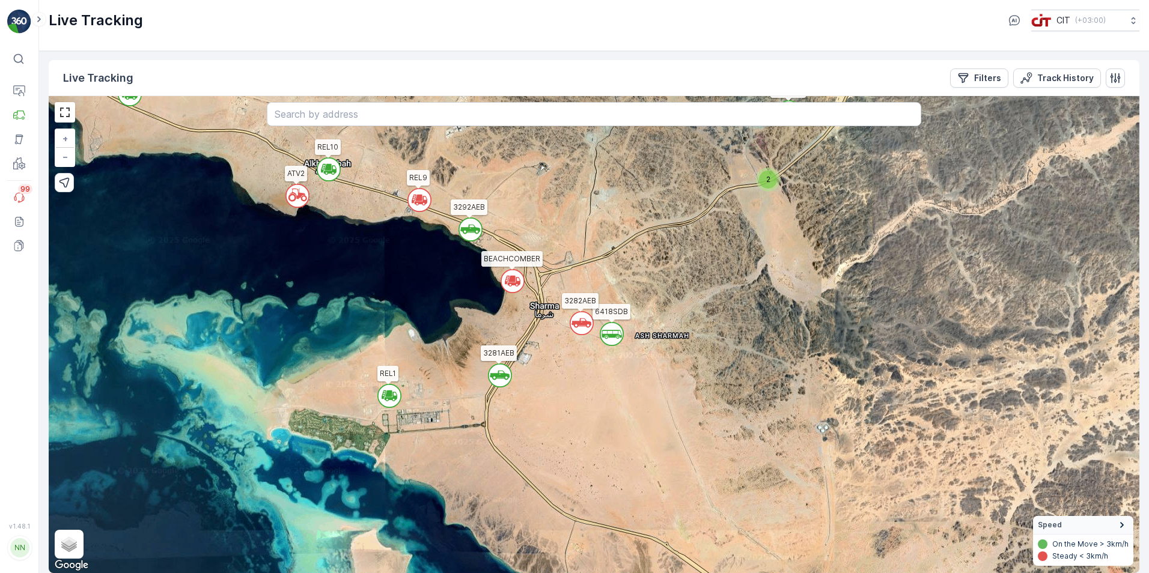
click at [764, 177] on div "2" at bounding box center [768, 180] width 18 height 18
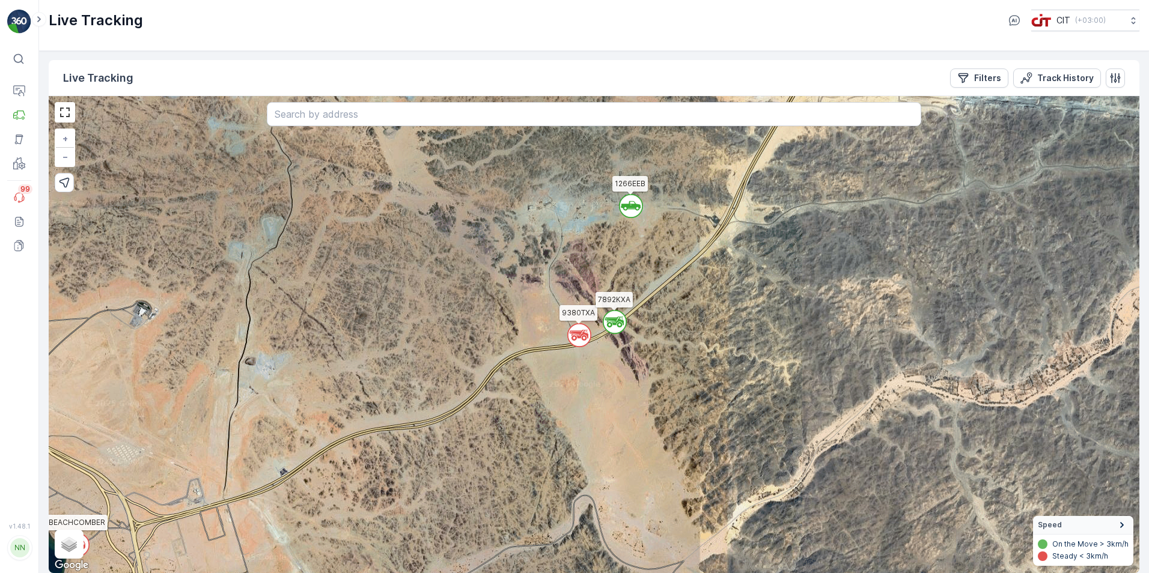
click at [612, 320] on icon at bounding box center [613, 320] width 19 height 6
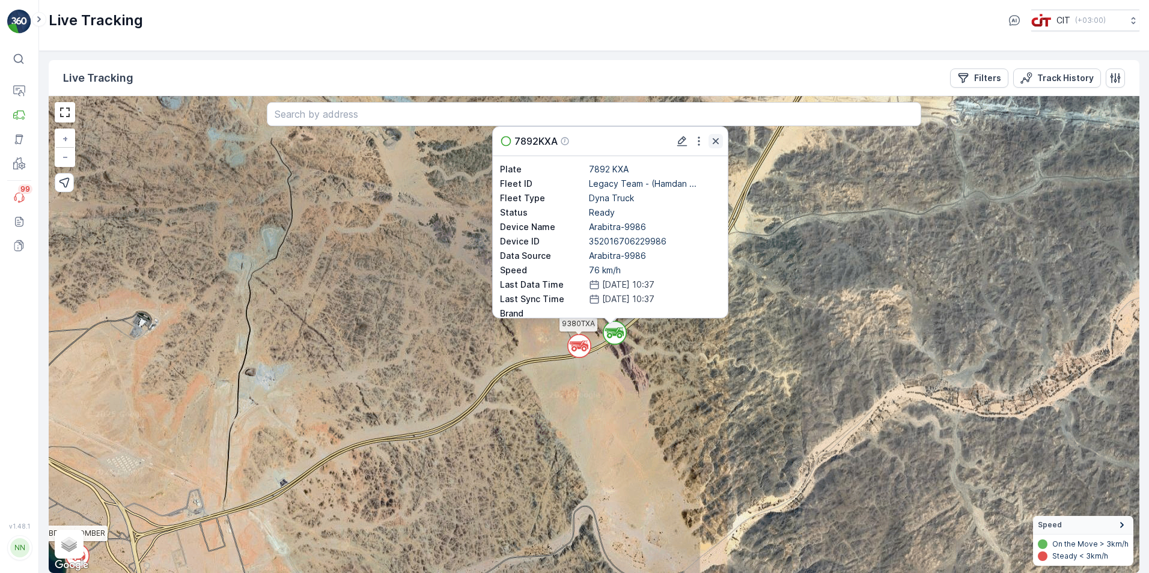
click at [717, 139] on icon "button" at bounding box center [716, 141] width 6 height 6
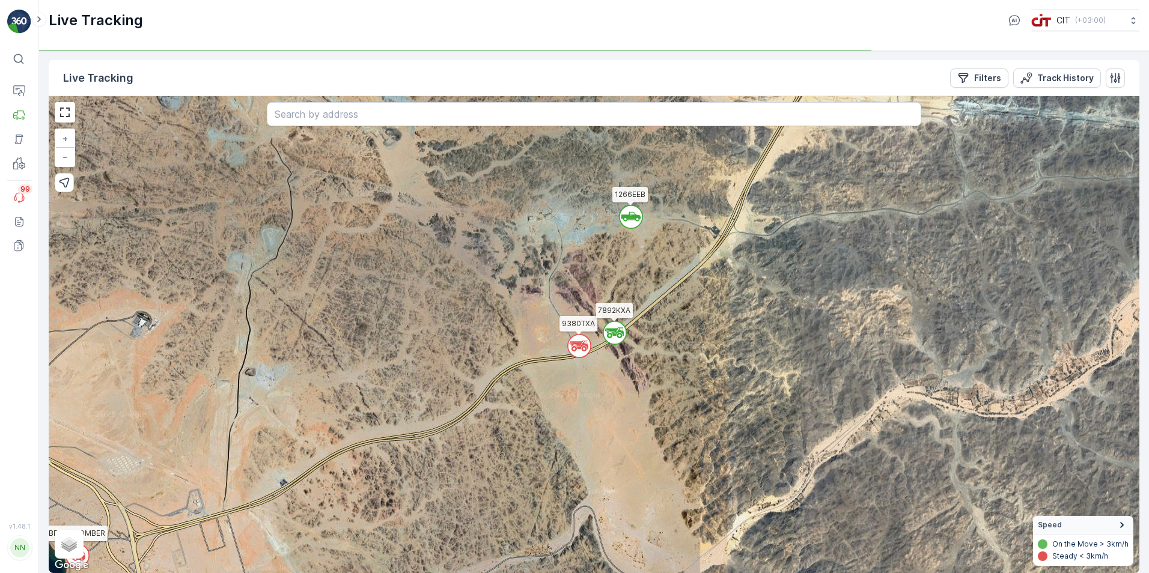
click at [628, 215] on icon at bounding box center [631, 217] width 20 height 10
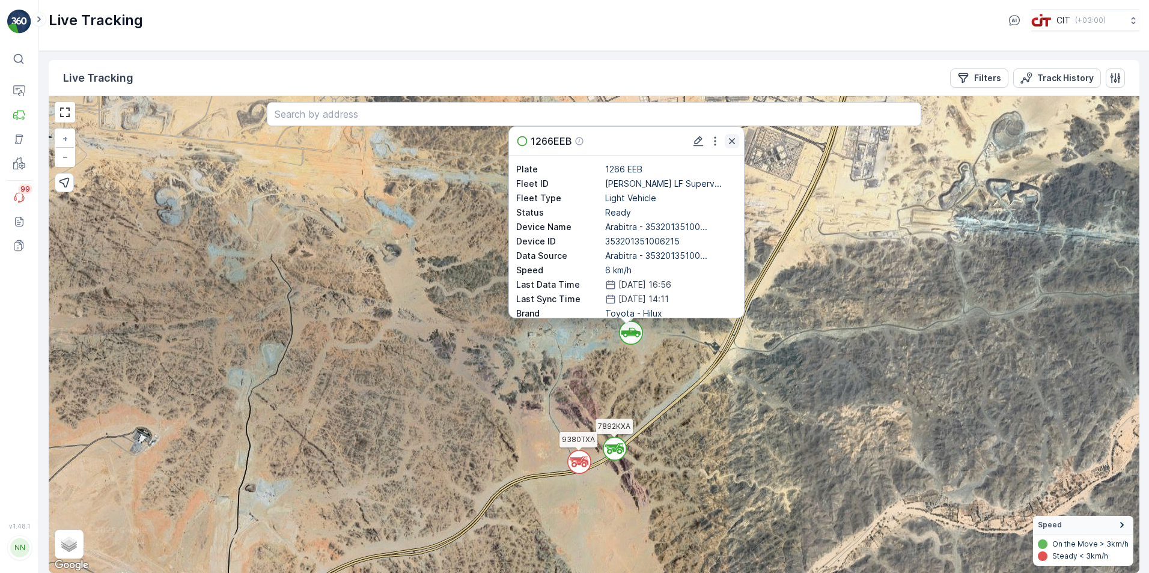
click at [731, 139] on icon "button" at bounding box center [732, 141] width 12 height 12
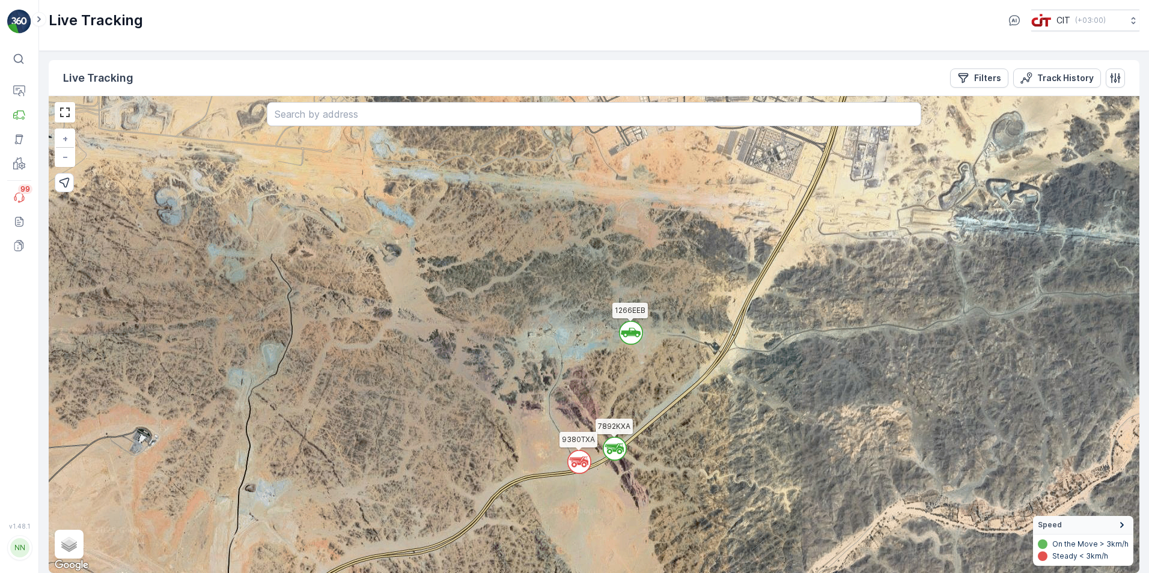
click at [584, 464] on circle at bounding box center [579, 462] width 23 height 23
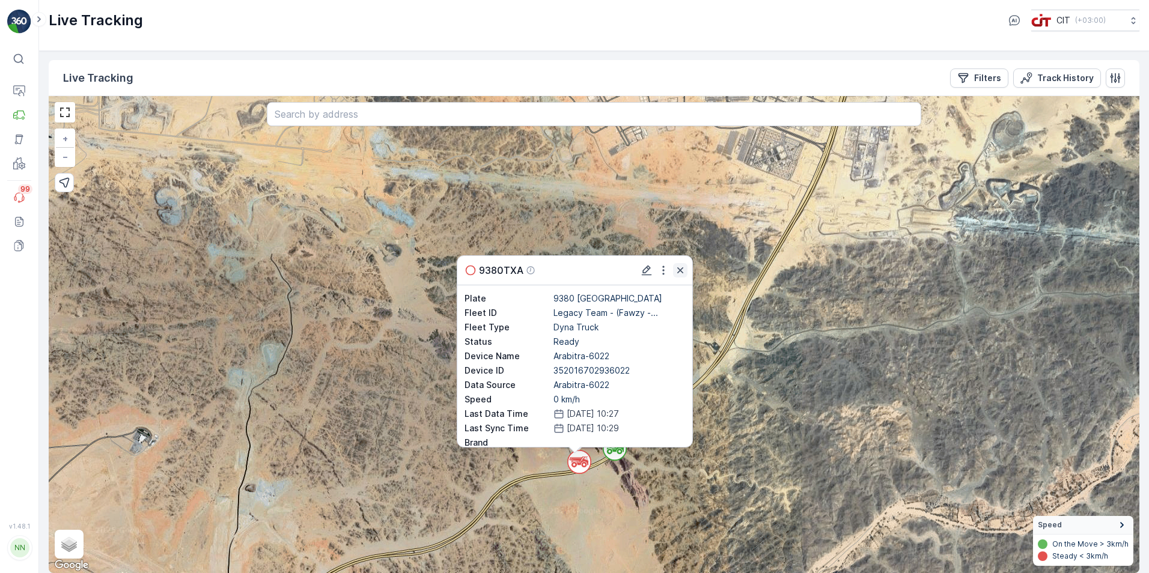
click at [687, 269] on button "button" at bounding box center [680, 270] width 14 height 14
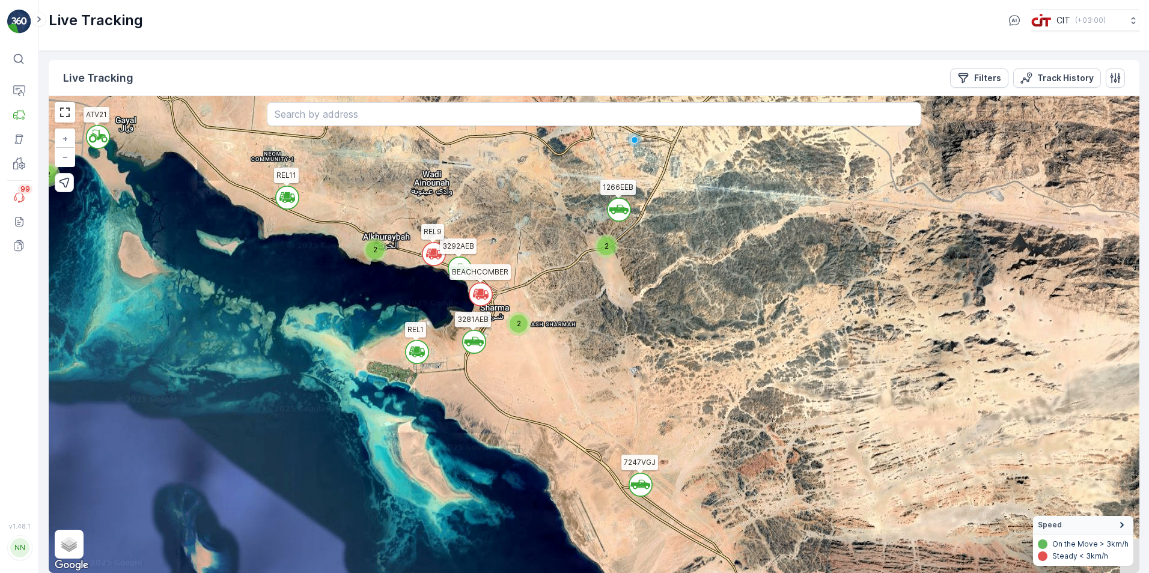
drag, startPoint x: 557, startPoint y: 423, endPoint x: 592, endPoint y: 283, distance: 144.4
click at [592, 283] on div "` ` ` ` ` ` ` ` ` ` ` ` ` ` ` ` ` ` ` ` ` ` ` ` ` ` ` ` ` ` ` ` ` ` ` 4 2 2 2 2…" at bounding box center [594, 334] width 1090 height 477
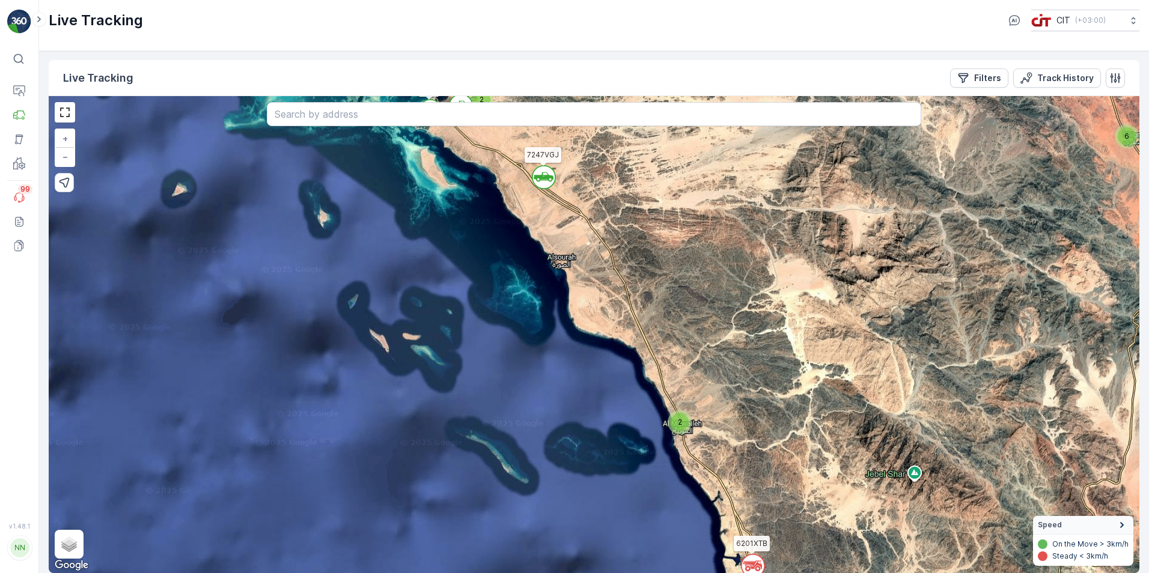
drag, startPoint x: 642, startPoint y: 373, endPoint x: 601, endPoint y: 251, distance: 128.8
click at [601, 251] on div "` ` ` ` ` 2 ` 2 ` ` ` ` ` ` 2 ` ` ` ` ` ` ` ` ` 2 4 4 ` ` ` ` 3 ` 2 6 4 ` 3 ` 2…" at bounding box center [594, 334] width 1090 height 477
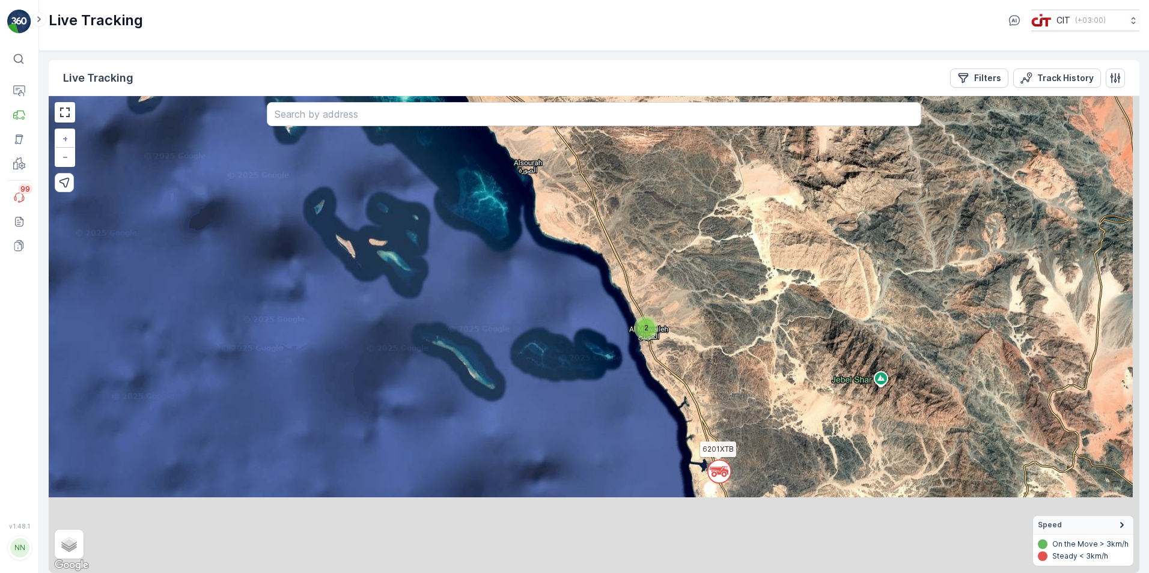
drag, startPoint x: 652, startPoint y: 367, endPoint x: 620, endPoint y: 276, distance: 96.9
click at [620, 276] on div "` ` ` ` ` 2 ` 2 ` ` ` ` ` ` 2 ` ` ` ` ` ` ` ` ` 2 4 4 ` ` ` ` 3 ` 2 6 4 ` 3 ` 2…" at bounding box center [594, 334] width 1090 height 477
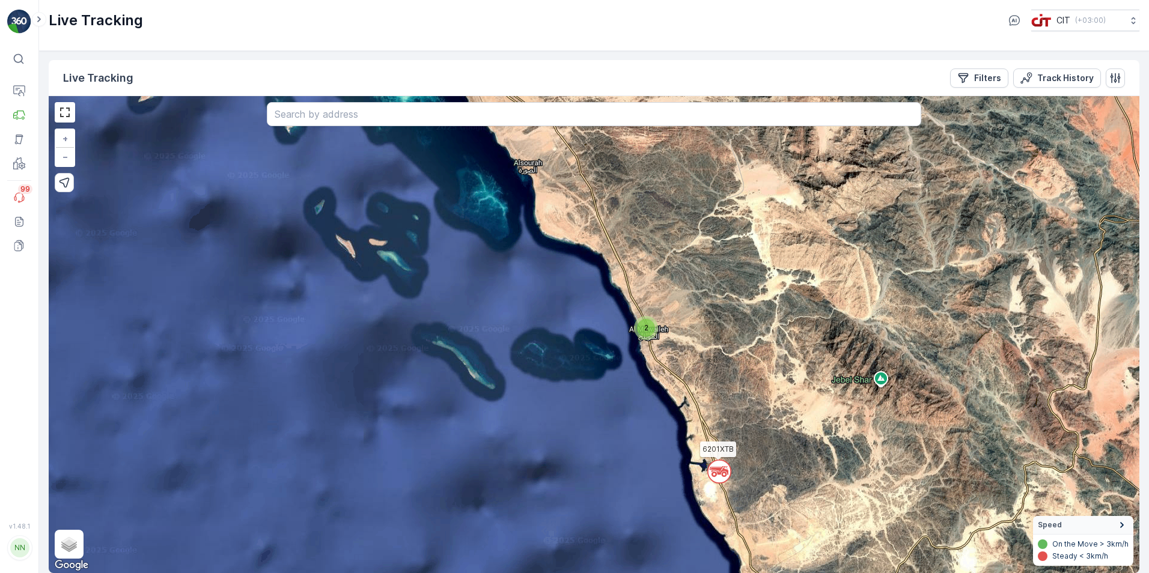
click at [652, 329] on div "2" at bounding box center [646, 328] width 18 height 18
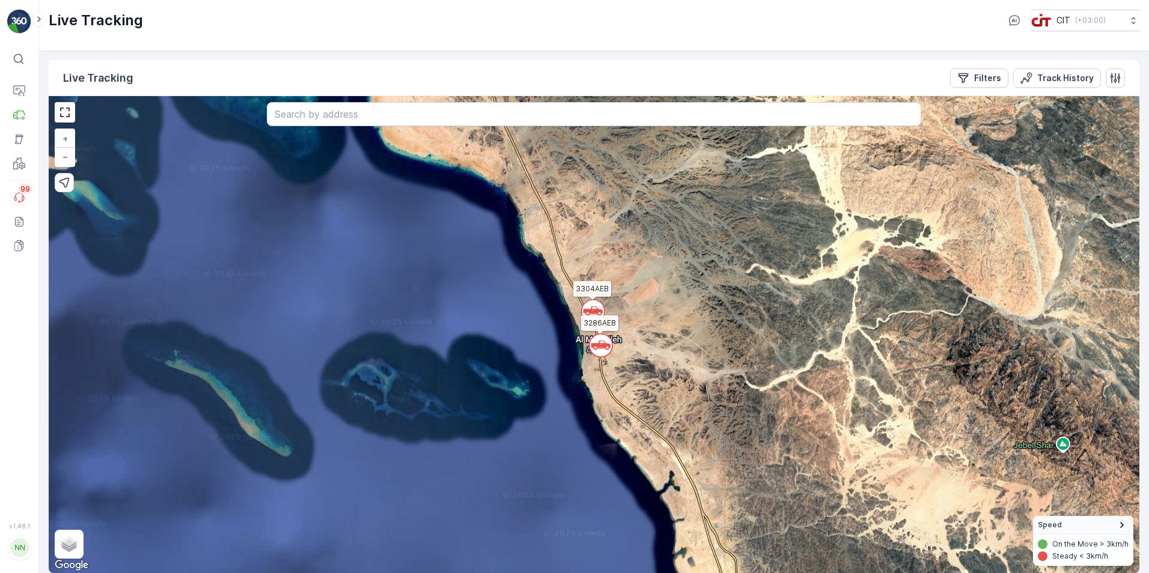
click at [594, 303] on circle at bounding box center [593, 311] width 23 height 23
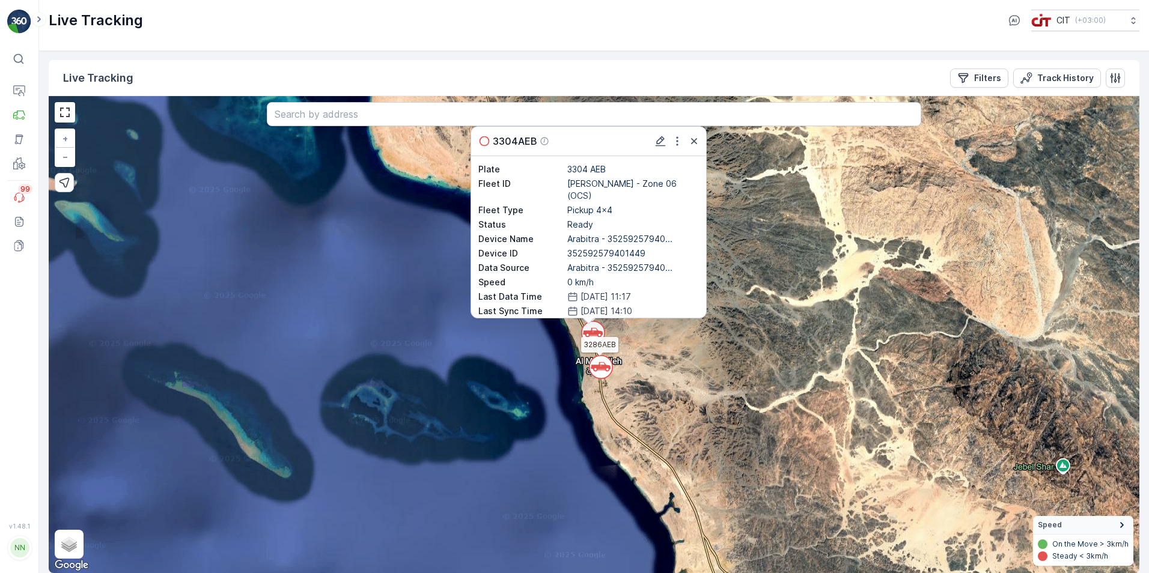
click at [605, 371] on circle at bounding box center [600, 367] width 23 height 23
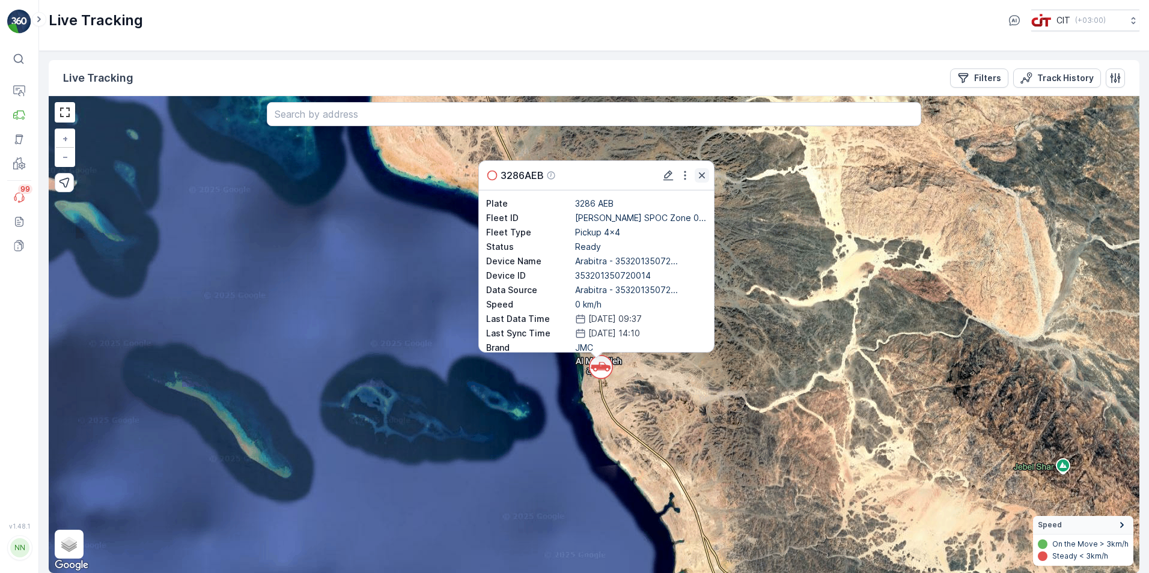
click at [698, 175] on icon "button" at bounding box center [702, 175] width 12 height 12
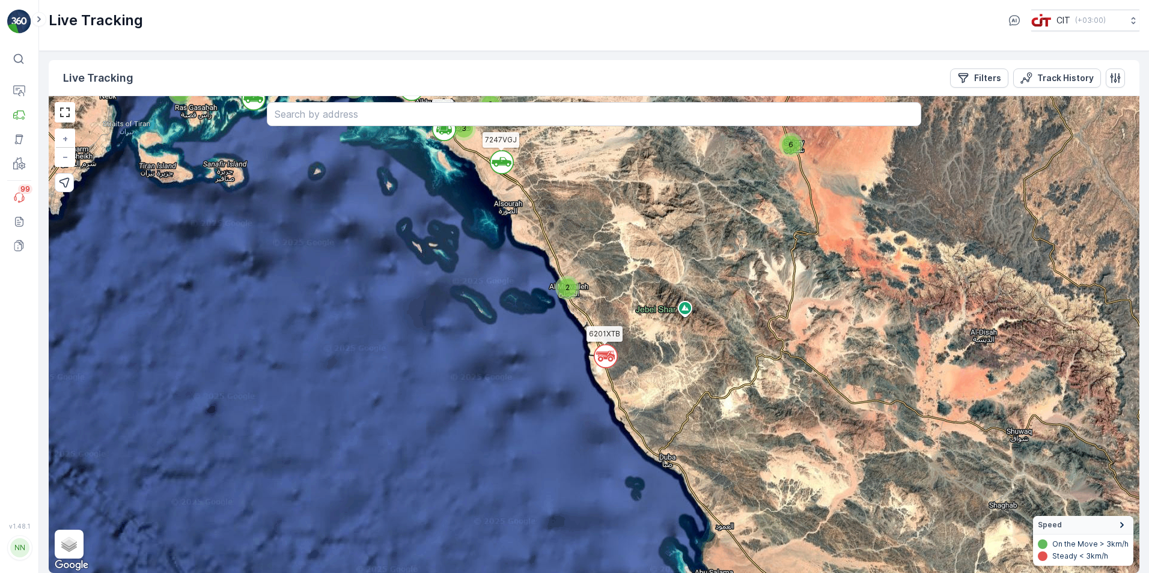
drag, startPoint x: 627, startPoint y: 400, endPoint x: 603, endPoint y: 316, distance: 86.7
click at [603, 316] on div "` ` ` ` ` ` ` ` ` ` ` ` ` ` ` ` ` ` ` 4 2 2 3 2 3 3 3 5 6 3 2 2 6 7 59 3257TTB …" at bounding box center [594, 334] width 1090 height 477
click at [608, 359] on icon at bounding box center [609, 358] width 5 height 5
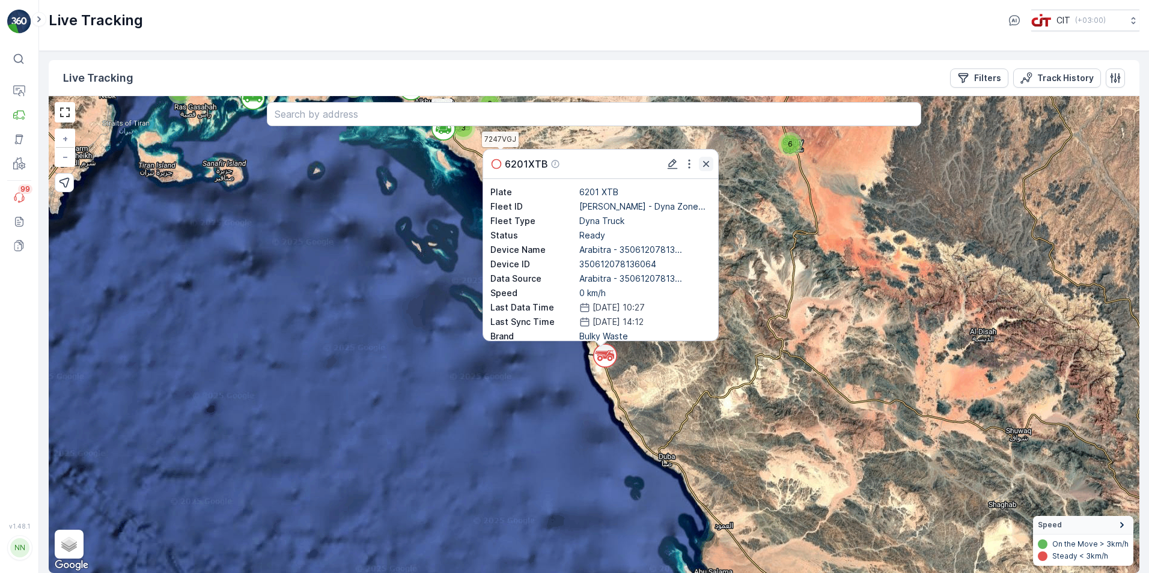
click at [704, 165] on icon "button" at bounding box center [706, 164] width 6 height 6
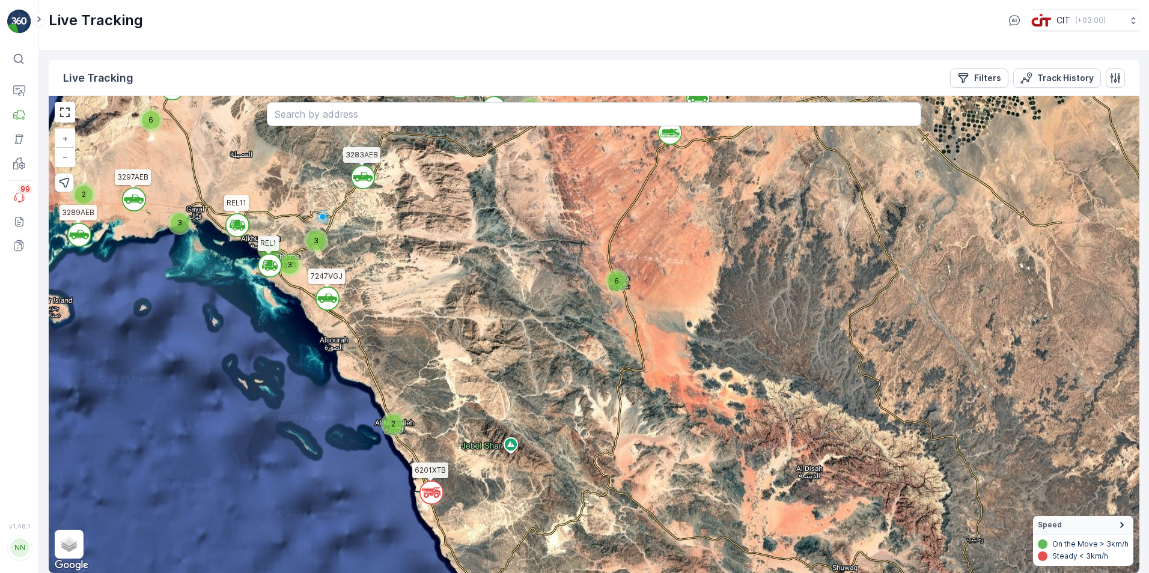
drag, startPoint x: 705, startPoint y: 181, endPoint x: 531, endPoint y: 318, distance: 221.1
click at [531, 318] on div "` ` ` ` ` ` ` ` ` ` ` ` ` ` ` ` ` ` ` 4 2 2 3 2 3 3 3 5 6 3 2 2 6 7 59 3257TTB …" at bounding box center [594, 334] width 1090 height 477
click at [622, 277] on div "6" at bounding box center [616, 281] width 18 height 18
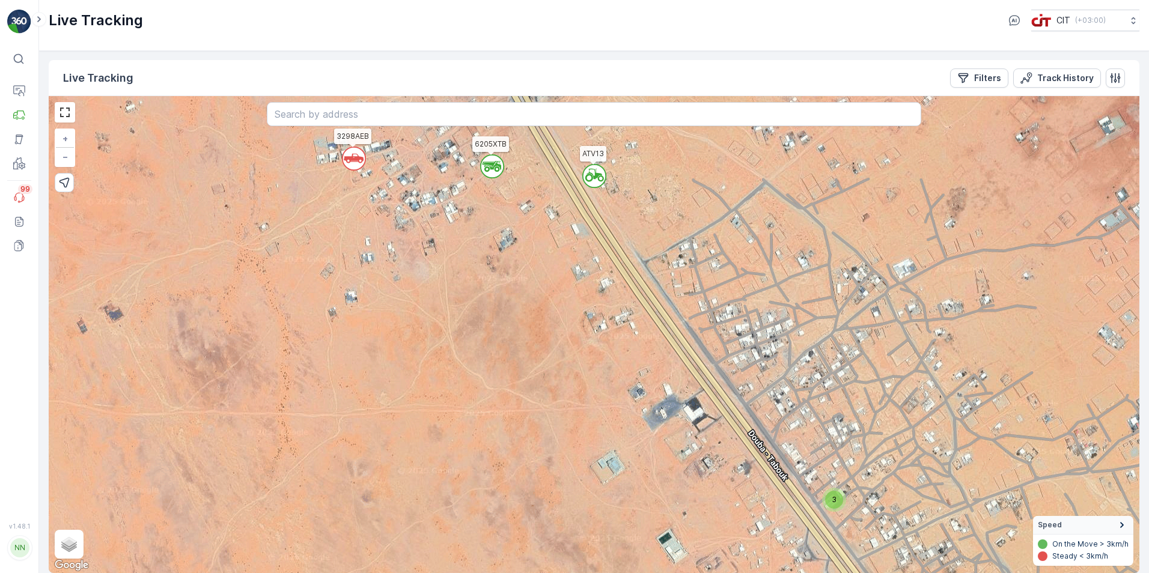
click at [593, 177] on circle at bounding box center [594, 176] width 23 height 23
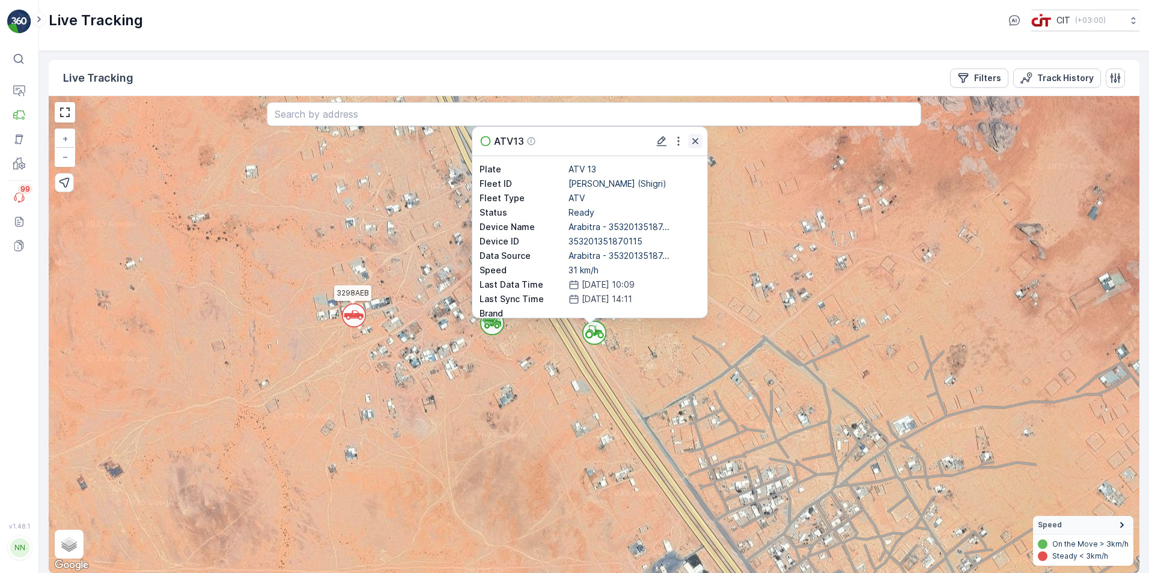
click at [696, 139] on icon "button" at bounding box center [695, 141] width 12 height 12
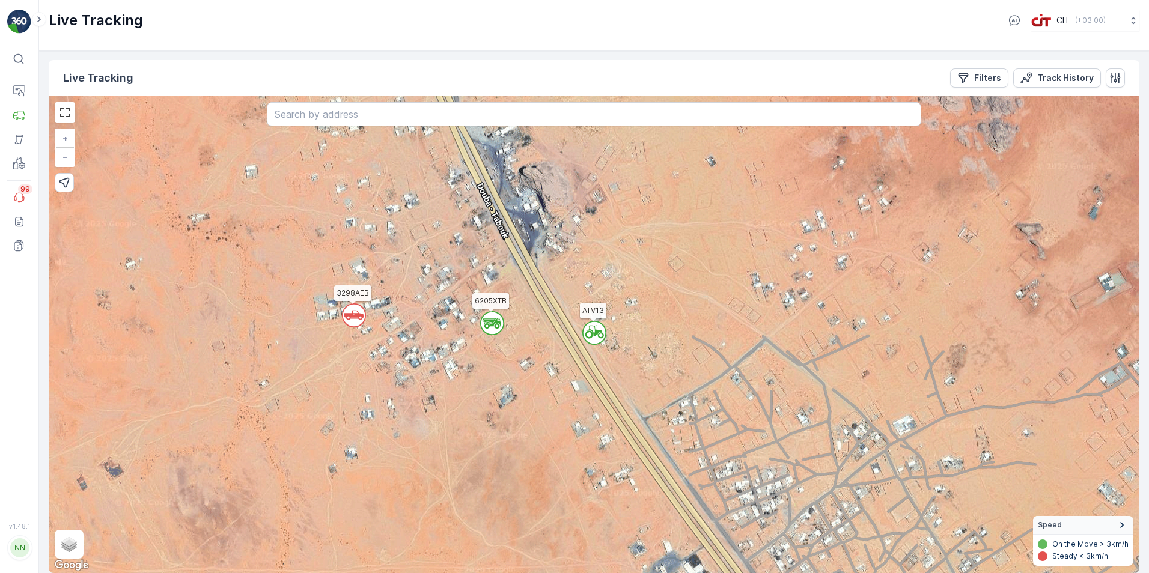
click at [497, 325] on circle at bounding box center [492, 323] width 23 height 23
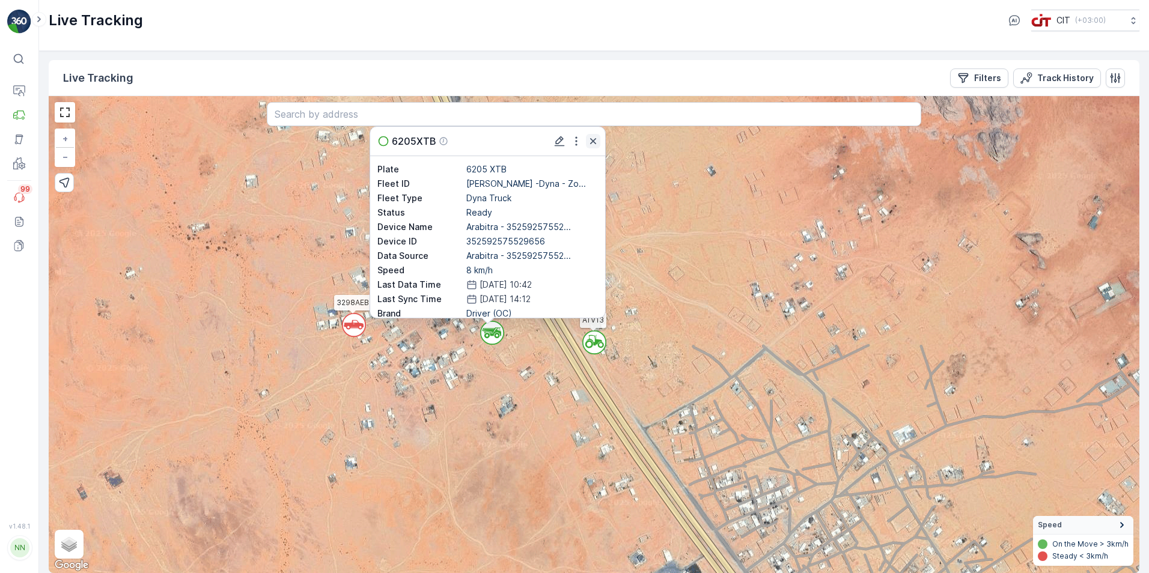
click at [590, 142] on icon "button" at bounding box center [593, 141] width 12 height 12
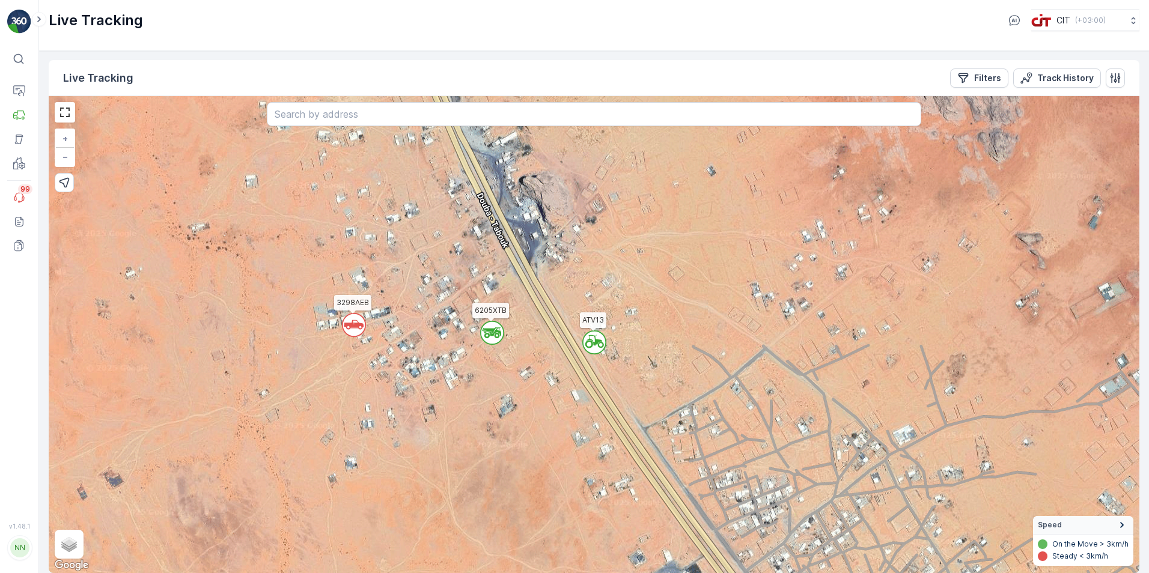
click at [353, 326] on icon at bounding box center [354, 325] width 20 height 10
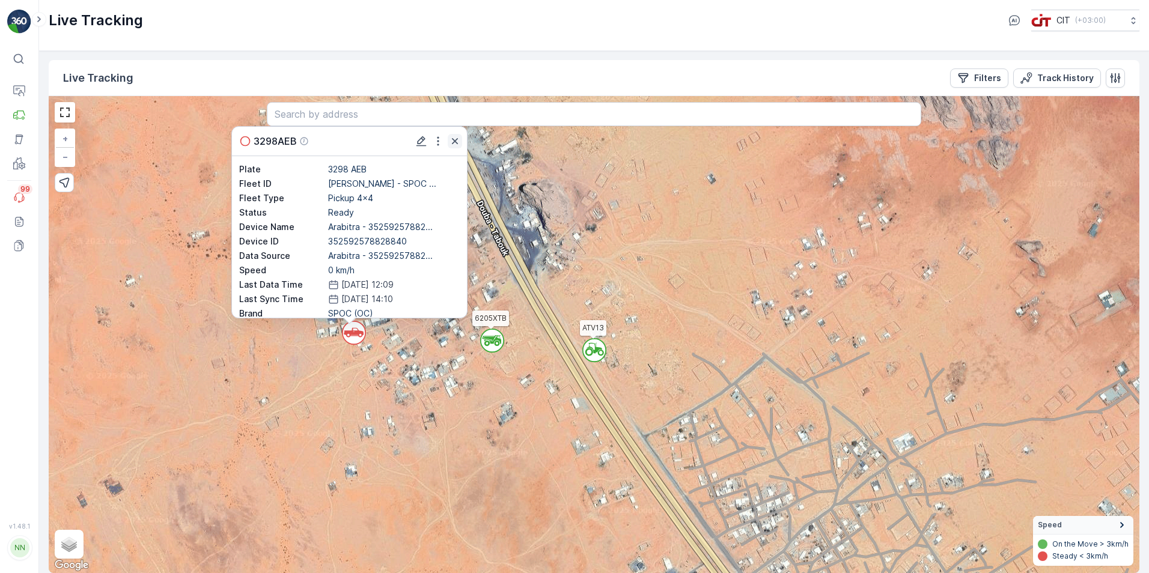
click at [457, 139] on icon "button" at bounding box center [455, 141] width 6 height 6
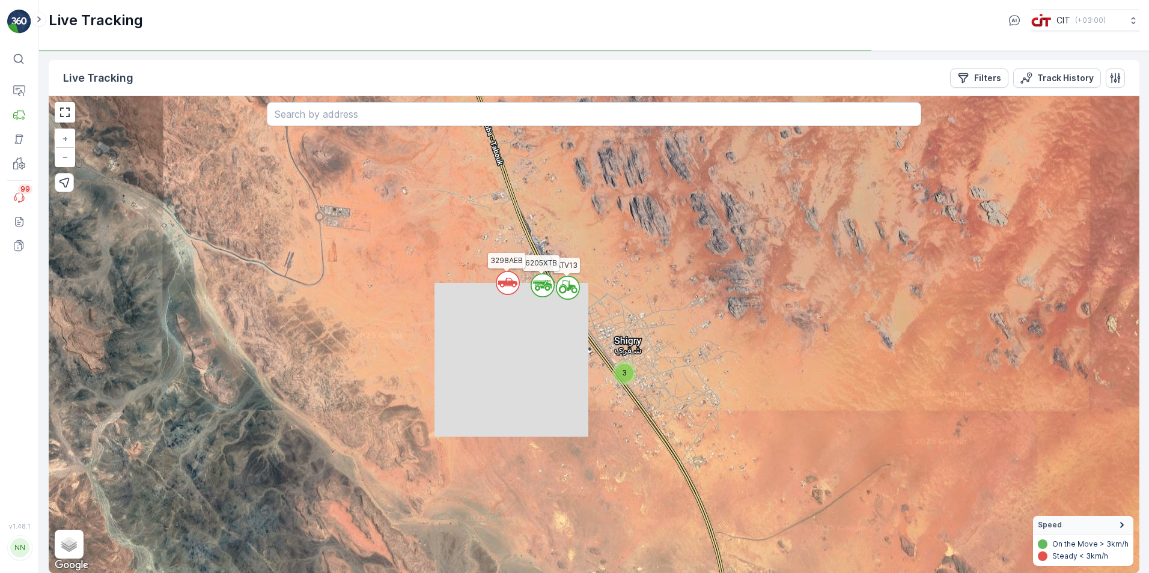
click at [619, 382] on div "3" at bounding box center [624, 373] width 24 height 24
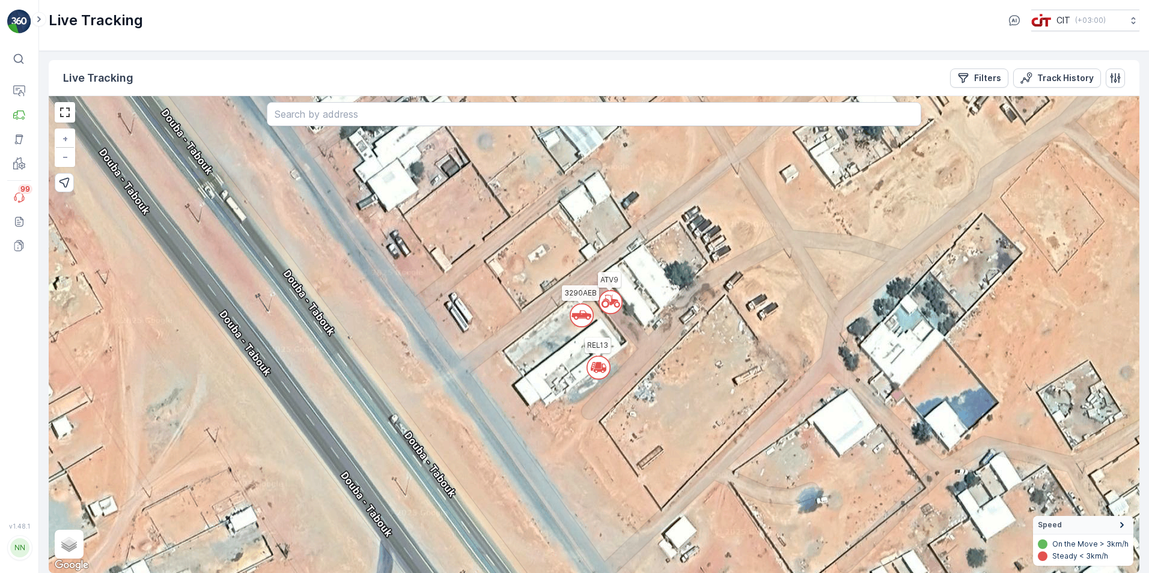
click at [582, 317] on icon at bounding box center [581, 316] width 20 height 10
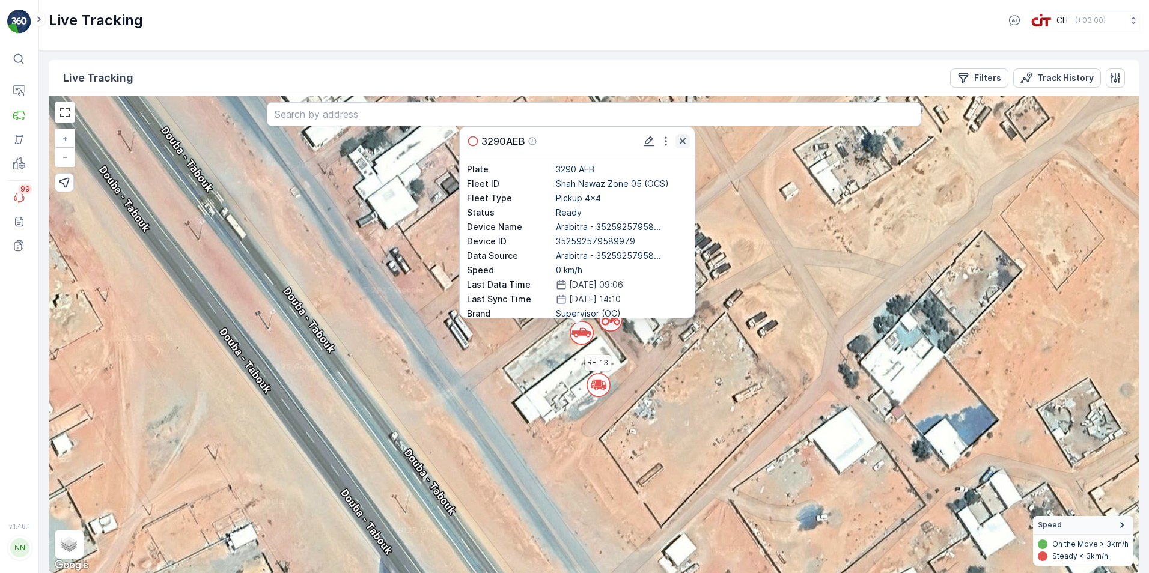
click at [682, 144] on icon "button" at bounding box center [682, 141] width 12 height 12
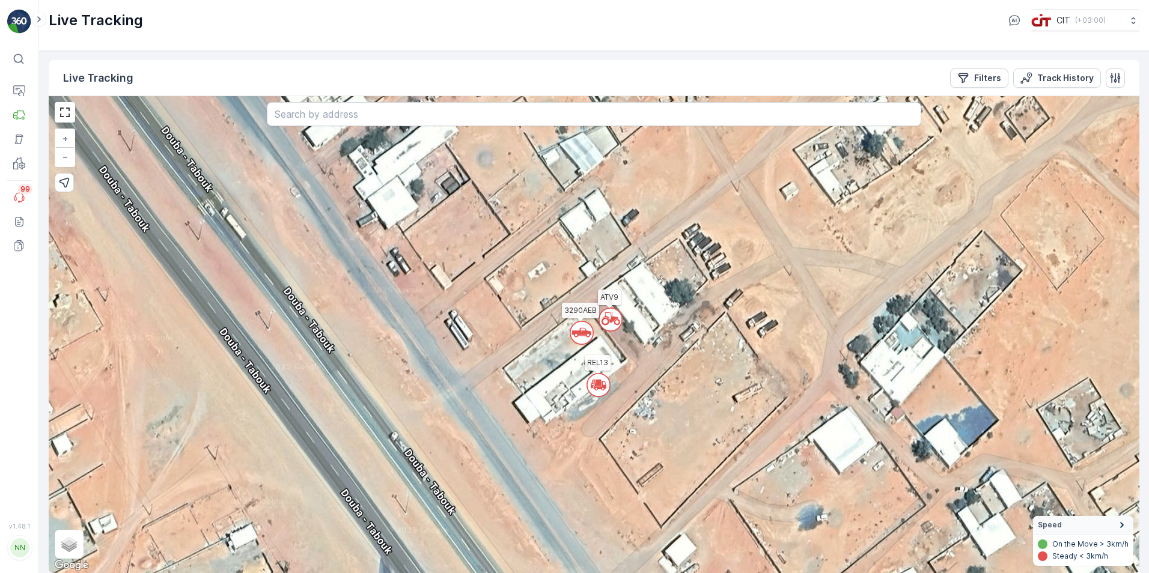
click at [618, 329] on circle at bounding box center [610, 319] width 23 height 23
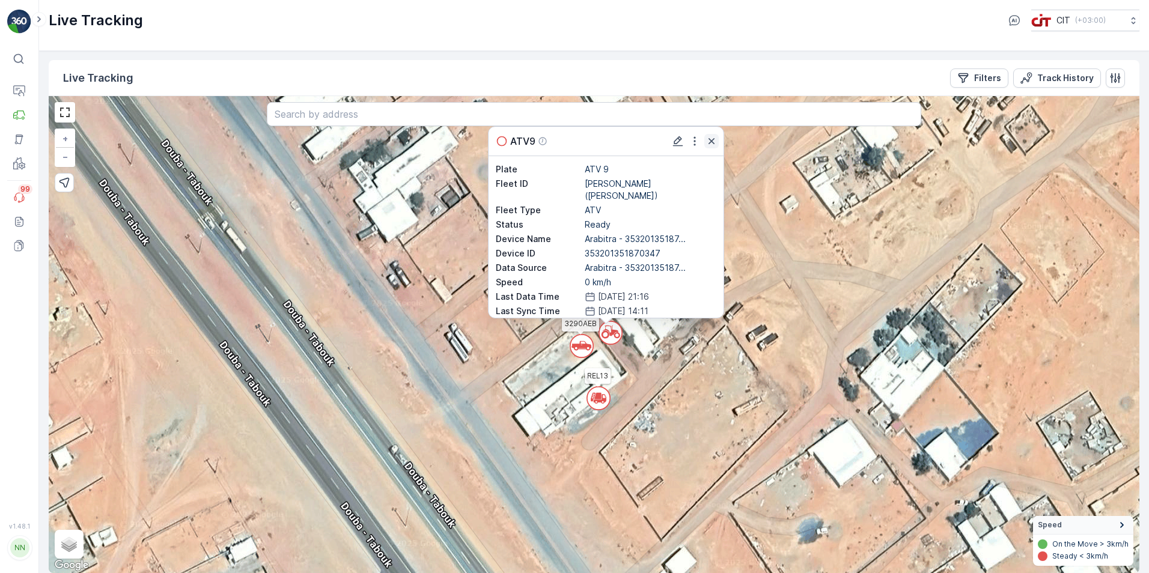
click at [712, 138] on icon "button" at bounding box center [711, 141] width 12 height 12
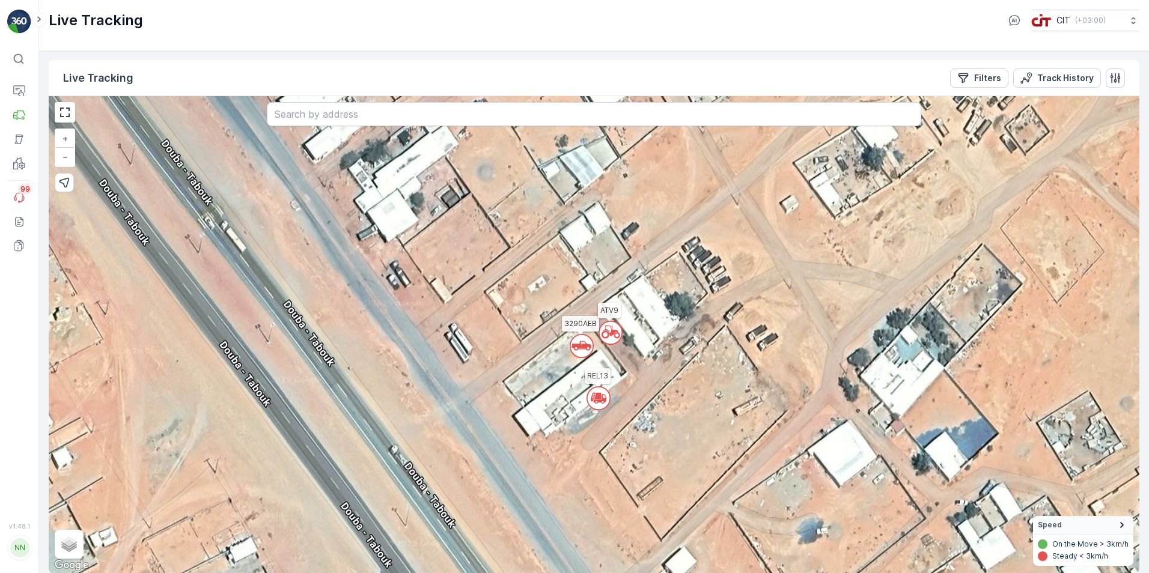
click at [603, 400] on icon at bounding box center [604, 397] width 4 height 5
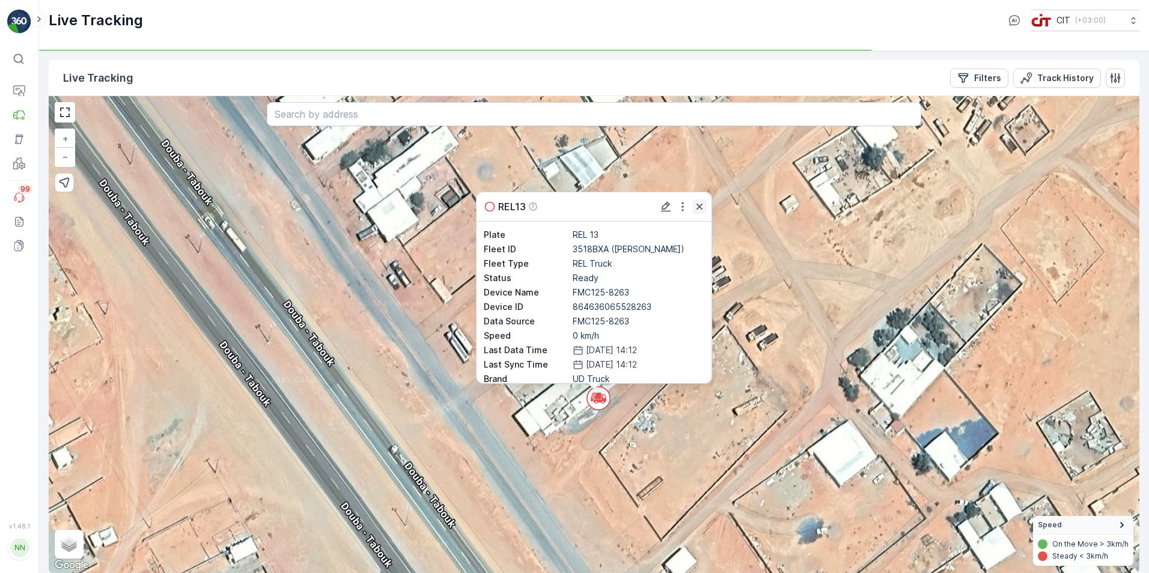
click at [699, 207] on icon "button" at bounding box center [699, 207] width 6 height 6
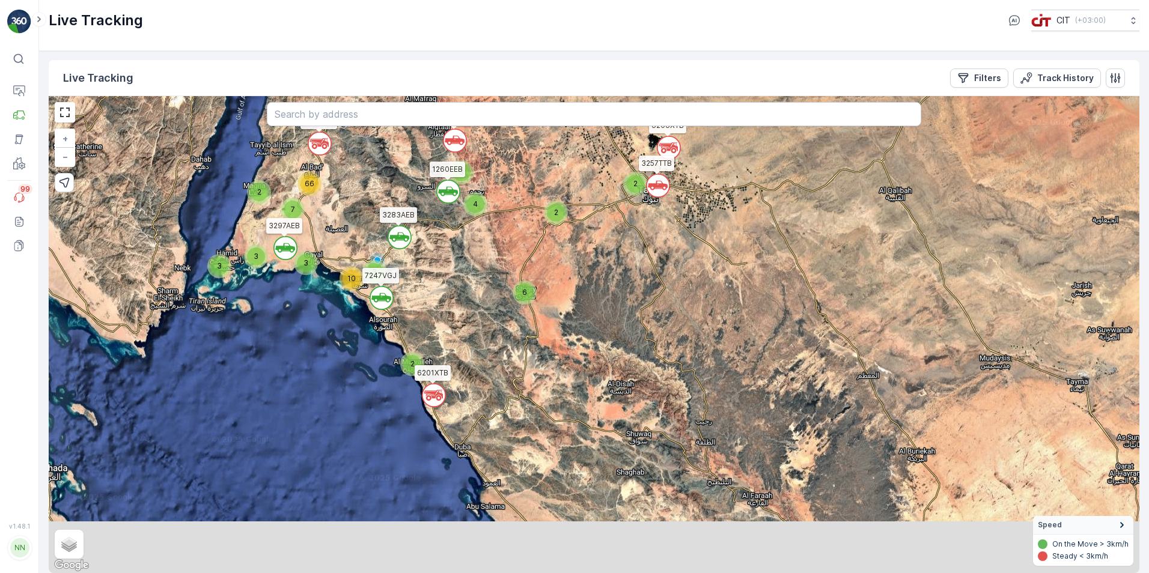
drag, startPoint x: 493, startPoint y: 400, endPoint x: 516, endPoint y: 273, distance: 128.3
click at [516, 273] on div "` ` ` ` ` ` ` ` ` ` ` ` 4 2 2 2 2 3 3 3 3 10 6 3 4 2 7 66 3257TTB 3691GTB 6121X…" at bounding box center [594, 334] width 1090 height 477
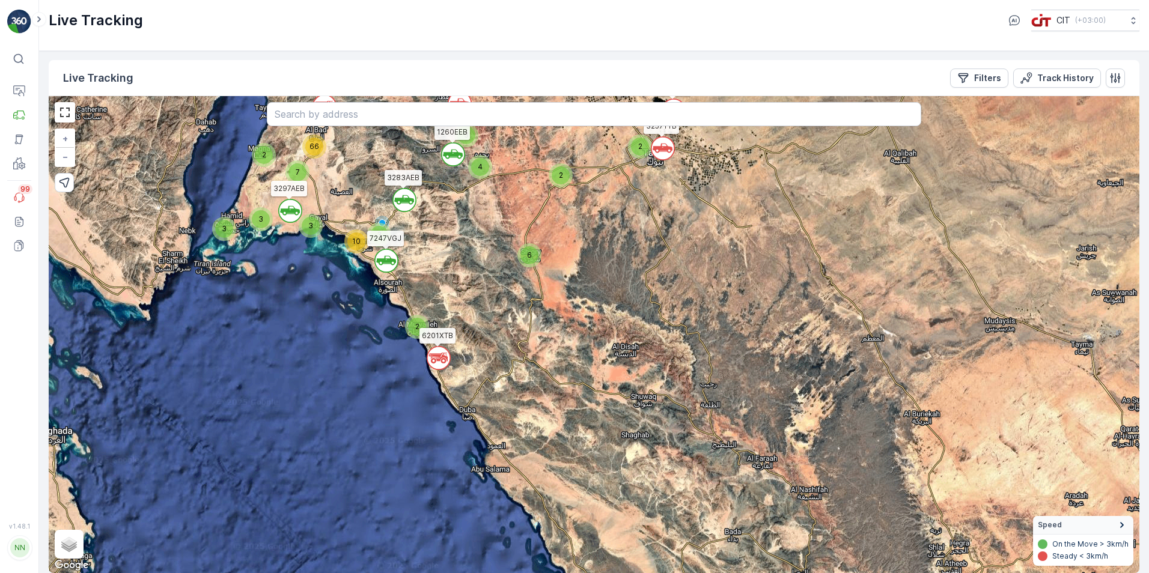
click at [434, 352] on circle at bounding box center [438, 358] width 23 height 23
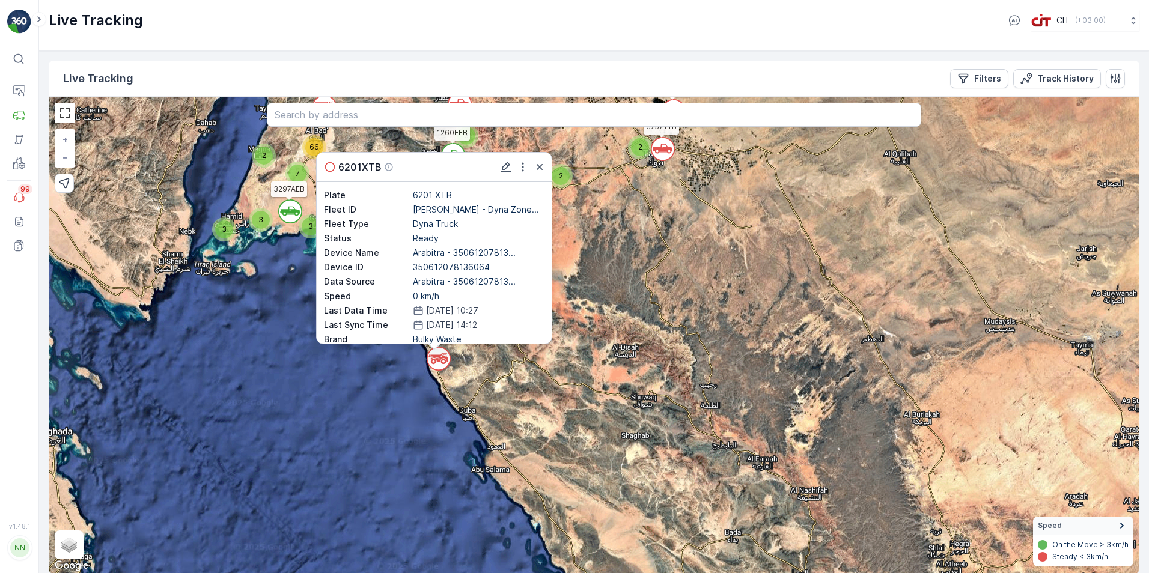
scroll to position [1, 0]
click at [544, 165] on icon "button" at bounding box center [539, 166] width 12 height 12
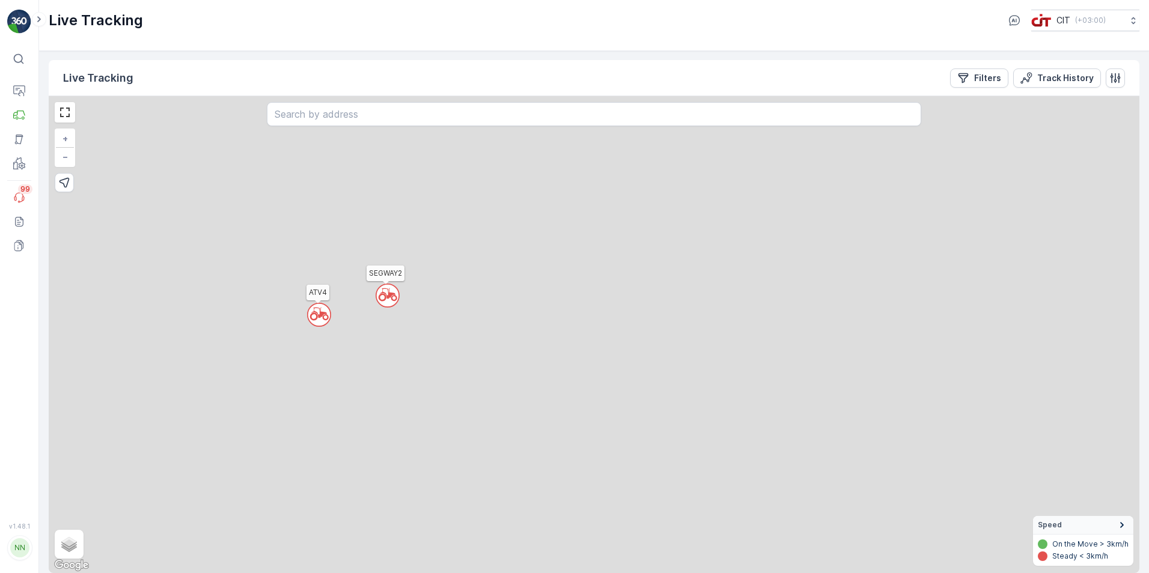
drag, startPoint x: 274, startPoint y: 248, endPoint x: 362, endPoint y: 342, distance: 128.8
click at [362, 342] on div "` ` ` ` ` ` ` ` ` ` ` ` ` ` ` ` ` ` ` ` ` ` ` ` ` ` ` ` ` ` ` ` ` ` ` ` ` ` ` `…" at bounding box center [594, 334] width 1090 height 477
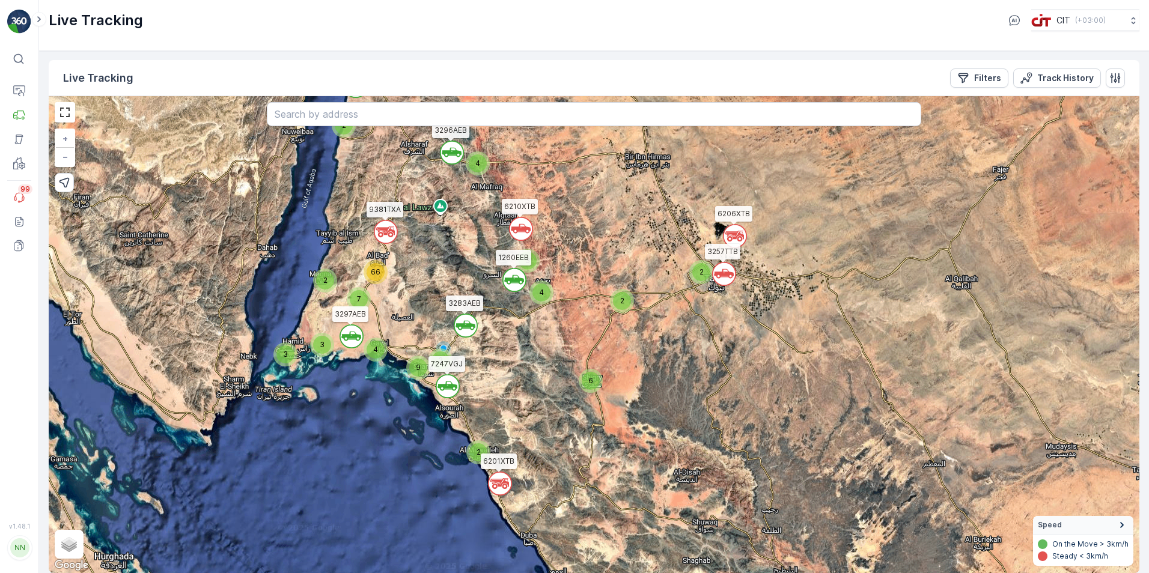
drag, startPoint x: 457, startPoint y: 218, endPoint x: 447, endPoint y: 267, distance: 49.6
click at [447, 267] on div "` ` ` ` ` ` 2 3 ` ` 2 ` ` ` 3 7 4 2 6 4 2 9 3 2 ` 4 66 3 3257TTB 3691GTB 6121XT…" at bounding box center [594, 334] width 1090 height 477
click at [621, 308] on div "2" at bounding box center [622, 301] width 18 height 18
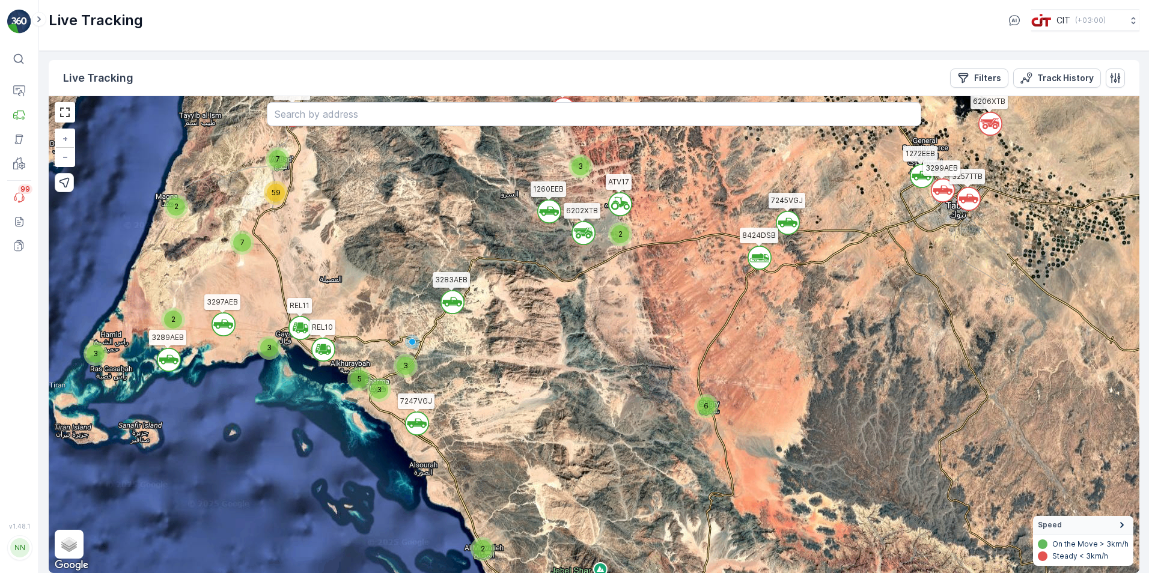
drag, startPoint x: 291, startPoint y: 398, endPoint x: 473, endPoint y: 304, distance: 204.2
click at [473, 304] on div "` ` 2 ` ` ` ` 3 ` 2 ` ` ` ` ` ` 2 ` ` ` 3 7 ` 2 6 4 ` 5 3 2 ` 3 7 59 3 3257TTB …" at bounding box center [594, 334] width 1090 height 477
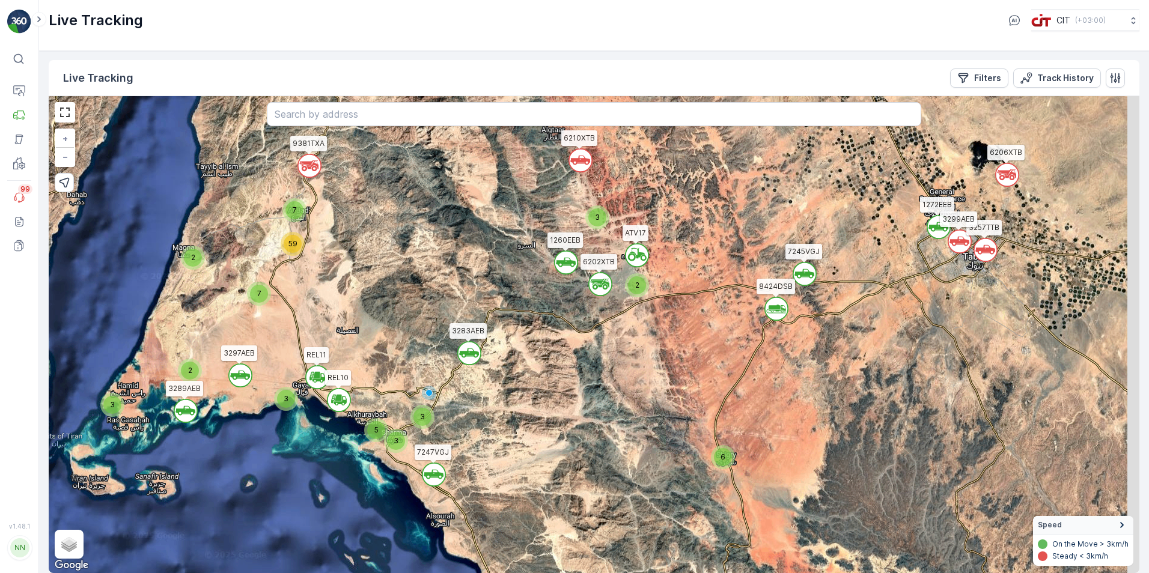
drag, startPoint x: 576, startPoint y: 275, endPoint x: 356, endPoint y: 353, distance: 232.8
click at [356, 353] on div "` ` 2 ` ` ` ` 3 ` 2 ` ` ` ` ` ` 2 ` ` ` 3 7 ` 2 6 4 ` 5 3 2 ` 3 7 59 3 3257TTB …" at bounding box center [594, 334] width 1090 height 477
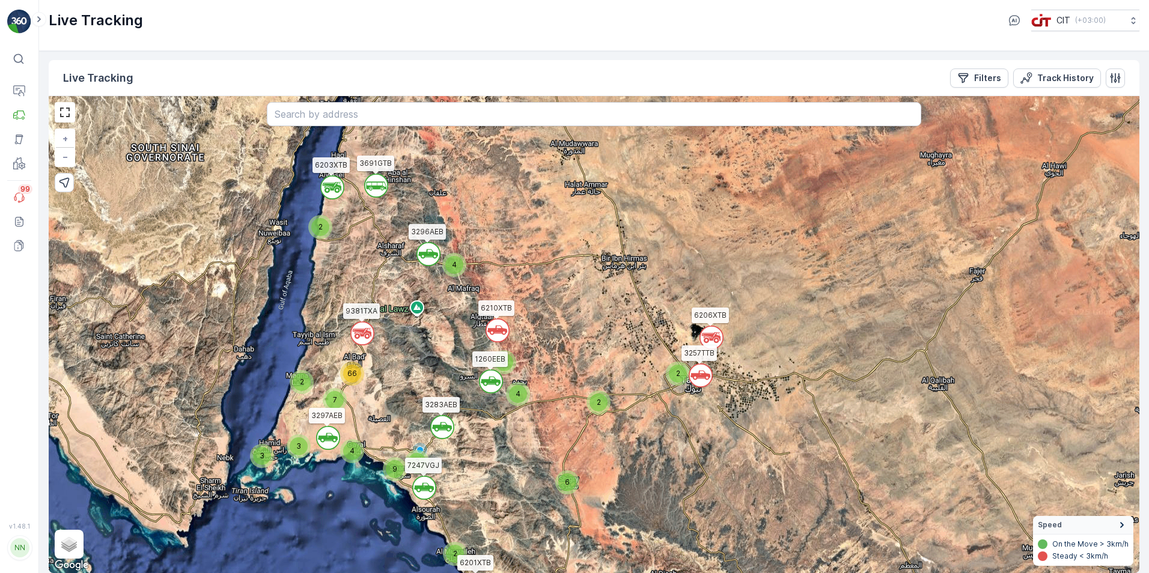
drag, startPoint x: 389, startPoint y: 284, endPoint x: 405, endPoint y: 380, distance: 96.9
click at [405, 380] on div "` ` ` ` ` 4 ` 2 2 ` ` 2 ` 2 3 3 ` 3 4 9 6 ` 3 4 2 ` 7 66 3691GTB 6121XTB 6210XT…" at bounding box center [594, 334] width 1090 height 477
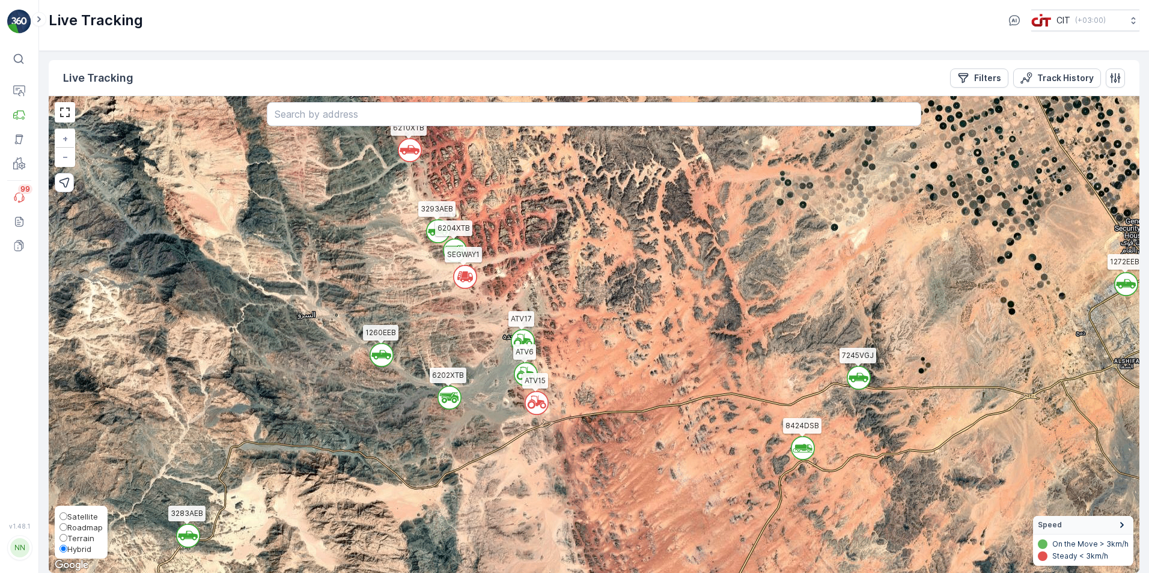
click at [71, 536] on span "Terrain" at bounding box center [80, 538] width 27 height 10
click at [67, 536] on input "Terrain" at bounding box center [63, 538] width 8 height 8
radio input "true"
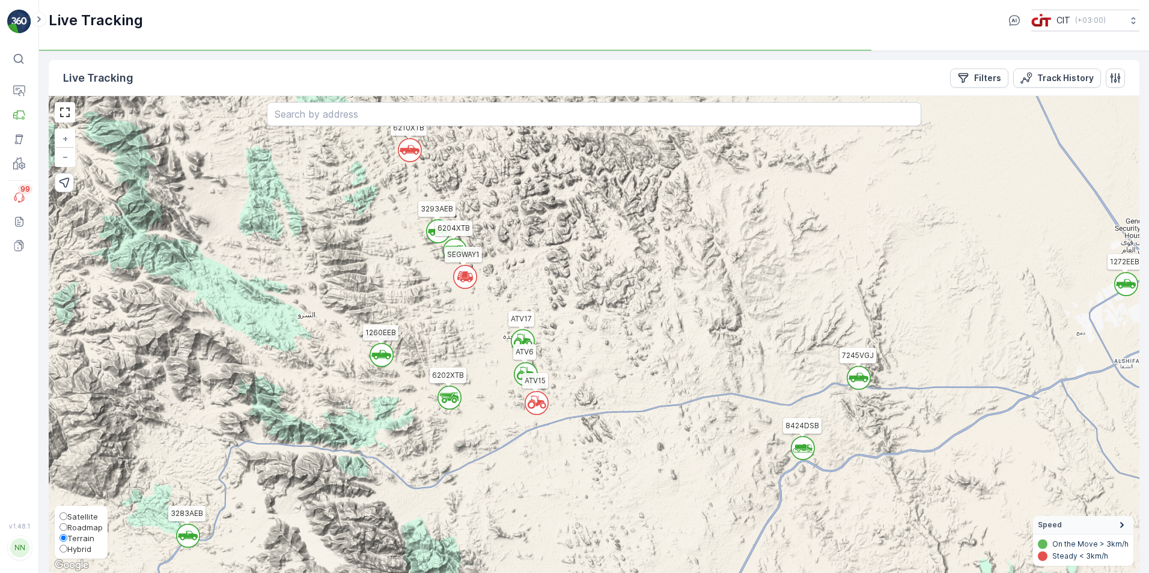
click at [85, 515] on span "Satellite" at bounding box center [82, 517] width 31 height 10
click at [67, 515] on input "Satellite" at bounding box center [63, 516] width 8 height 8
radio input "true"
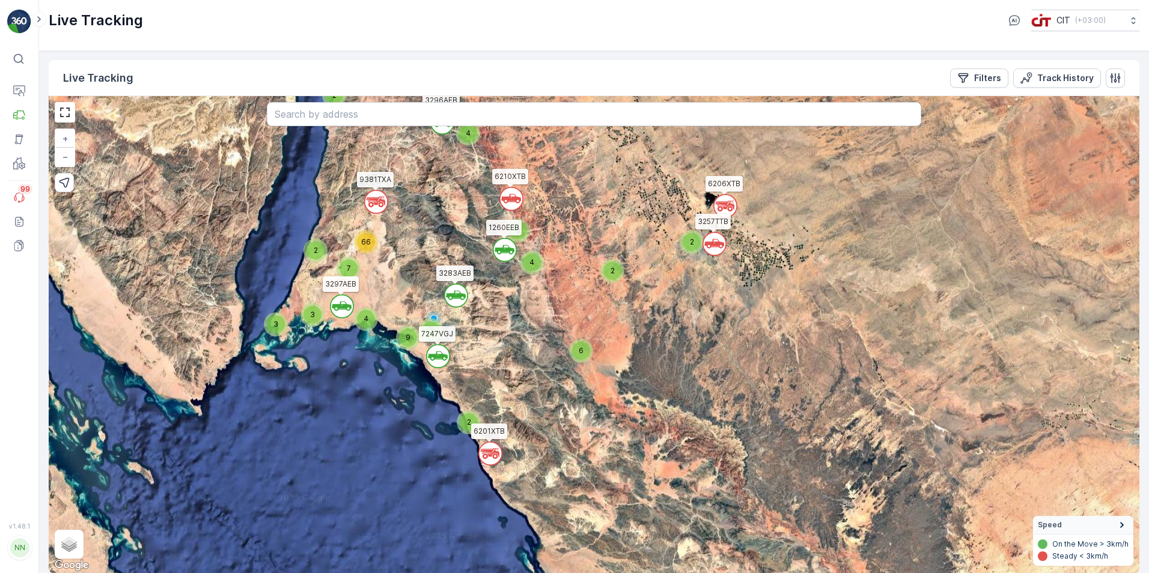
drag, startPoint x: 264, startPoint y: 362, endPoint x: 472, endPoint y: 257, distance: 233.7
click at [472, 257] on div "` ` ` ` ` ` ` ` ` ` ` ` 4 2 2 2 2 3 3 3 4 9 6 3 4 2 7 66 3257TTB 3691GTB 6121XT…" at bounding box center [594, 334] width 1090 height 477
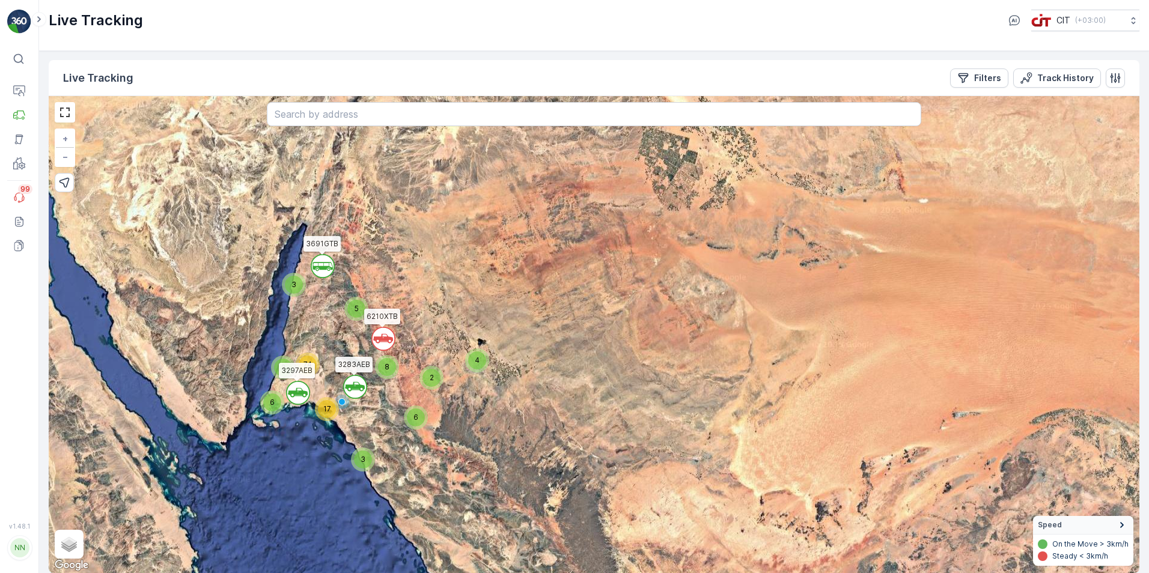
drag, startPoint x: 472, startPoint y: 257, endPoint x: 362, endPoint y: 371, distance: 158.9
click at [362, 371] on div "` ` ` ` 5 3 2 4 3 6 17 6 8 2 74 3691GTB 6121XTB 6210XTB 3283AEB 3297AEB + − Sat…" at bounding box center [594, 334] width 1090 height 477
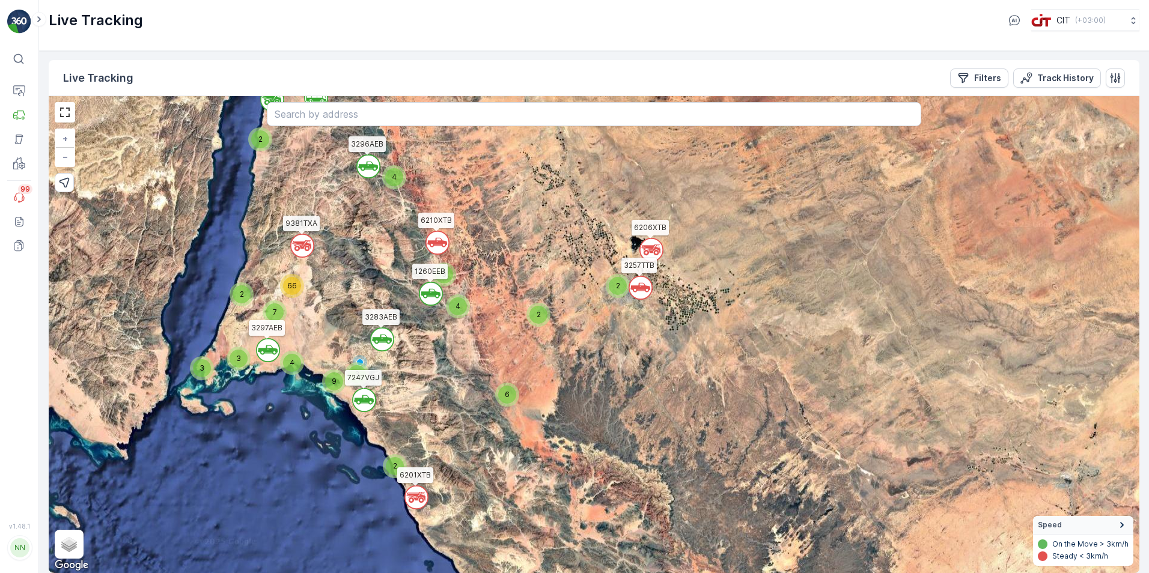
drag, startPoint x: 335, startPoint y: 366, endPoint x: 381, endPoint y: 275, distance: 101.8
click at [381, 275] on div "` ` ` ` ` ` 2 3 ` ` 2 ` ` ` 3 7 4 2 6 4 2 9 3 2 ` 4 66 3 3257TTB 3691GTB 6121XT…" at bounding box center [594, 334] width 1090 height 477
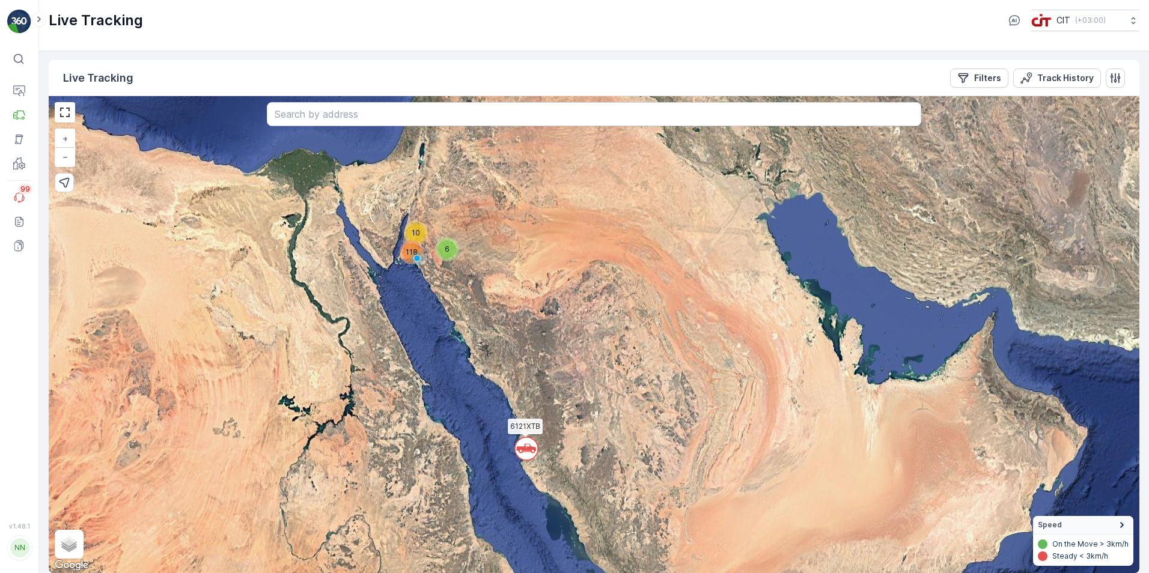
drag, startPoint x: 492, startPoint y: 369, endPoint x: 467, endPoint y: 266, distance: 107.0
click at [467, 266] on div "` 10 6 118 6121XTB + − Satellite Roadmap Terrain Hybrid Leaflet Keyboard shortc…" at bounding box center [594, 334] width 1090 height 477
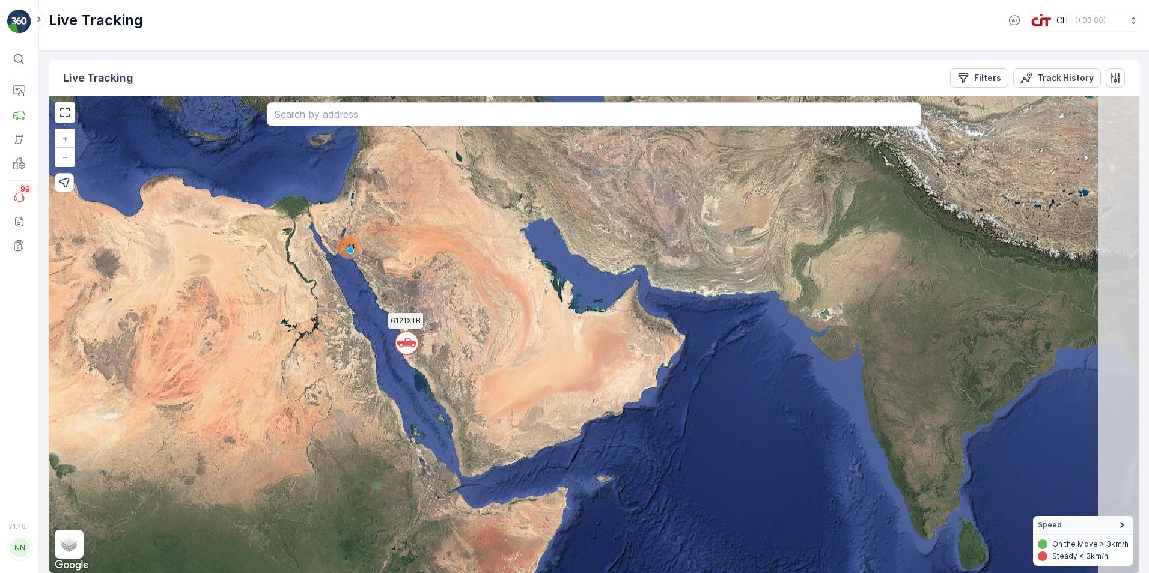
drag, startPoint x: 505, startPoint y: 354, endPoint x: 396, endPoint y: 305, distance: 119.4
click at [396, 305] on div "` 134 6121XTB + − Satellite Roadmap Terrain Hybrid Leaflet Keyboard shortcuts M…" at bounding box center [594, 334] width 1090 height 477
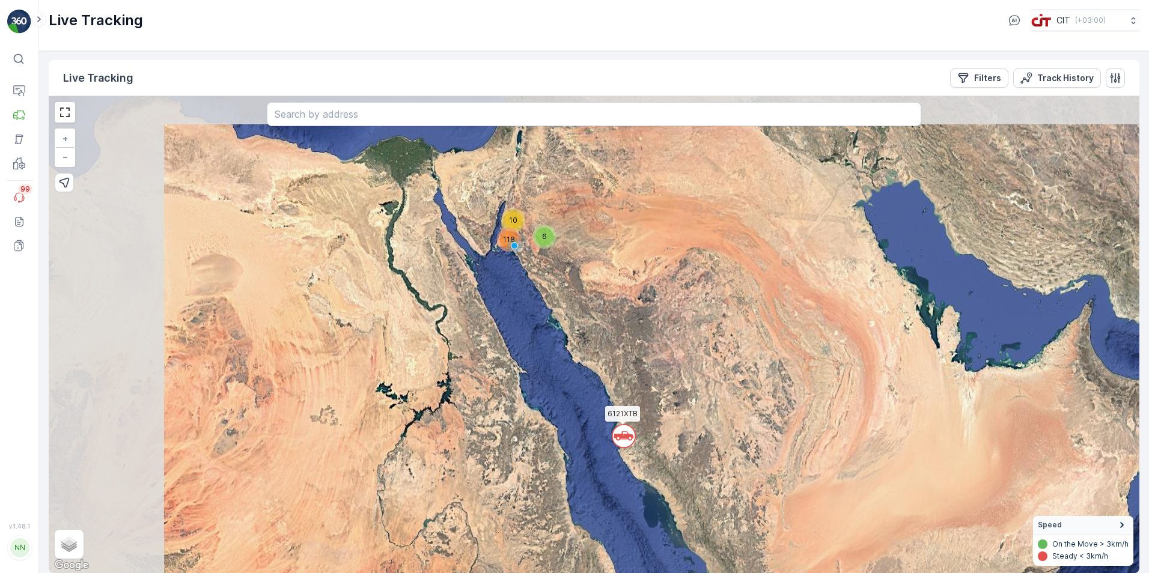
drag, startPoint x: 278, startPoint y: 303, endPoint x: 488, endPoint y: 352, distance: 216.0
click at [488, 352] on div "` 10 6 118 6121XTB + − Satellite Roadmap Terrain Hybrid Leaflet Keyboard shortc…" at bounding box center [594, 334] width 1090 height 477
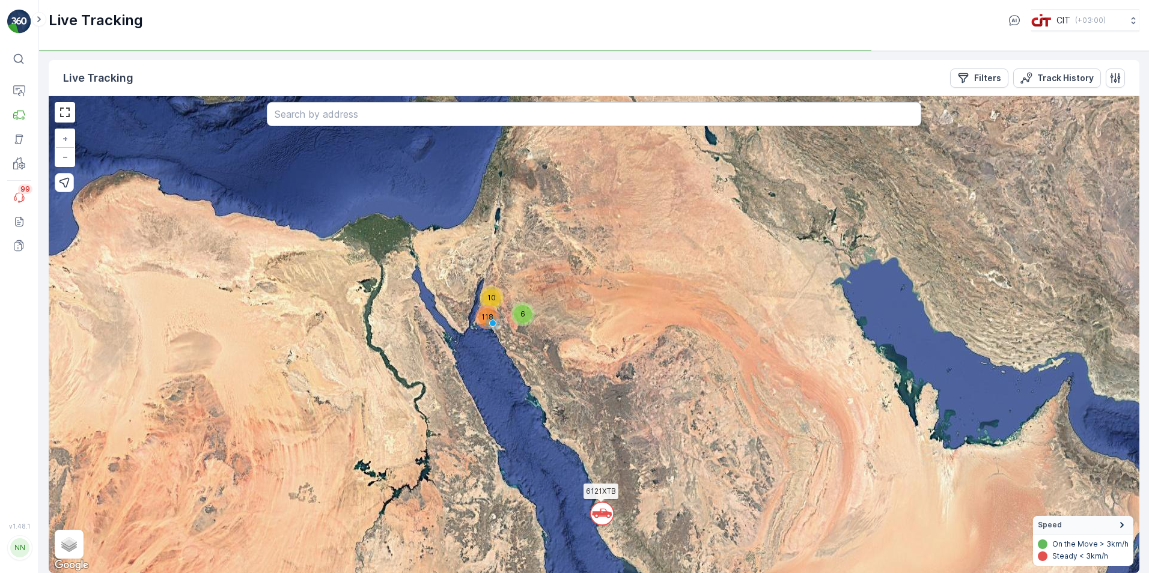
drag, startPoint x: 395, startPoint y: 257, endPoint x: 396, endPoint y: 331, distance: 74.5
click at [396, 331] on div "` 10 6 118 6121XTB + − Satellite Roadmap Terrain Hybrid Leaflet Keyboard shortc…" at bounding box center [594, 334] width 1090 height 477
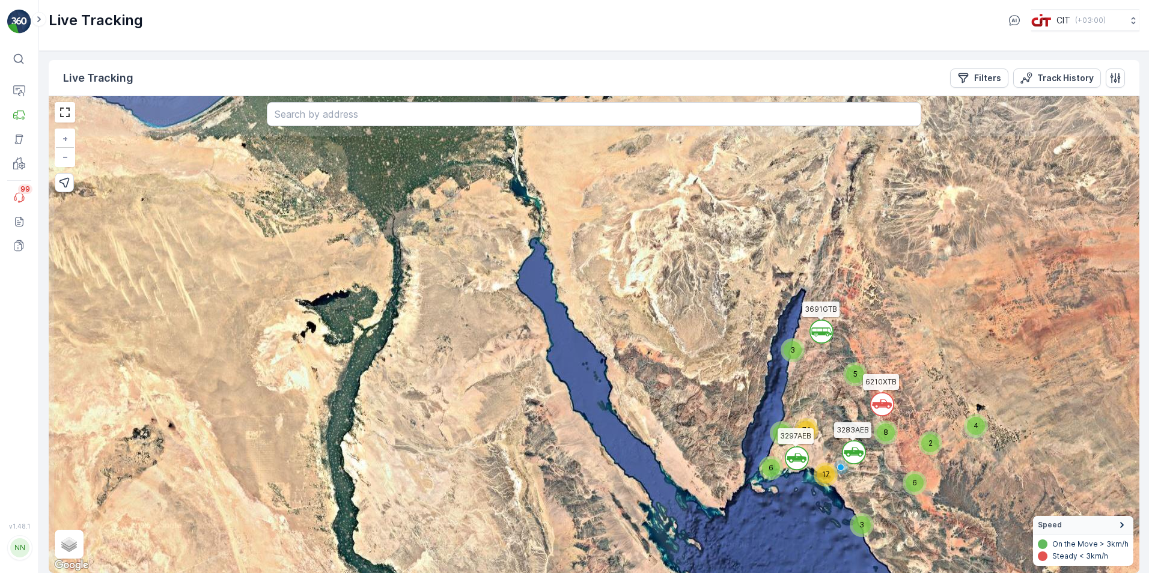
drag, startPoint x: 340, startPoint y: 272, endPoint x: 365, endPoint y: 359, distance: 90.5
click at [365, 359] on div "` ` 5 3 2 4 3 ` 6 ` 17 6 8 2 74 6121XTB 6210XTB 3691GTB 3297AEB 3283AEB + − Sat…" at bounding box center [594, 334] width 1090 height 477
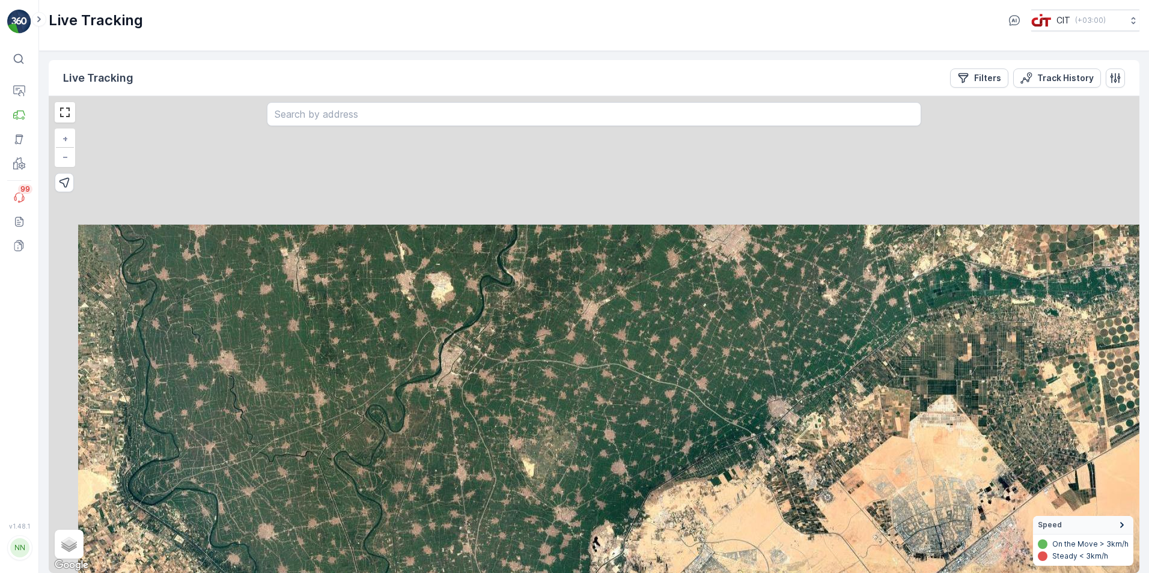
drag, startPoint x: 404, startPoint y: 246, endPoint x: 484, endPoint y: 470, distance: 237.9
click at [484, 470] on div "` ` ` ` ` ` ` ` ` ` ` ` 4 2 ` ` ` ` 2 3 ` ` ` 3 ` 2 ` 2 ` 3 6 ` ` ` ` ` ` 2 2 4…" at bounding box center [594, 334] width 1090 height 477
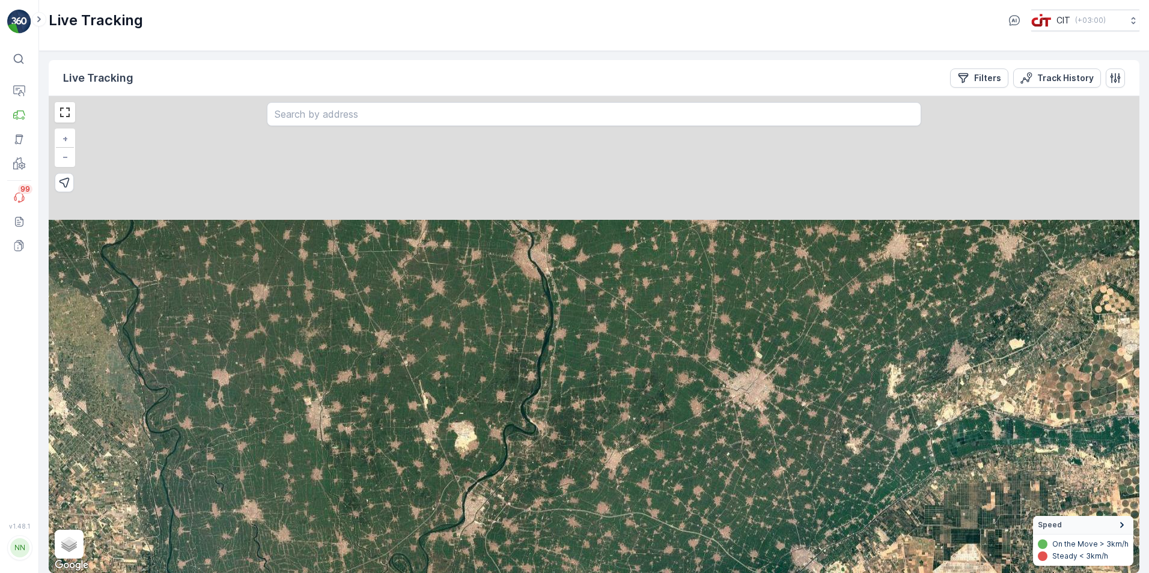
drag, startPoint x: 464, startPoint y: 265, endPoint x: 485, endPoint y: 407, distance: 143.9
click at [485, 407] on div "` ` ` ` ` ` ` ` ` ` ` ` 4 2 ` ` ` ` 2 3 ` ` ` 3 ` 2 ` 2 ` 3 6 ` ` ` ` ` ` 2 2 4…" at bounding box center [594, 334] width 1090 height 477
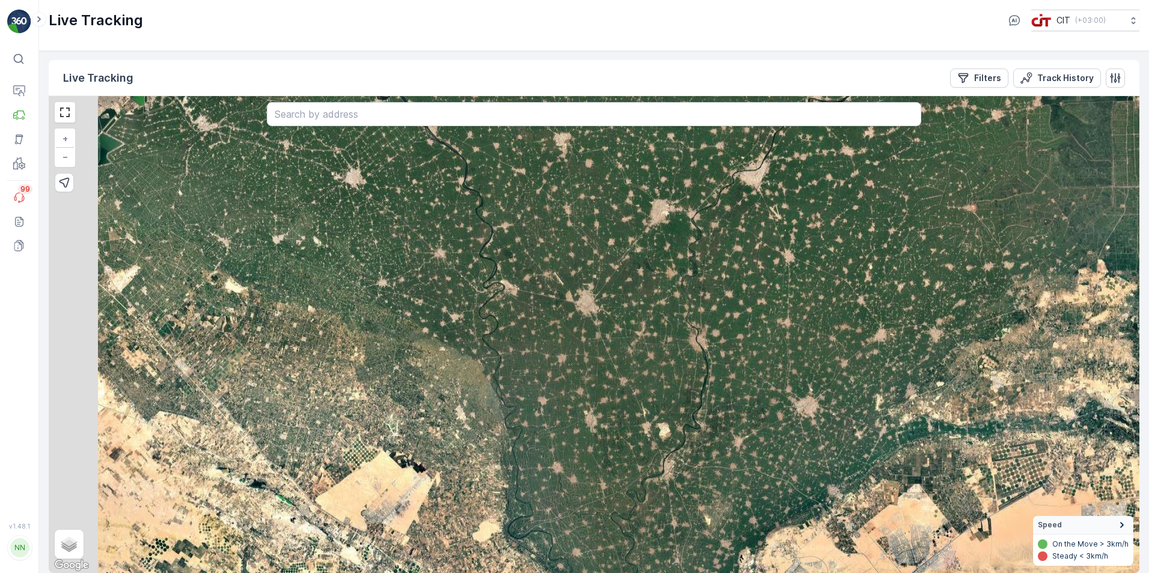
drag, startPoint x: 316, startPoint y: 386, endPoint x: 524, endPoint y: 413, distance: 209.7
click at [524, 413] on div "` ` ` ` ` ` ` ` ` ` ` ` ` ` ` ` ` ` ` 4 2 2 3 2 3 3 3 5 6 3 2 2 6 7 59 3257TTB …" at bounding box center [594, 334] width 1090 height 477
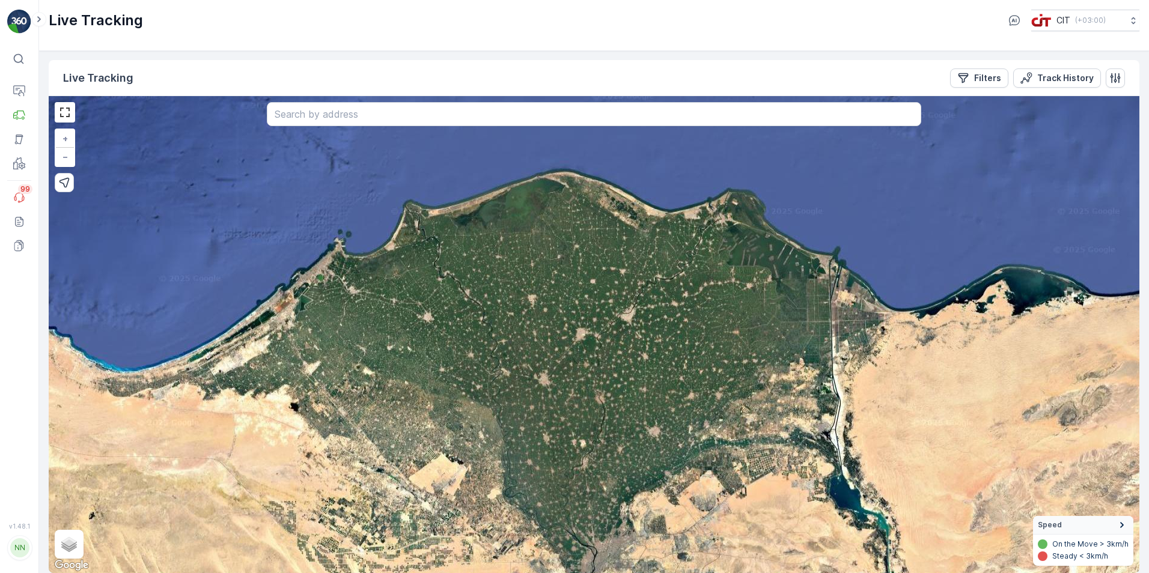
drag, startPoint x: 561, startPoint y: 336, endPoint x: 524, endPoint y: 393, distance: 68.0
click at [524, 393] on div "` ` ` ` ` ` ` ` ` ` ` ` 4 2 2 2 2 3 3 3 4 9 6 3 4 2 7 66 3257TTB 3691GTB 6121XT…" at bounding box center [594, 334] width 1090 height 477
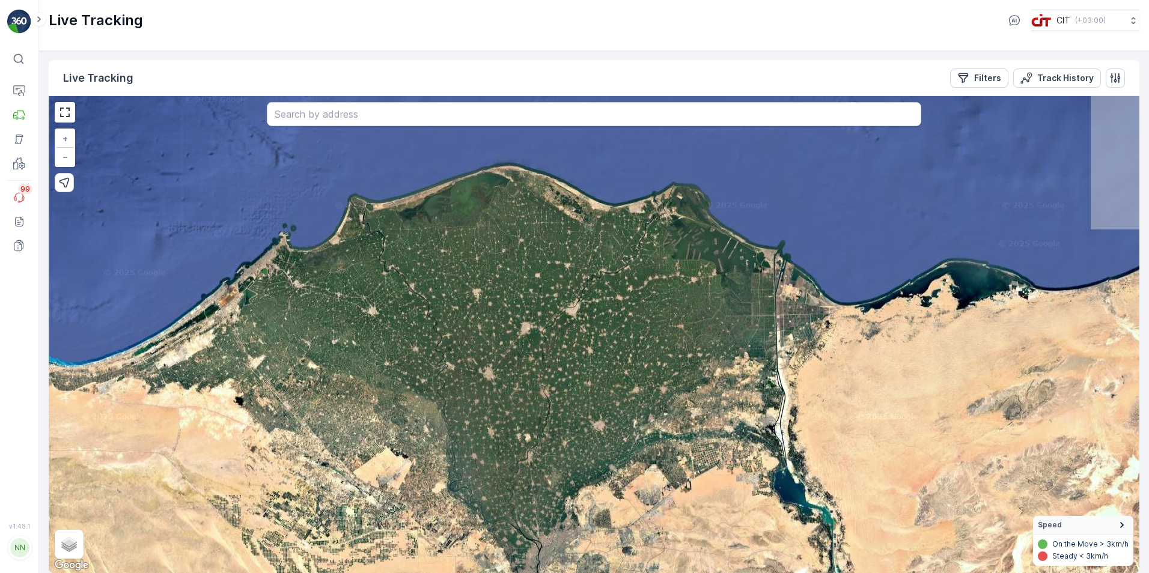
drag, startPoint x: 579, startPoint y: 266, endPoint x: 499, endPoint y: 322, distance: 97.8
click at [499, 322] on div "` ` ` ` ` ` ` ` ` ` ` ` 4 2 2 2 2 3 3 3 4 9 6 3 4 2 7 66 3257TTB 3691GTB 6121XT…" at bounding box center [594, 334] width 1090 height 477
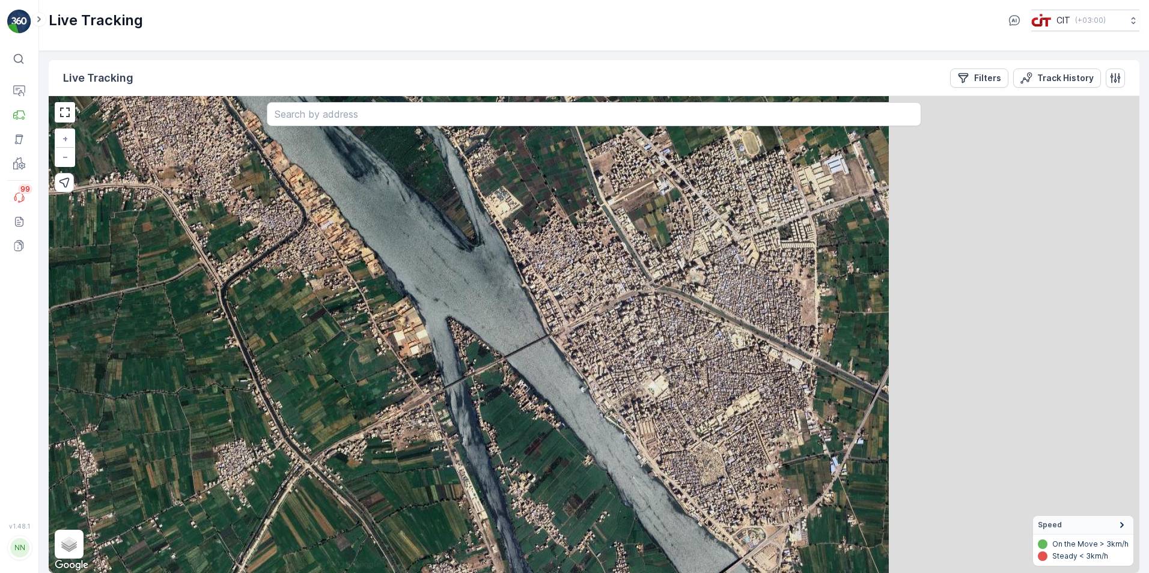
drag, startPoint x: 920, startPoint y: 272, endPoint x: 570, endPoint y: 365, distance: 362.3
click at [570, 365] on div "` ` ` ` ` ` ` ` ` ` ` ` ` ` ` ` ` ` ` ` ` ` ` ` ` ` ` ` ` ` ` ` ` ` ` ` ` ` ` `…" at bounding box center [594, 334] width 1090 height 477
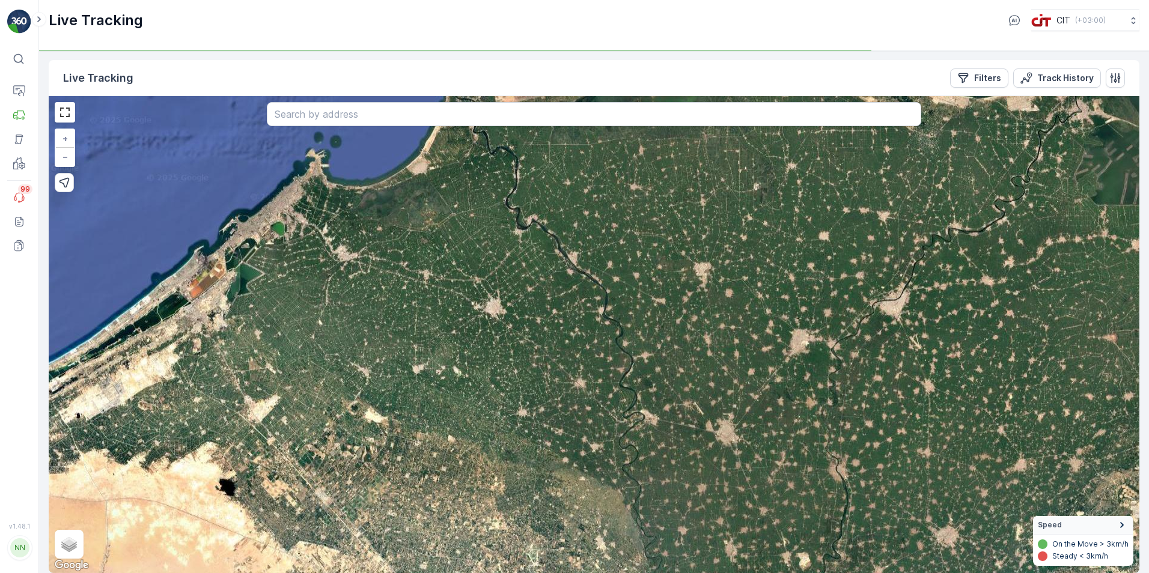
drag, startPoint x: 839, startPoint y: 377, endPoint x: 794, endPoint y: 286, distance: 101.0
click at [794, 286] on div "` ` ` ` ` ` ` ` ` ` ` ` ` ` ` ` ` ` ` 4 2 2 3 2 3 3 3 5 6 3 2 2 6 7 59 3257TTB …" at bounding box center [594, 334] width 1090 height 477
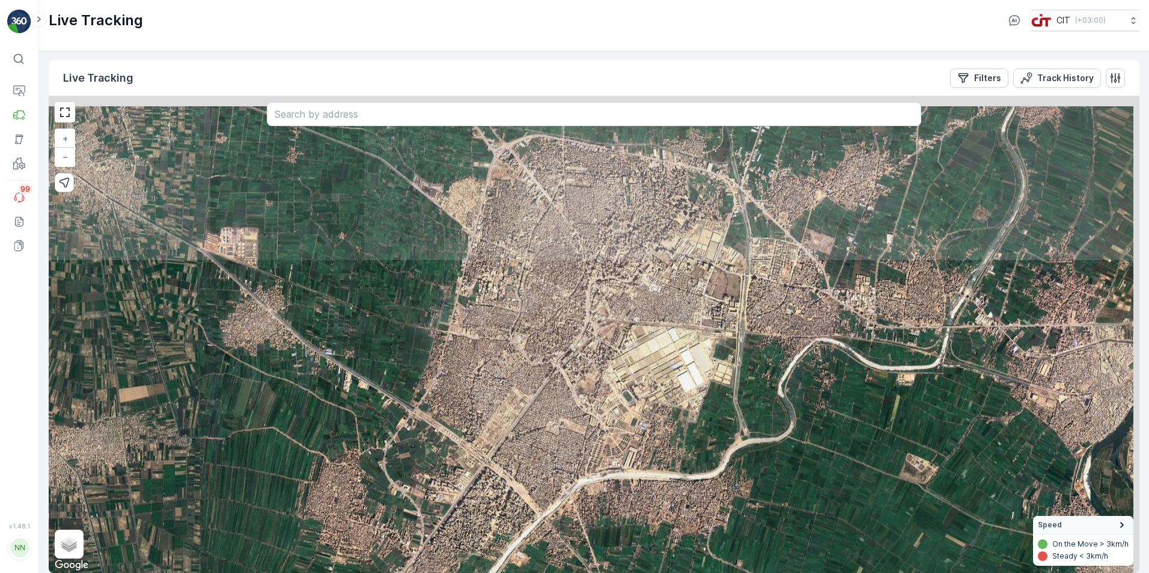
drag, startPoint x: 678, startPoint y: 234, endPoint x: 579, endPoint y: 424, distance: 214.2
click at [579, 424] on div "` ` ` ` ` ` ` ` ` ` ` ` ` ` ` ` ` ` ` ` ` ` ` ` ` ` ` ` ` ` ` ` ` ` ` ` ` ` 3 2…" at bounding box center [594, 334] width 1090 height 477
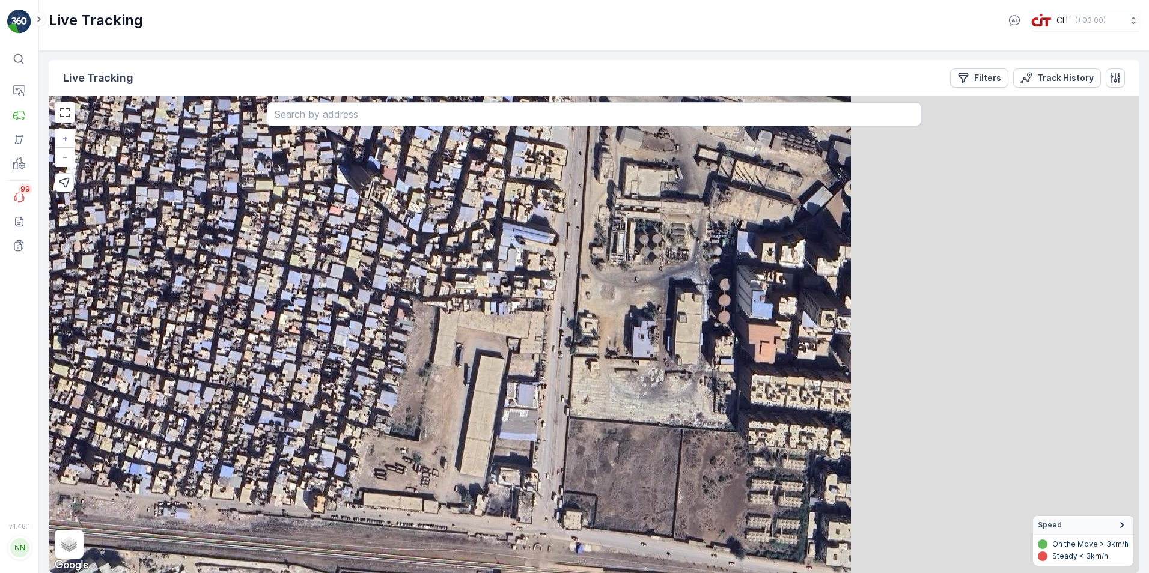
drag, startPoint x: 875, startPoint y: 300, endPoint x: 483, endPoint y: 372, distance: 398.2
click at [483, 372] on div "` ` ` ` ` ` ` ` ` ` ` ` ` ` ` ` ` ` ` ` ` ` ` ` ` ` 2 ` ` ` ` ` ` ` ` ` ` ` ` `…" at bounding box center [594, 334] width 1090 height 477
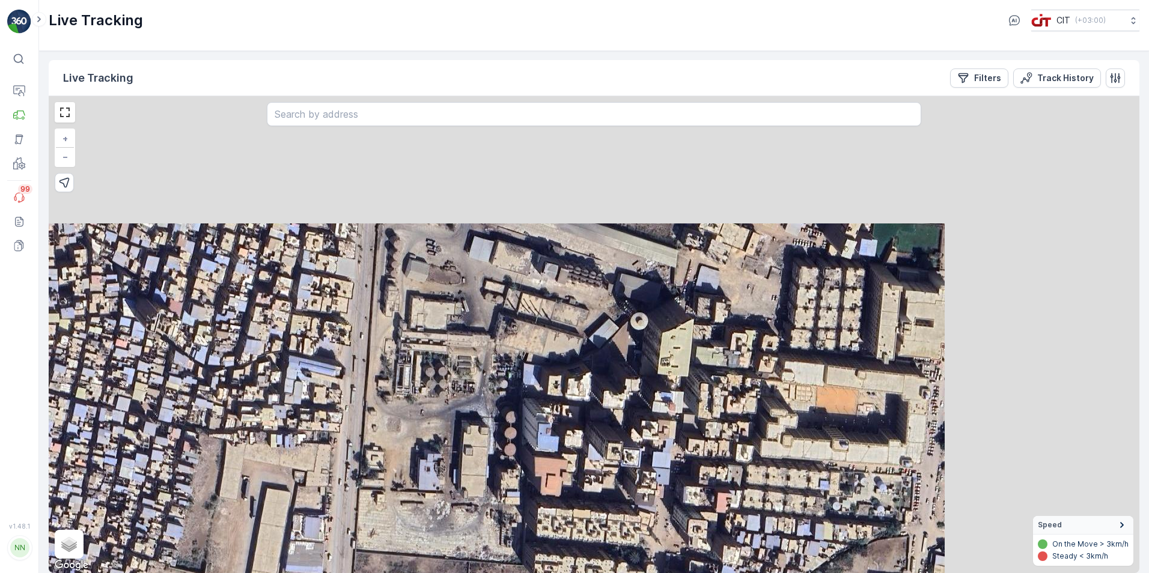
drag, startPoint x: 794, startPoint y: 315, endPoint x: 580, endPoint y: 448, distance: 251.7
click at [580, 448] on div "` ` ` ` ` ` ` ` ` ` ` ` ` ` ` ` ` ` ` ` ` ` ` ` ` ` 2 ` ` ` ` ` ` ` ` ` ` ` ` `…" at bounding box center [594, 334] width 1090 height 477
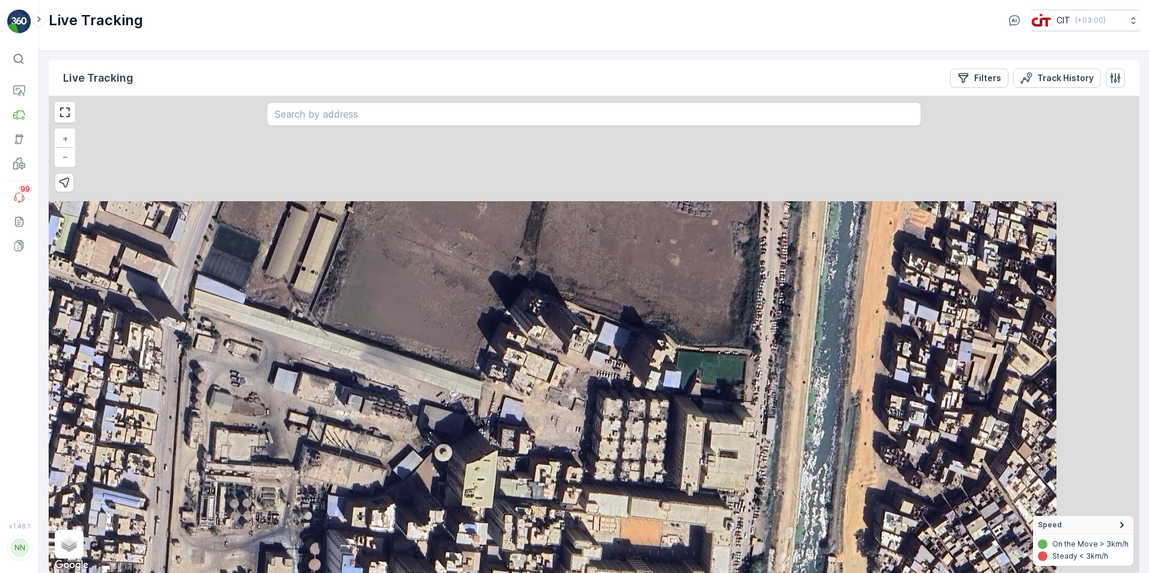
drag, startPoint x: 832, startPoint y: 308, endPoint x: 610, endPoint y: 462, distance: 270.3
click at [610, 462] on div "` ` ` ` ` ` ` ` ` ` ` ` ` ` ` ` ` ` ` ` ` ` ` ` ` ` 2 ` ` ` ` ` ` ` ` ` ` ` ` `…" at bounding box center [594, 334] width 1090 height 477
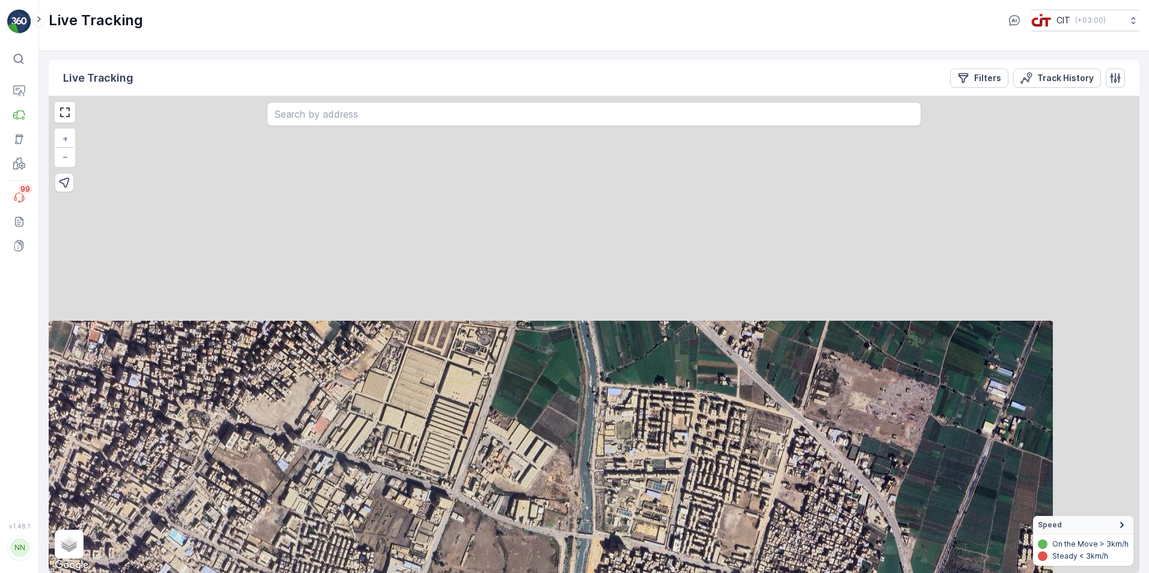
drag, startPoint x: 899, startPoint y: 251, endPoint x: 735, endPoint y: 526, distance: 320.5
click at [735, 526] on div "` ` ` ` ` ` ` ` ` ` ` ` ` ` ` ` ` ` ` ` ` ` ` ` ` ` ` ` ` ` ` ` ` ` ` ` ` ` ` `…" at bounding box center [594, 334] width 1090 height 477
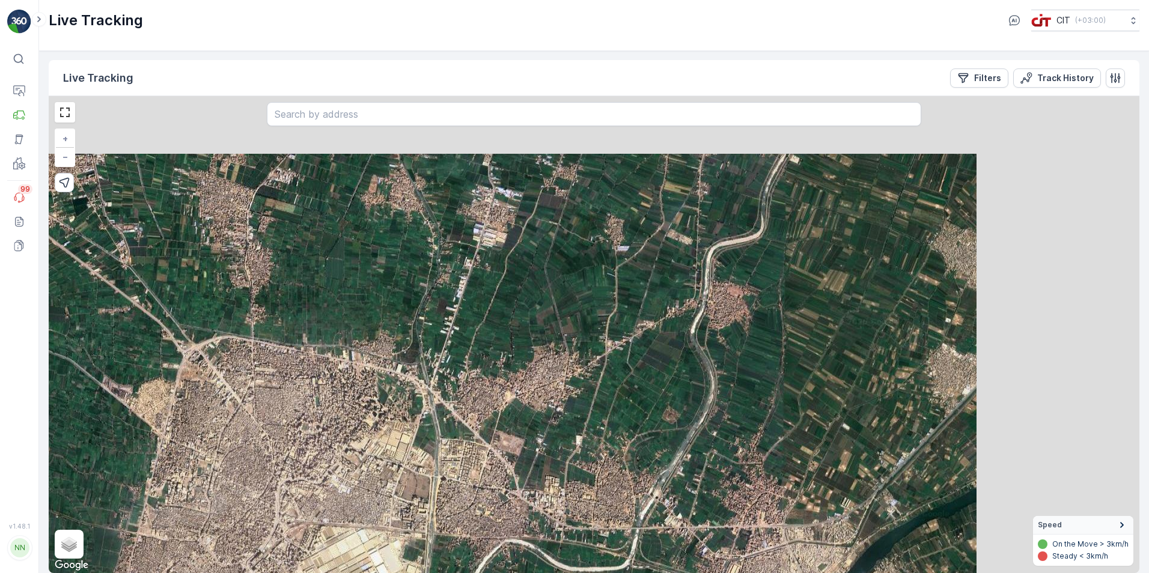
drag, startPoint x: 943, startPoint y: 217, endPoint x: 720, endPoint y: 326, distance: 247.5
click at [720, 326] on div "` ` ` ` ` ` ` ` ` ` ` ` ` ` ` ` ` ` ` ` ` ` ` ` ` ` ` ` ` ` ` ` ` ` ` ` ` ` ` `…" at bounding box center [594, 334] width 1090 height 477
